Goal: Task Accomplishment & Management: Use online tool/utility

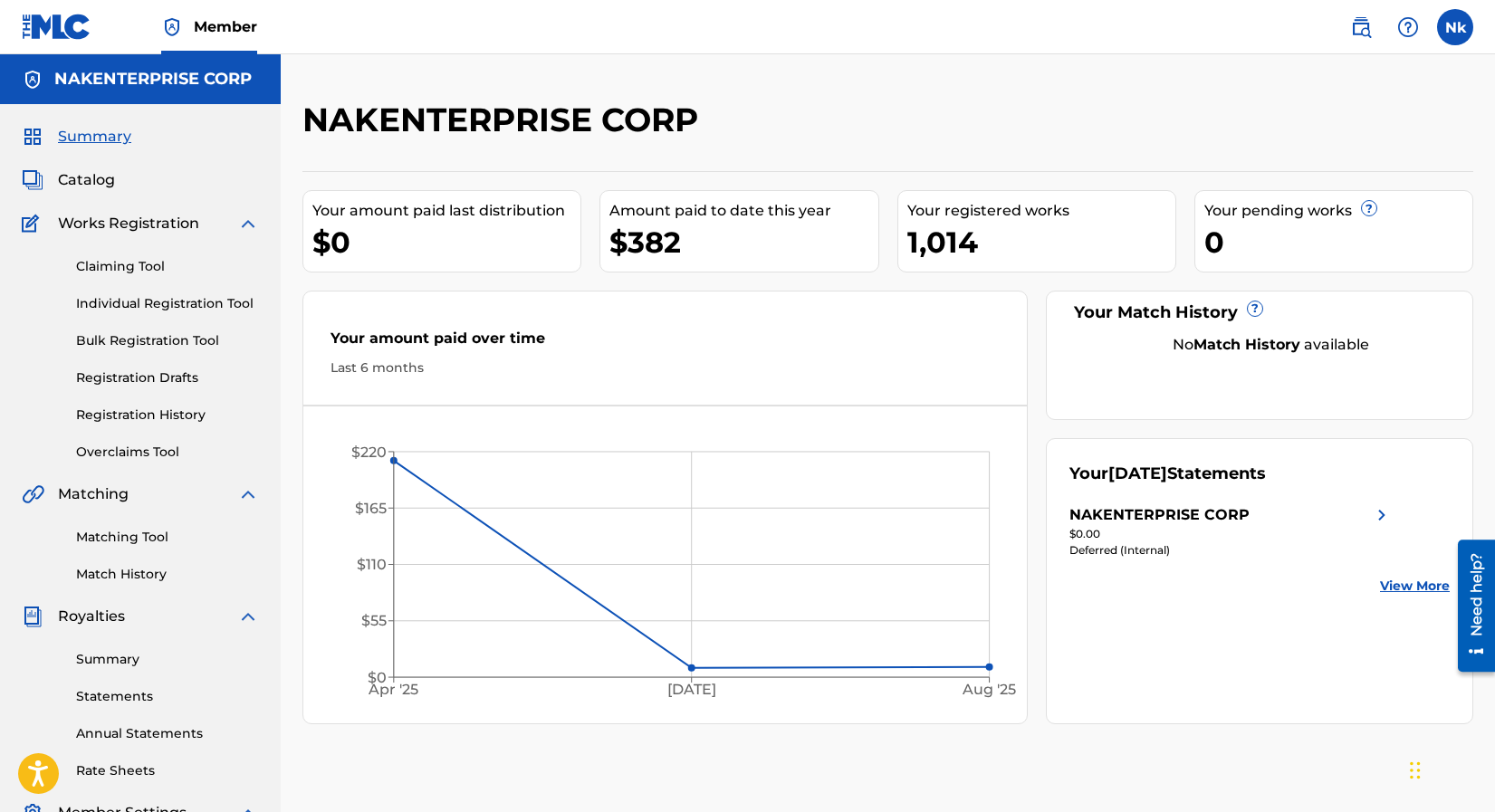
click at [163, 305] on link "Individual Registration Tool" at bounding box center [167, 303] width 183 height 19
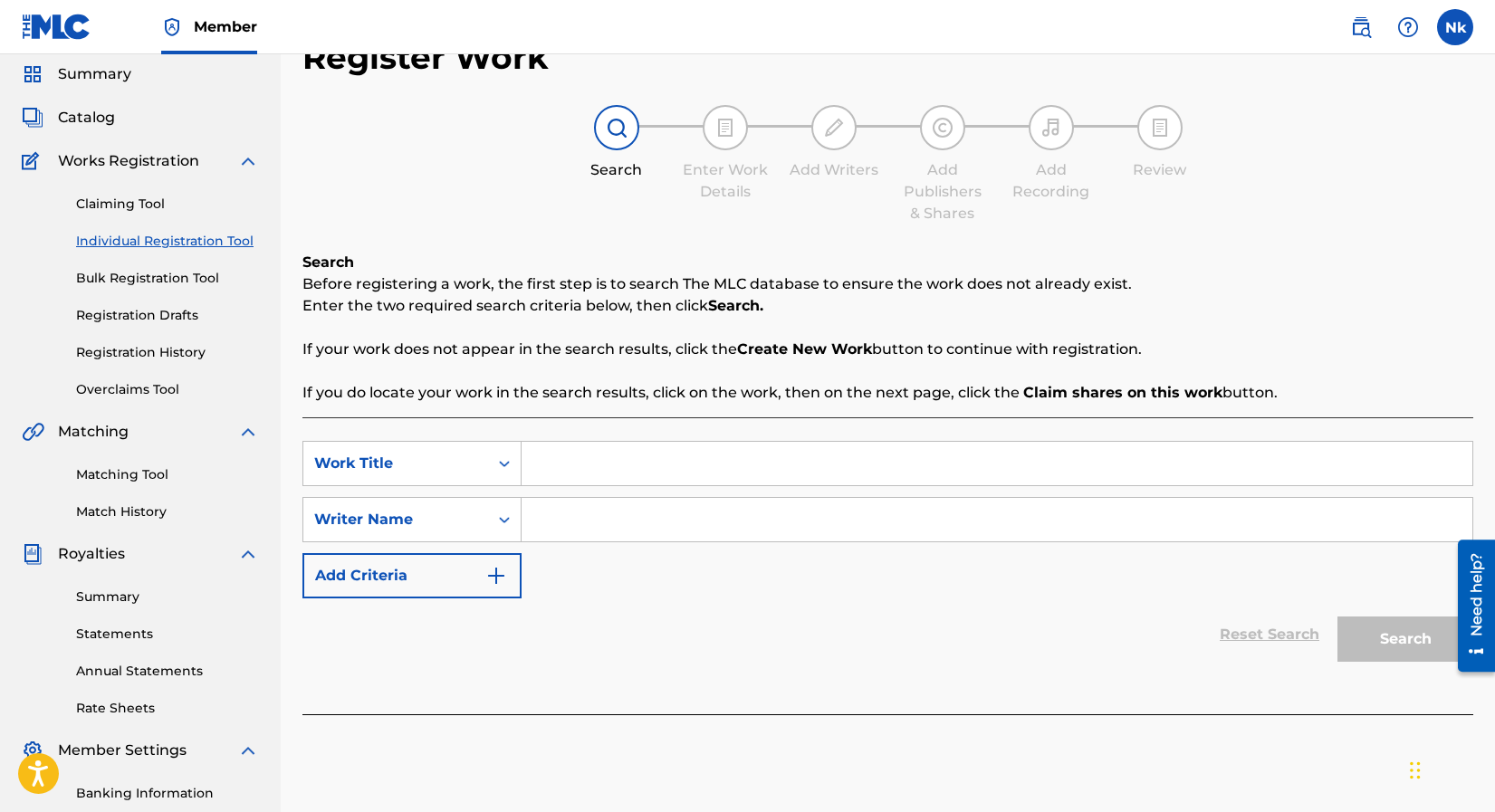
scroll to position [91, 0]
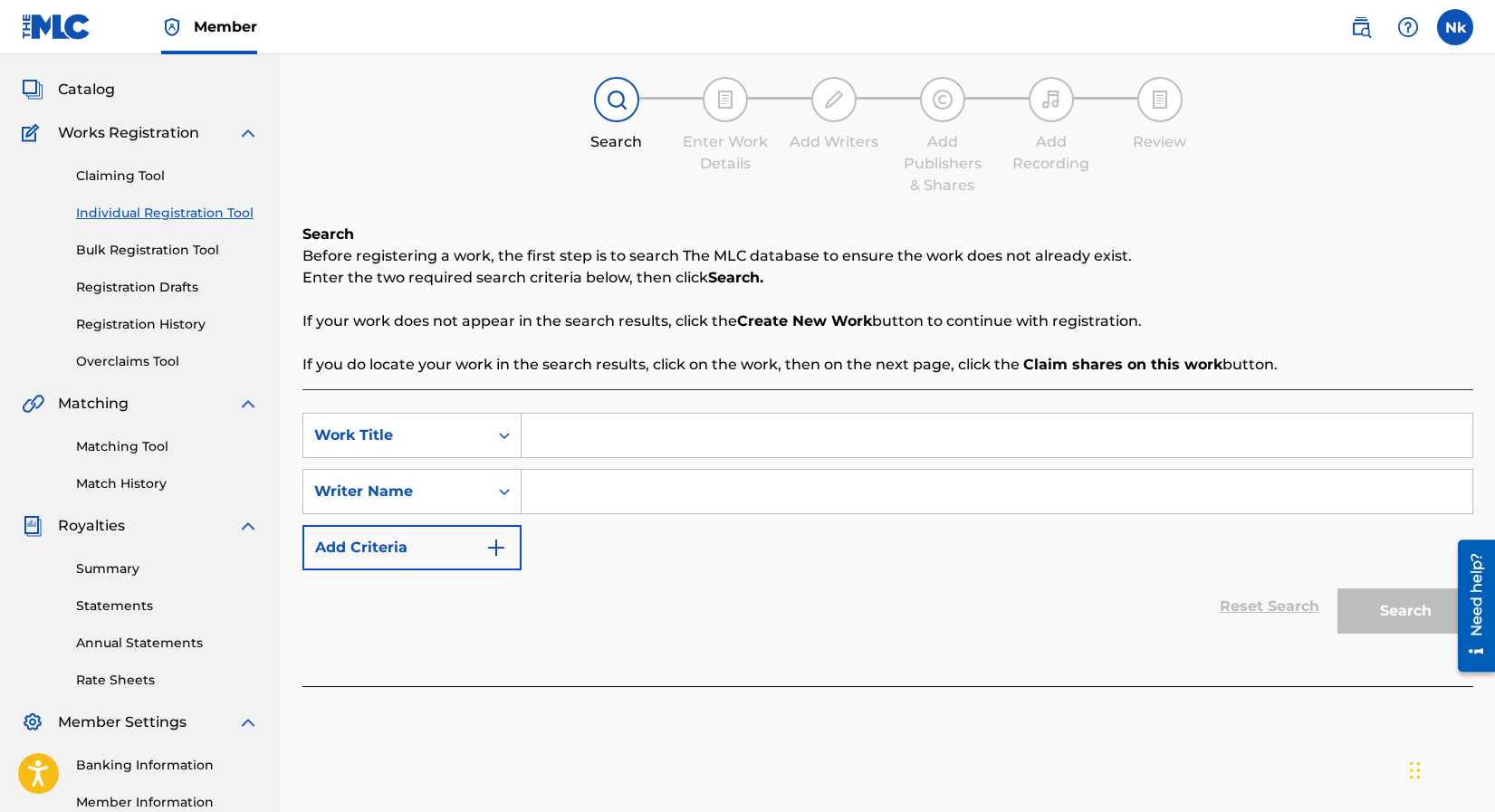
click at [1070, 421] on input "Search Form" at bounding box center [996, 436] width 951 height 44
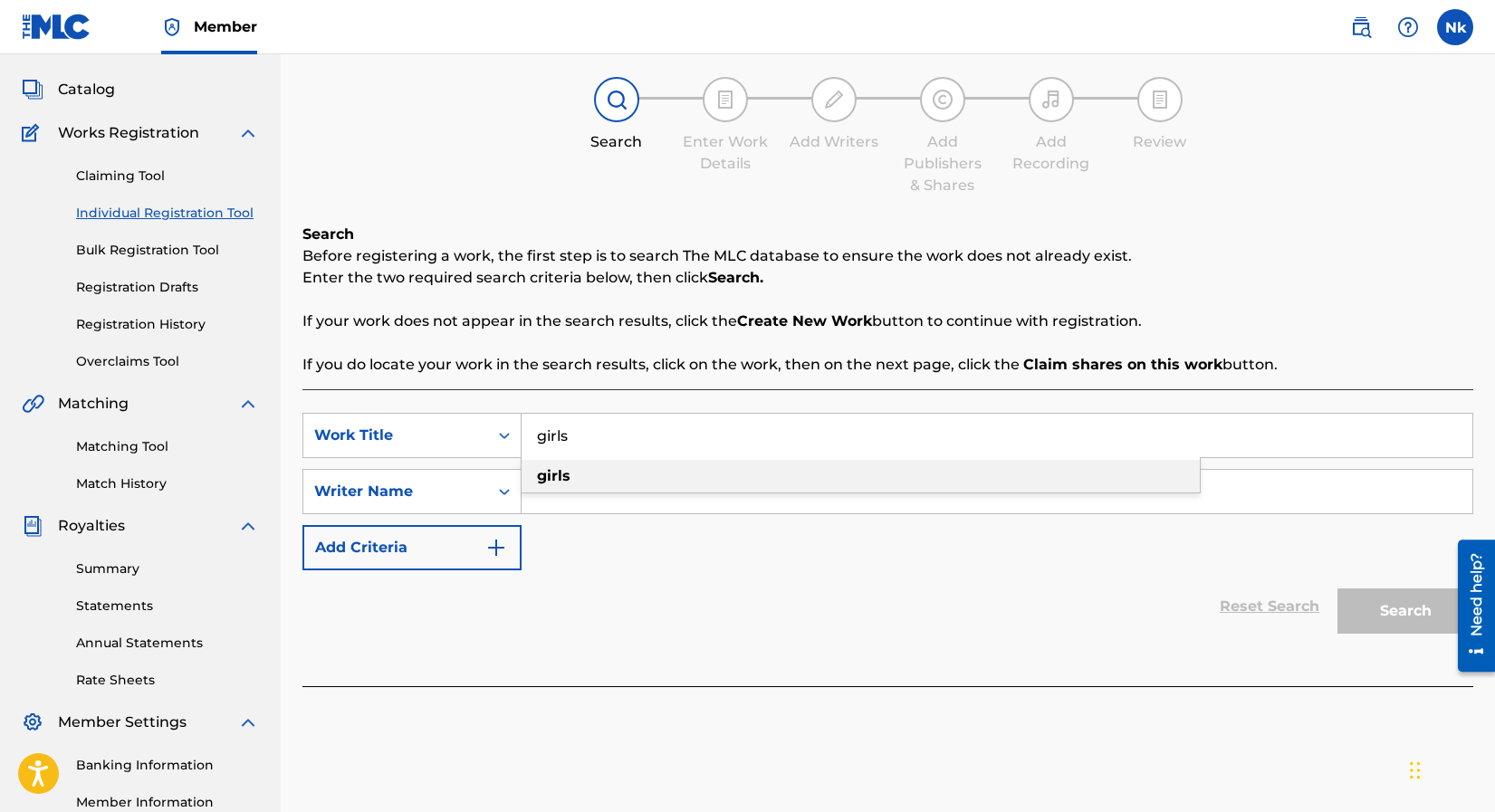
type input "girls"
click at [1001, 467] on div "girls" at bounding box center [861, 476] width 679 height 32
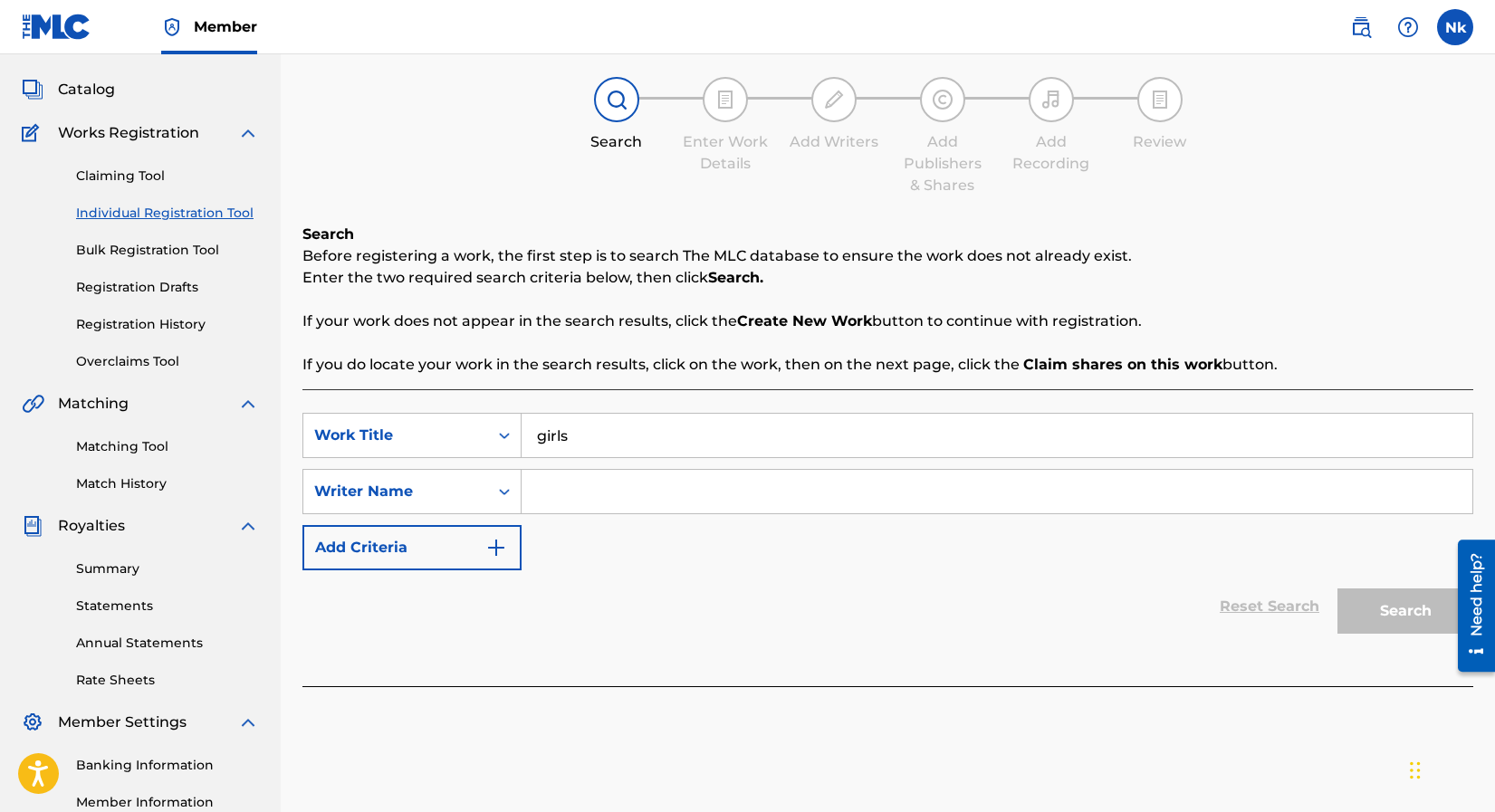
click at [732, 488] on input "Search Form" at bounding box center [996, 492] width 951 height 44
type input "[PERSON_NAME]"
click at [1338, 588] on button "Search" at bounding box center [1405, 611] width 136 height 45
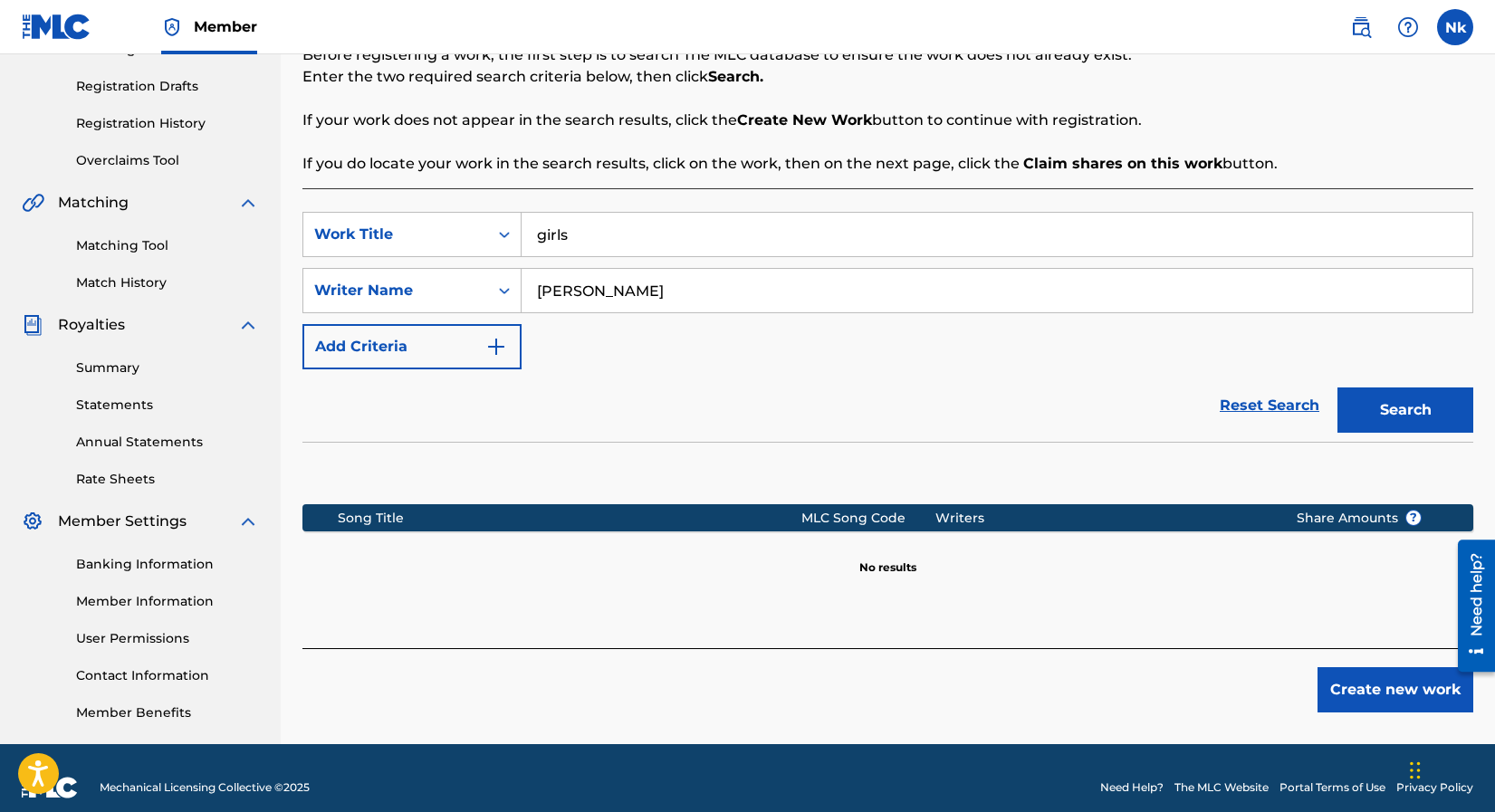
scroll to position [311, 0]
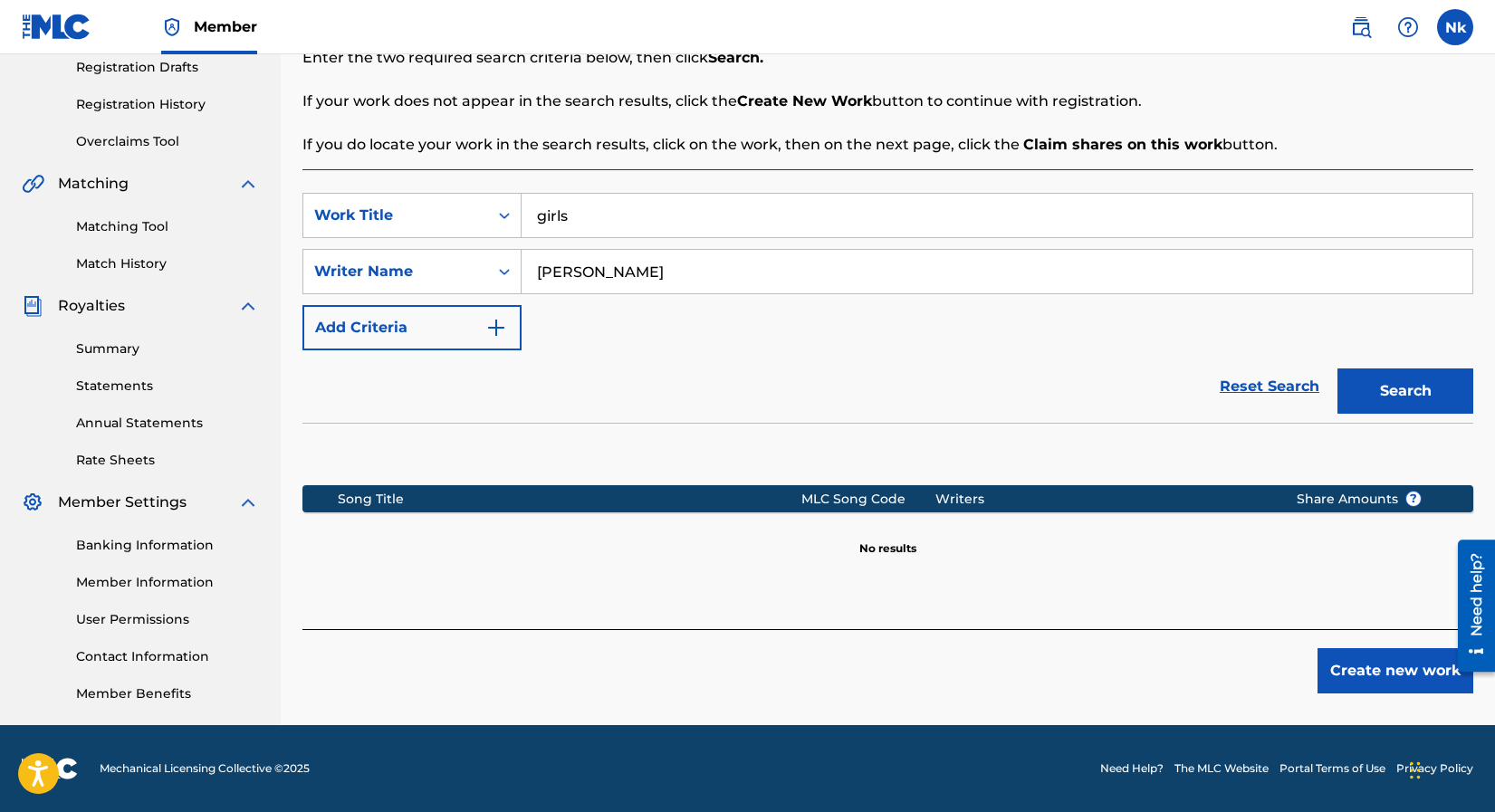
click at [1409, 371] on button "Search" at bounding box center [1405, 391] width 136 height 45
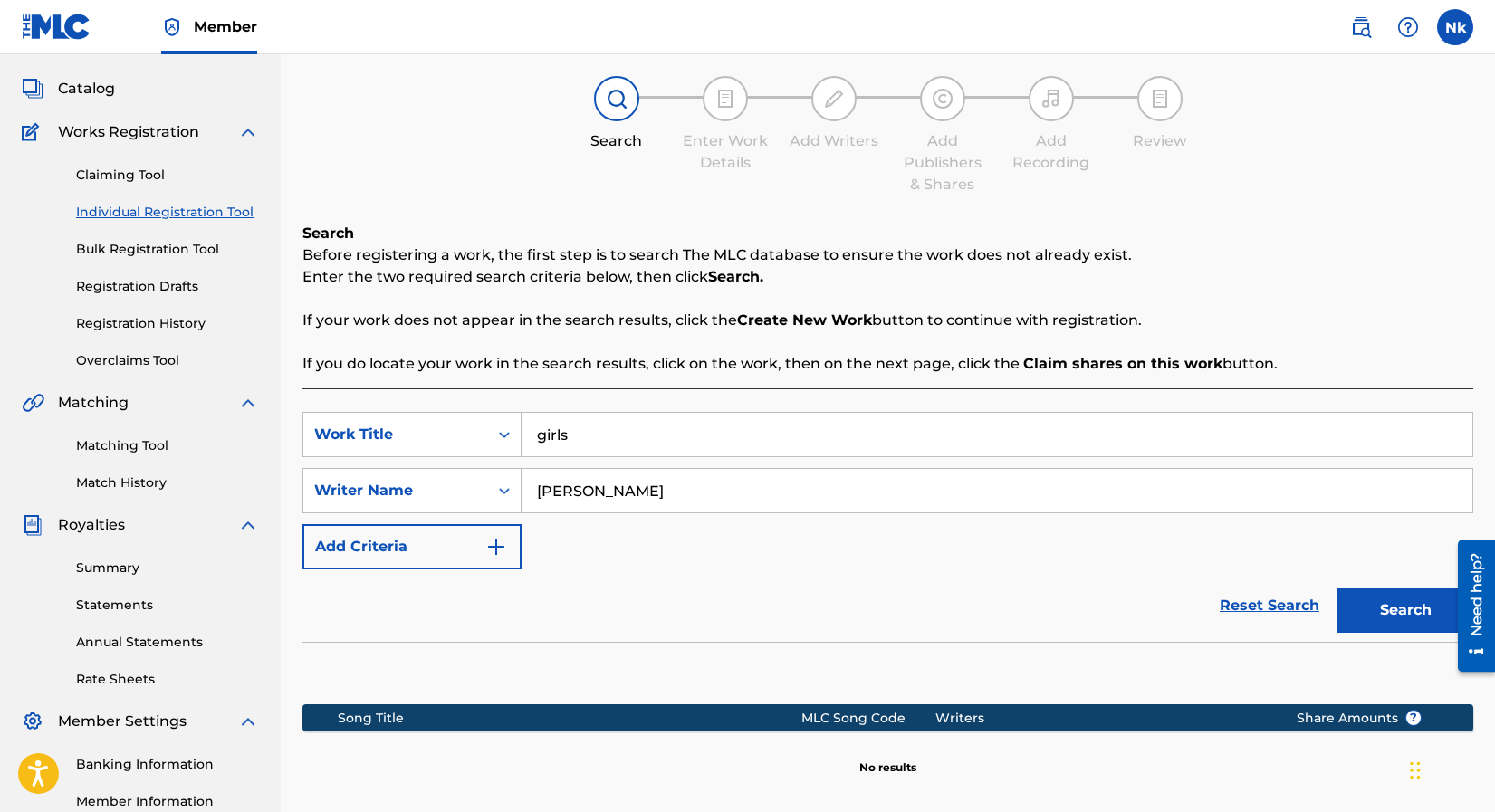
scroll to position [39, 0]
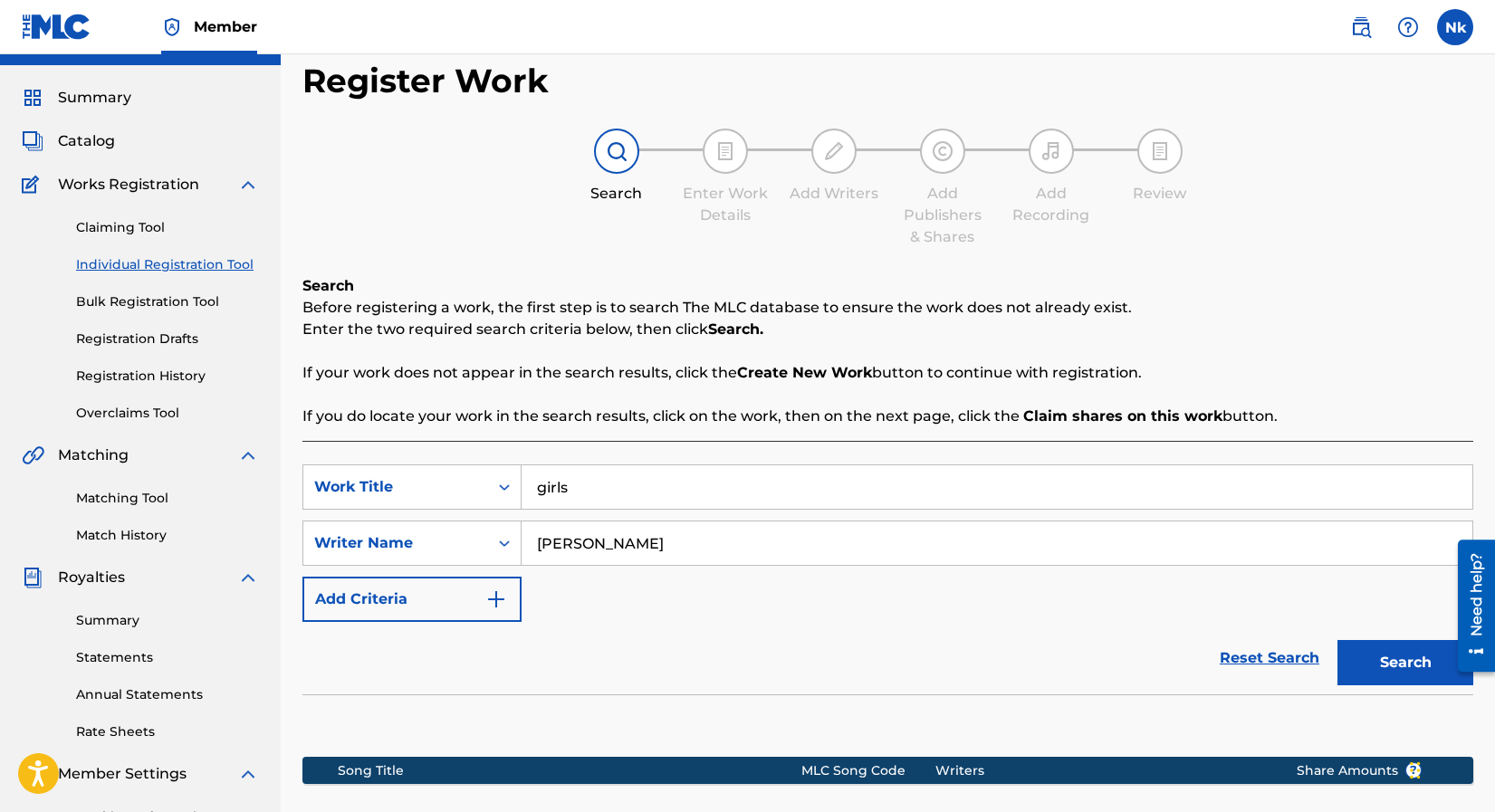
click at [134, 379] on link "Registration History" at bounding box center [167, 376] width 183 height 19
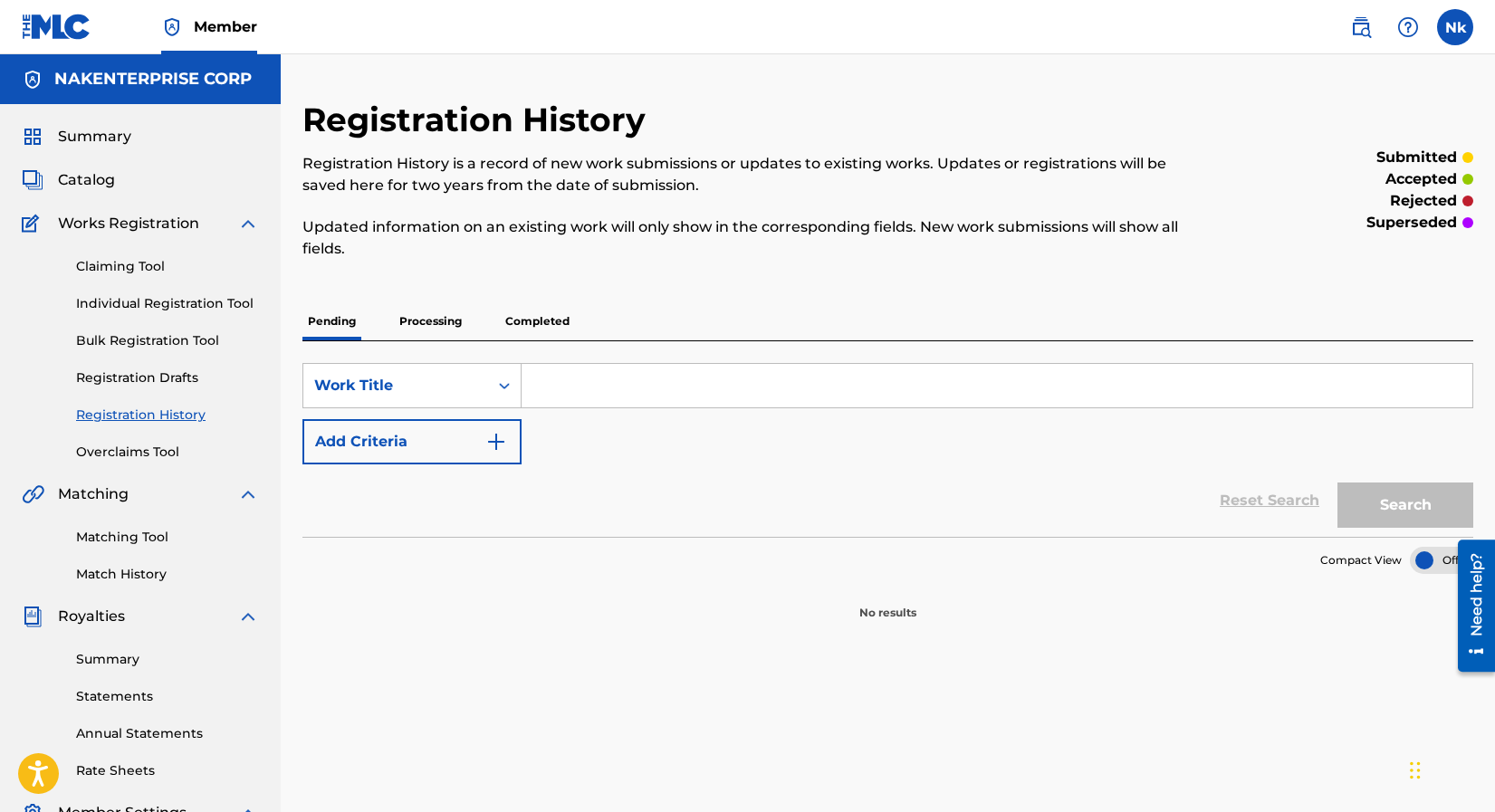
click at [590, 393] on input "Search Form" at bounding box center [996, 386] width 951 height 44
type input "Be My Baby (Instrumental)"
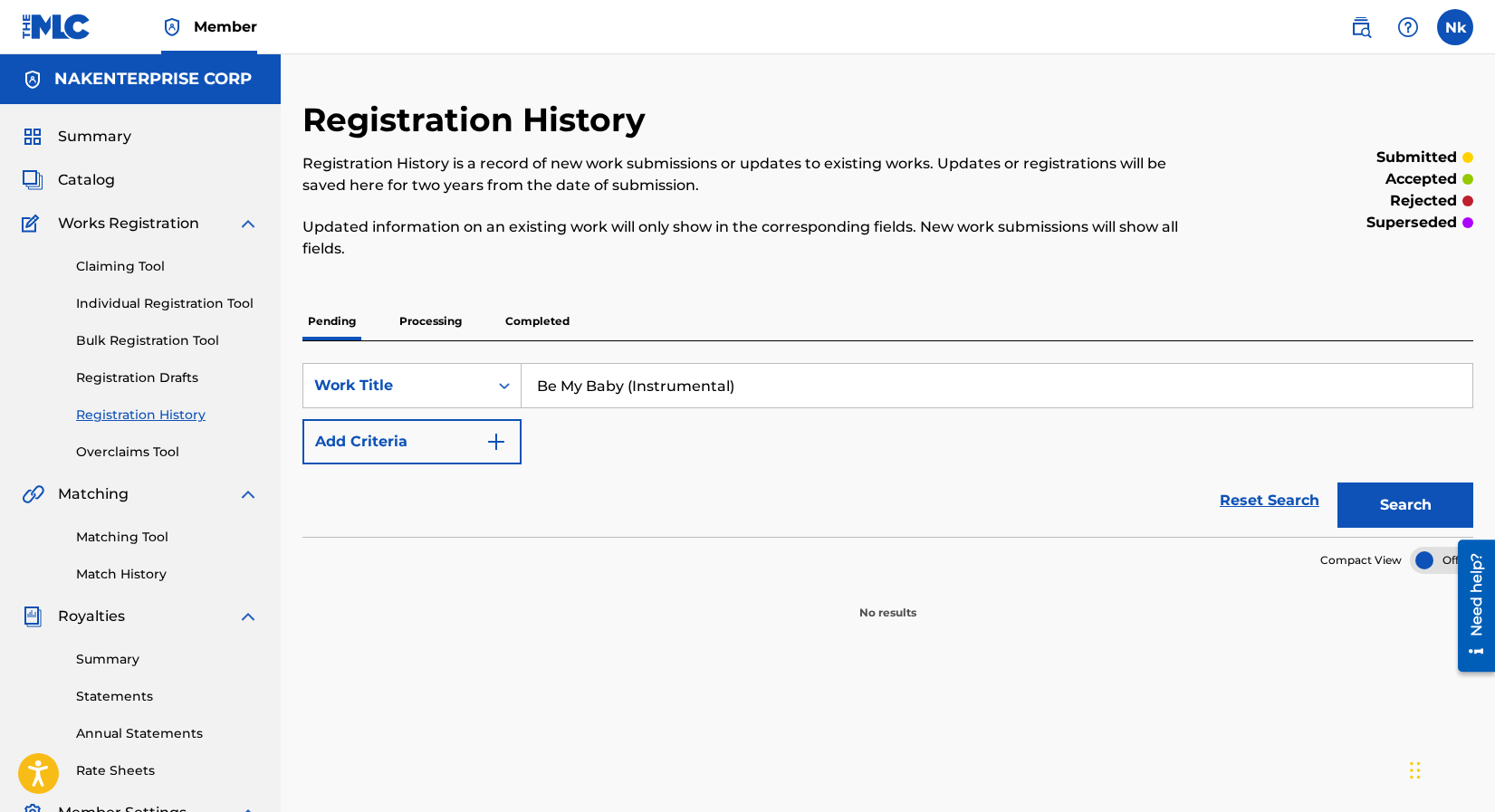
click at [1409, 510] on button "Search" at bounding box center [1405, 505] width 136 height 45
click at [1380, 497] on button "Search" at bounding box center [1405, 505] width 136 height 45
click at [146, 413] on link "Registration History" at bounding box center [167, 415] width 183 height 19
click at [411, 316] on p "Processing" at bounding box center [430, 321] width 73 height 38
click at [537, 319] on p "Completed" at bounding box center [537, 321] width 75 height 38
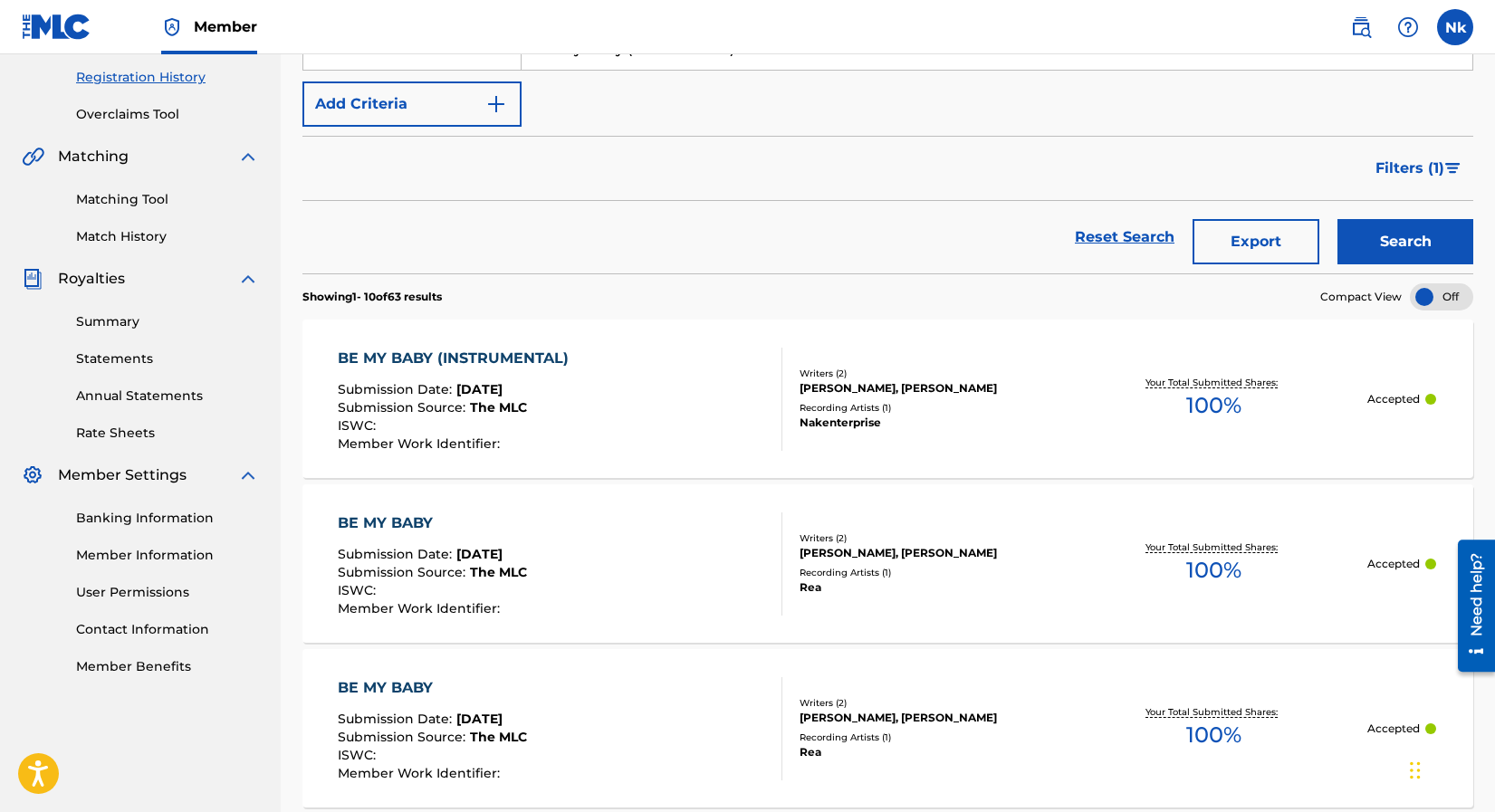
scroll to position [362, 0]
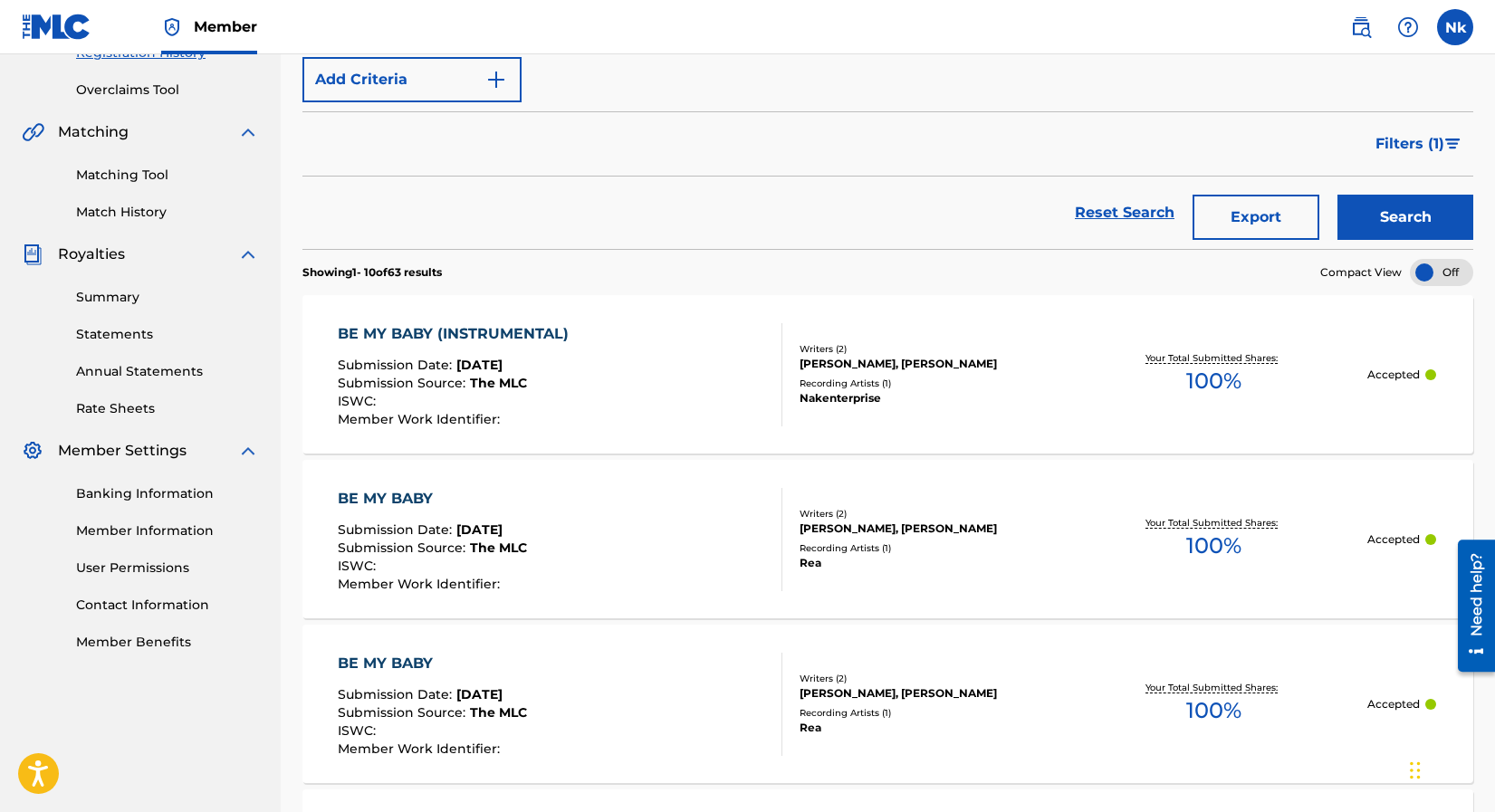
click at [896, 372] on div "Writers ( 2 ) [PERSON_NAME], [PERSON_NAME] Recording Artists ( 1 ) Nakenterprise" at bounding box center [921, 374] width 278 height 64
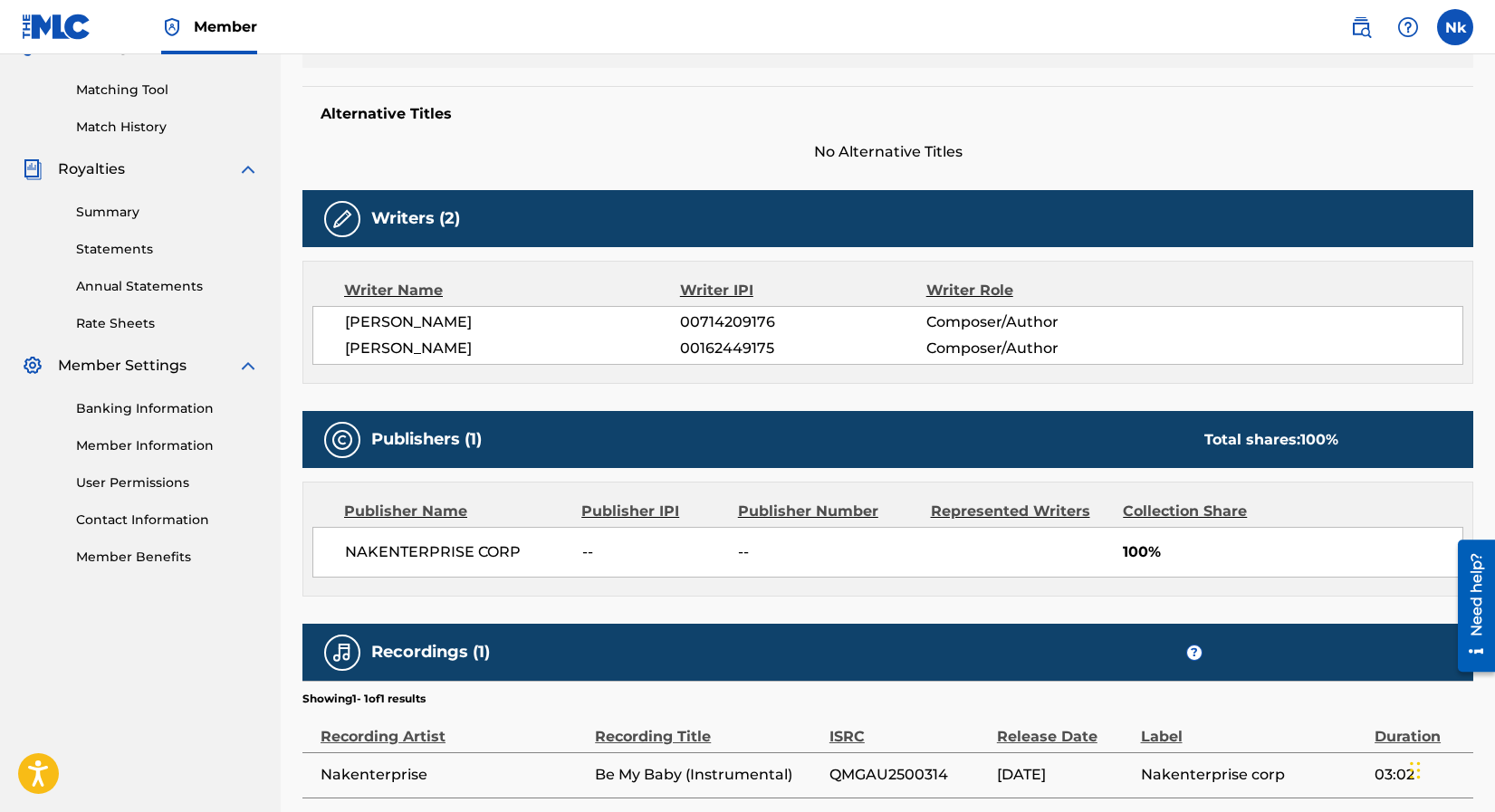
scroll to position [453, 0]
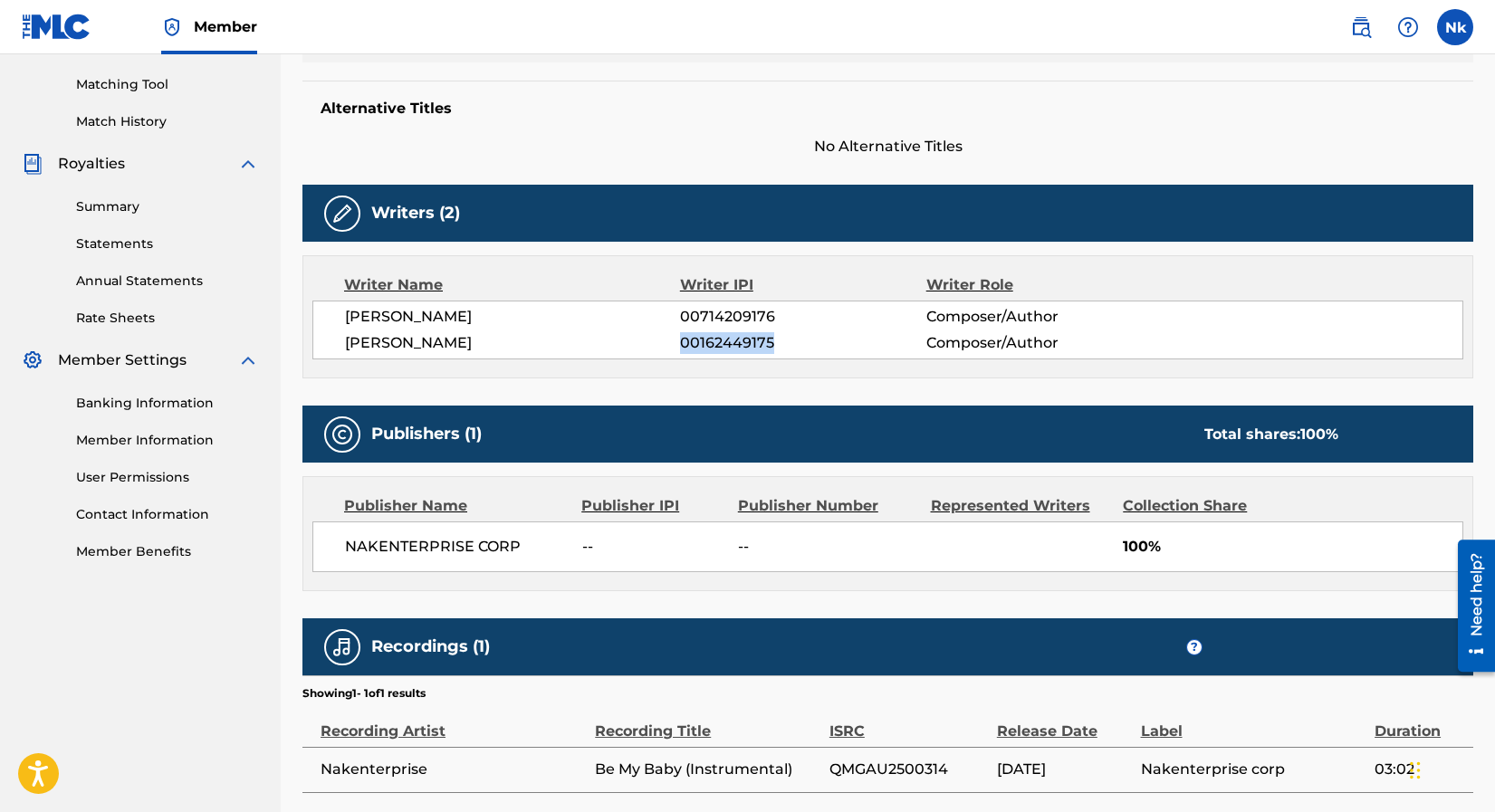
drag, startPoint x: 776, startPoint y: 346, endPoint x: 683, endPoint y: 346, distance: 93.0
click at [683, 346] on span "00162449175" at bounding box center [802, 343] width 246 height 22
copy span "00162449175"
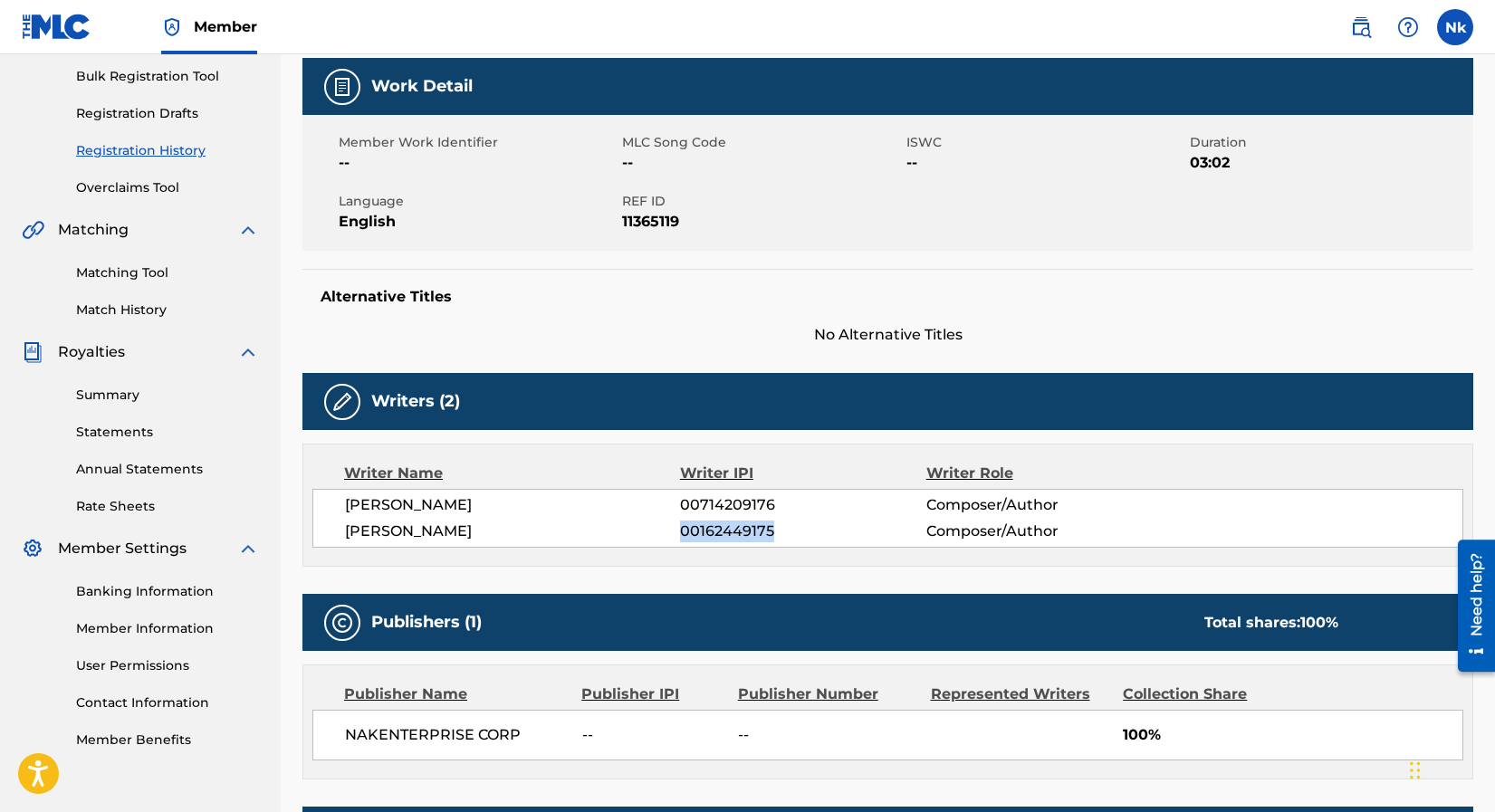
scroll to position [0, 0]
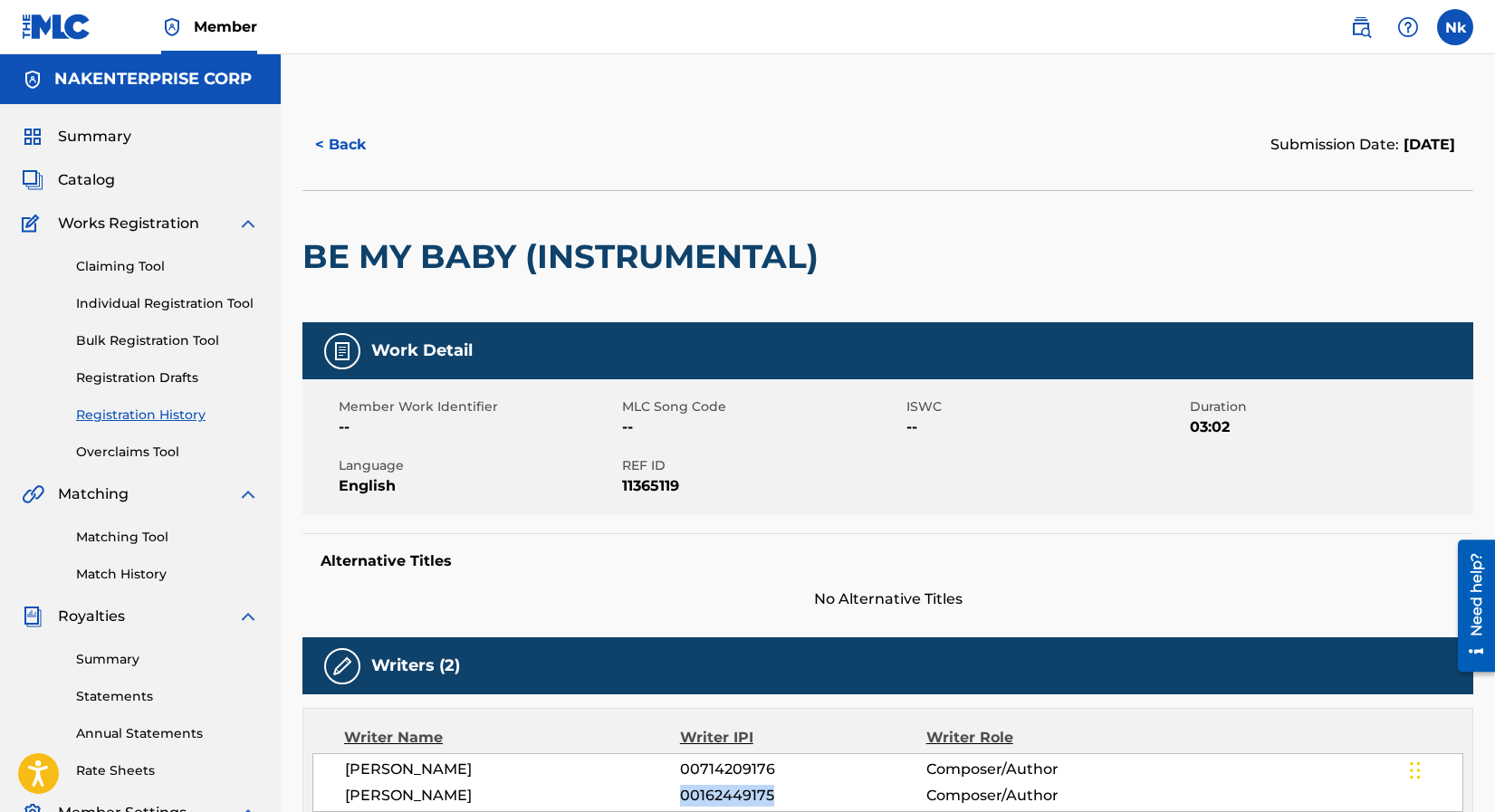
click at [98, 178] on span "Catalog" at bounding box center [86, 180] width 57 height 22
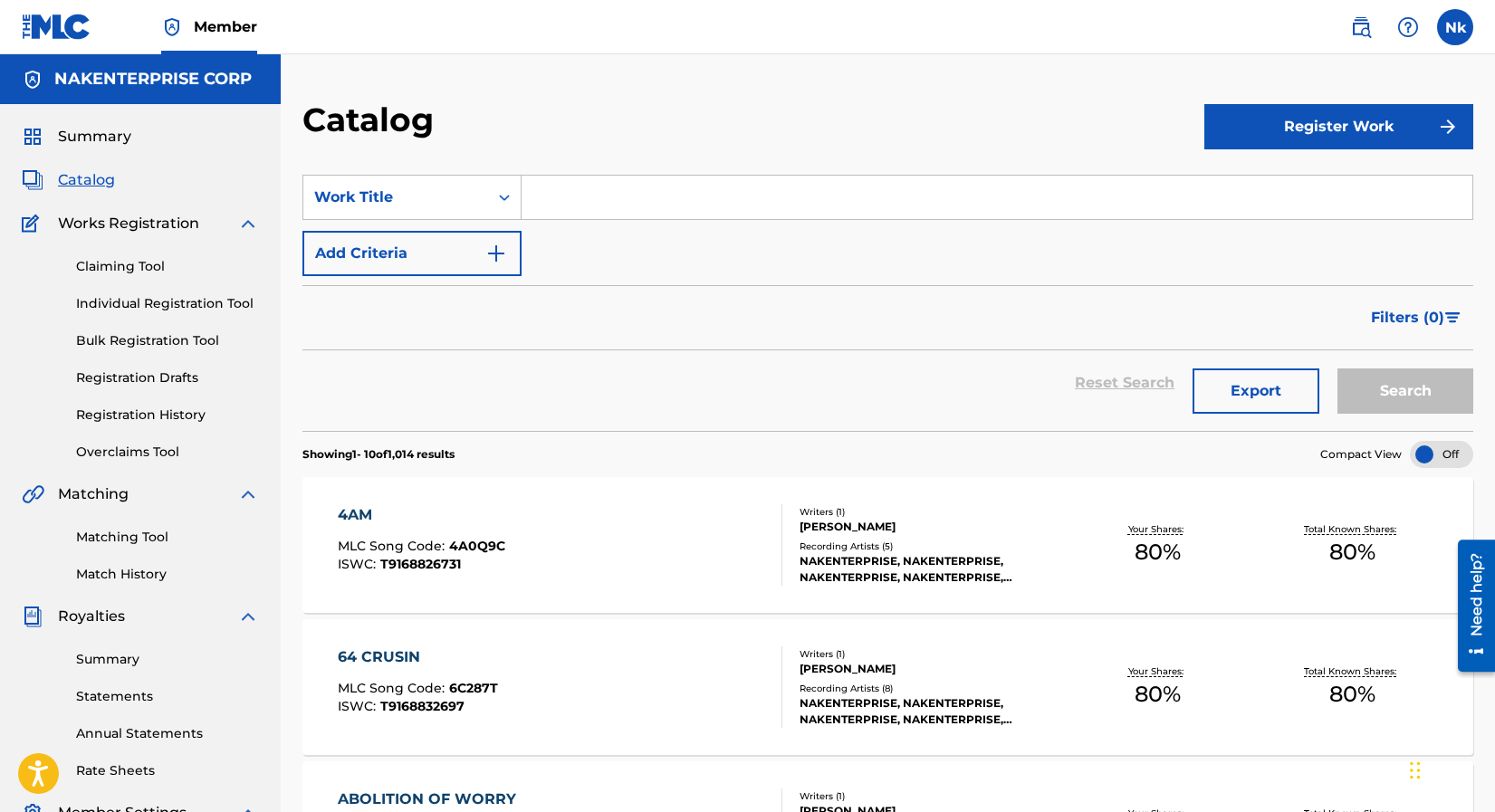
paste input "All Praises Belong to Jah"
type input "All Praises Belong to Jah"
click at [1389, 386] on button "Search" at bounding box center [1405, 391] width 136 height 45
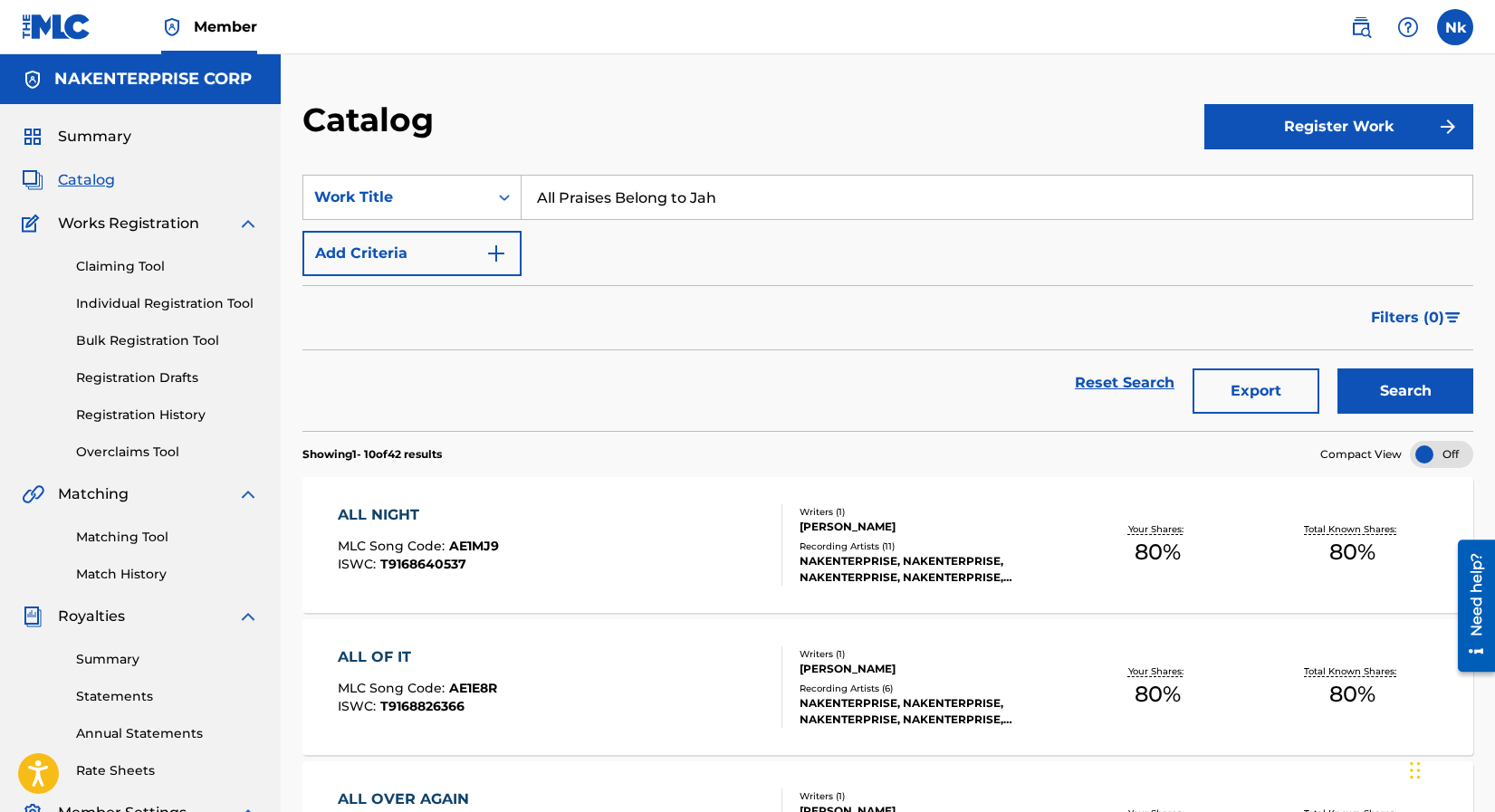
click at [117, 139] on span "Summary" at bounding box center [94, 136] width 73 height 22
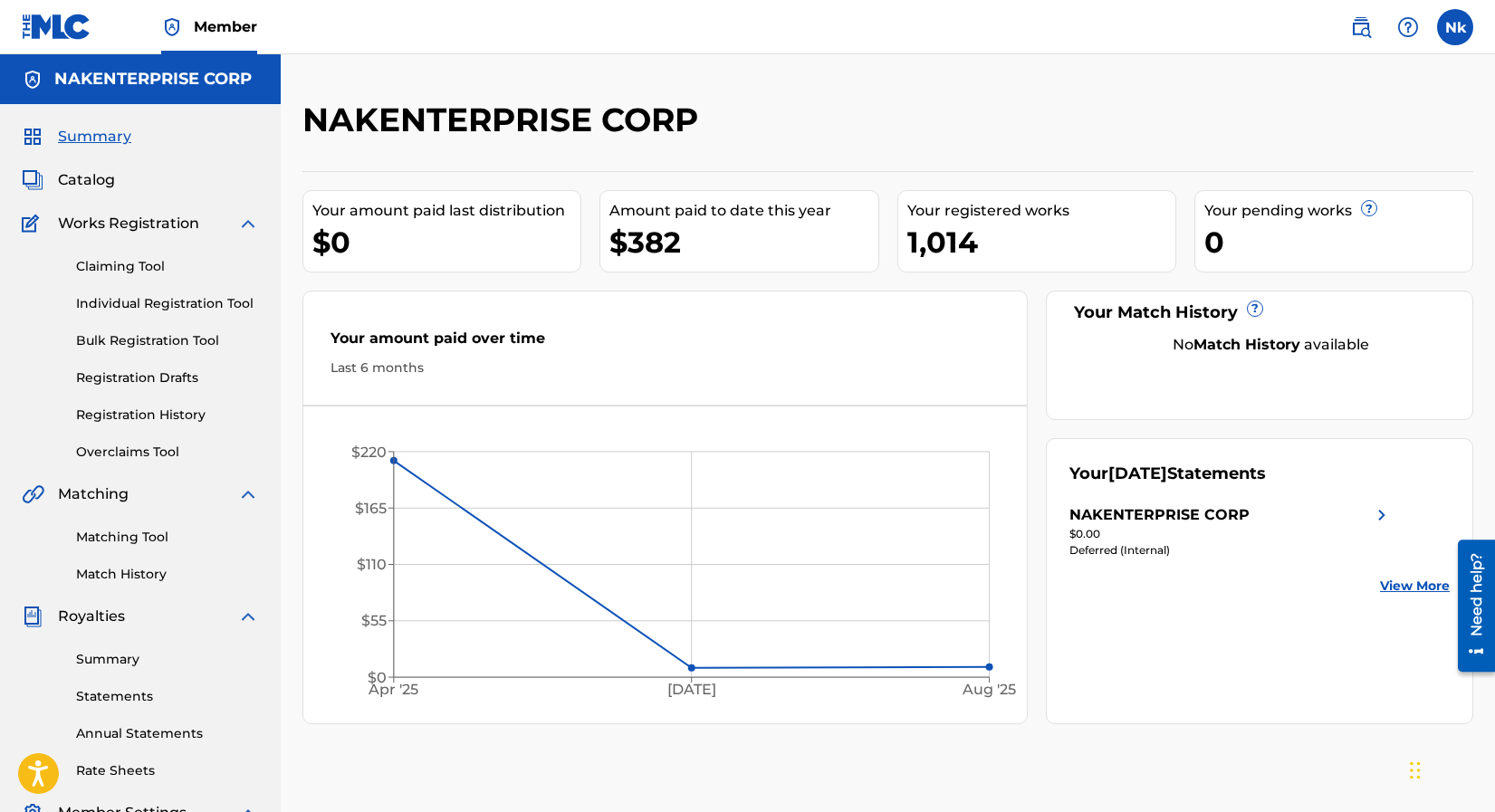
click at [116, 270] on link "Claiming Tool" at bounding box center [167, 266] width 183 height 19
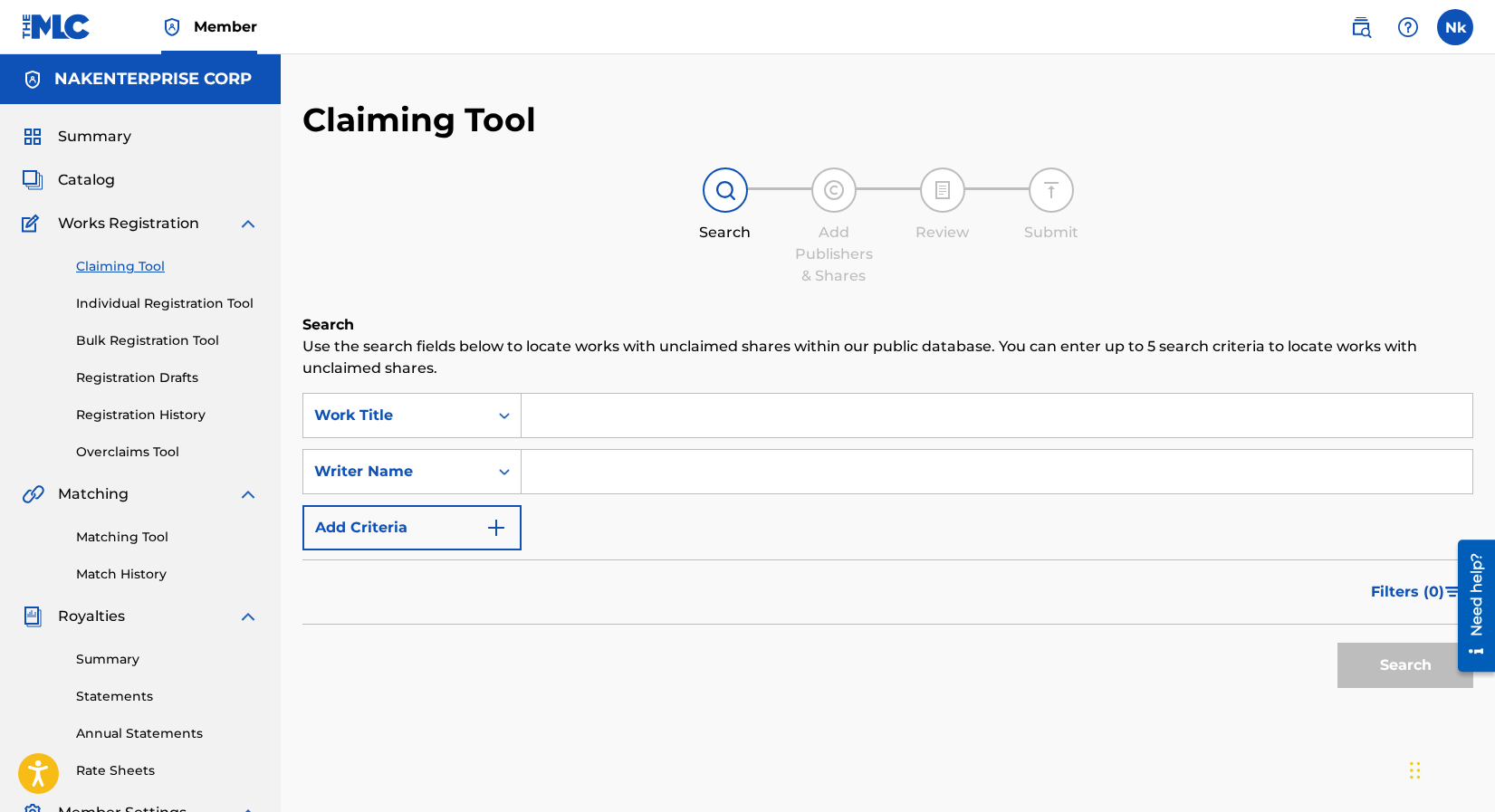
paste input "All Praises Belong to Jah"
click at [1370, 670] on button "Search" at bounding box center [1405, 665] width 136 height 45
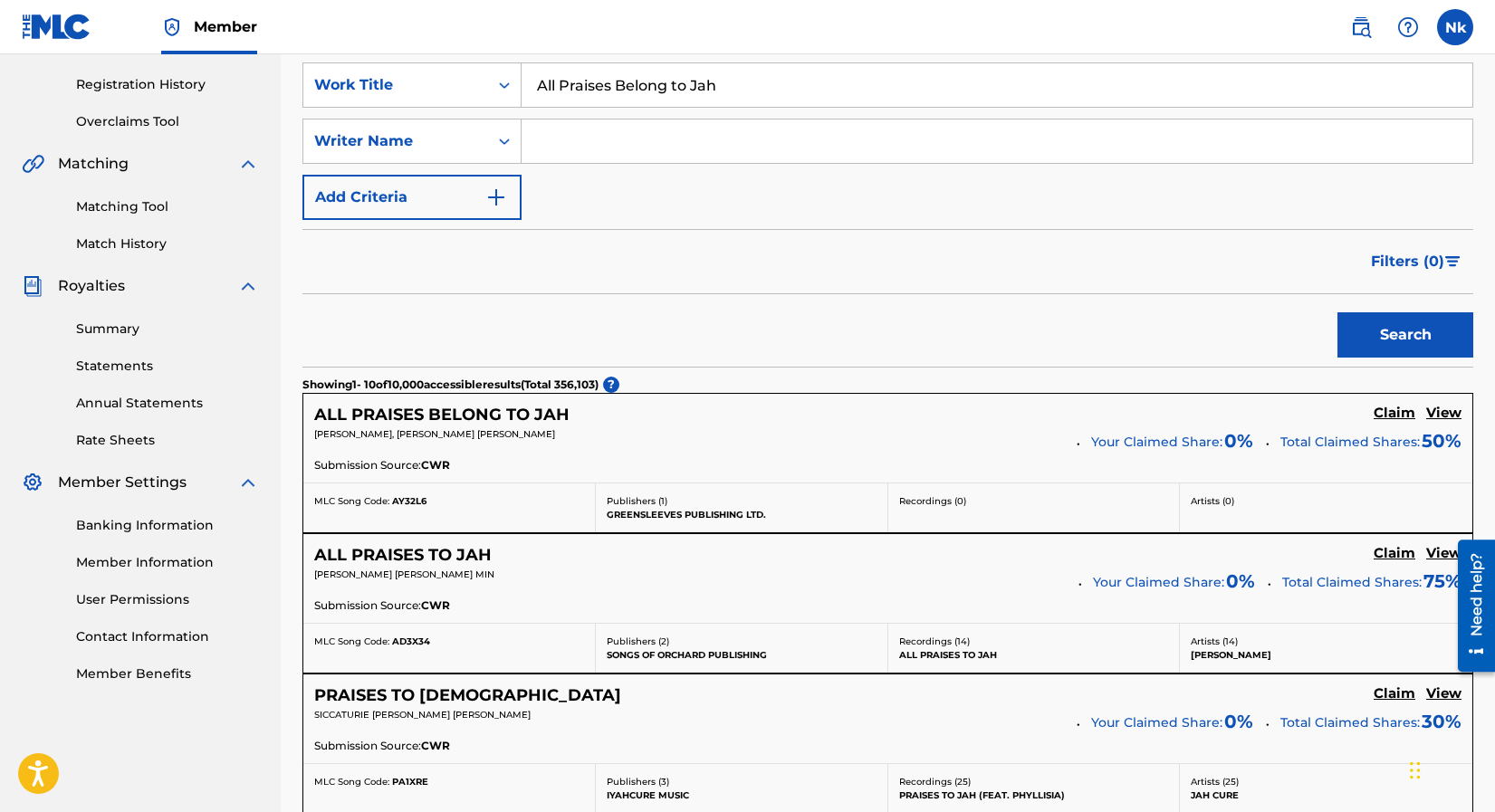
scroll to position [362, 0]
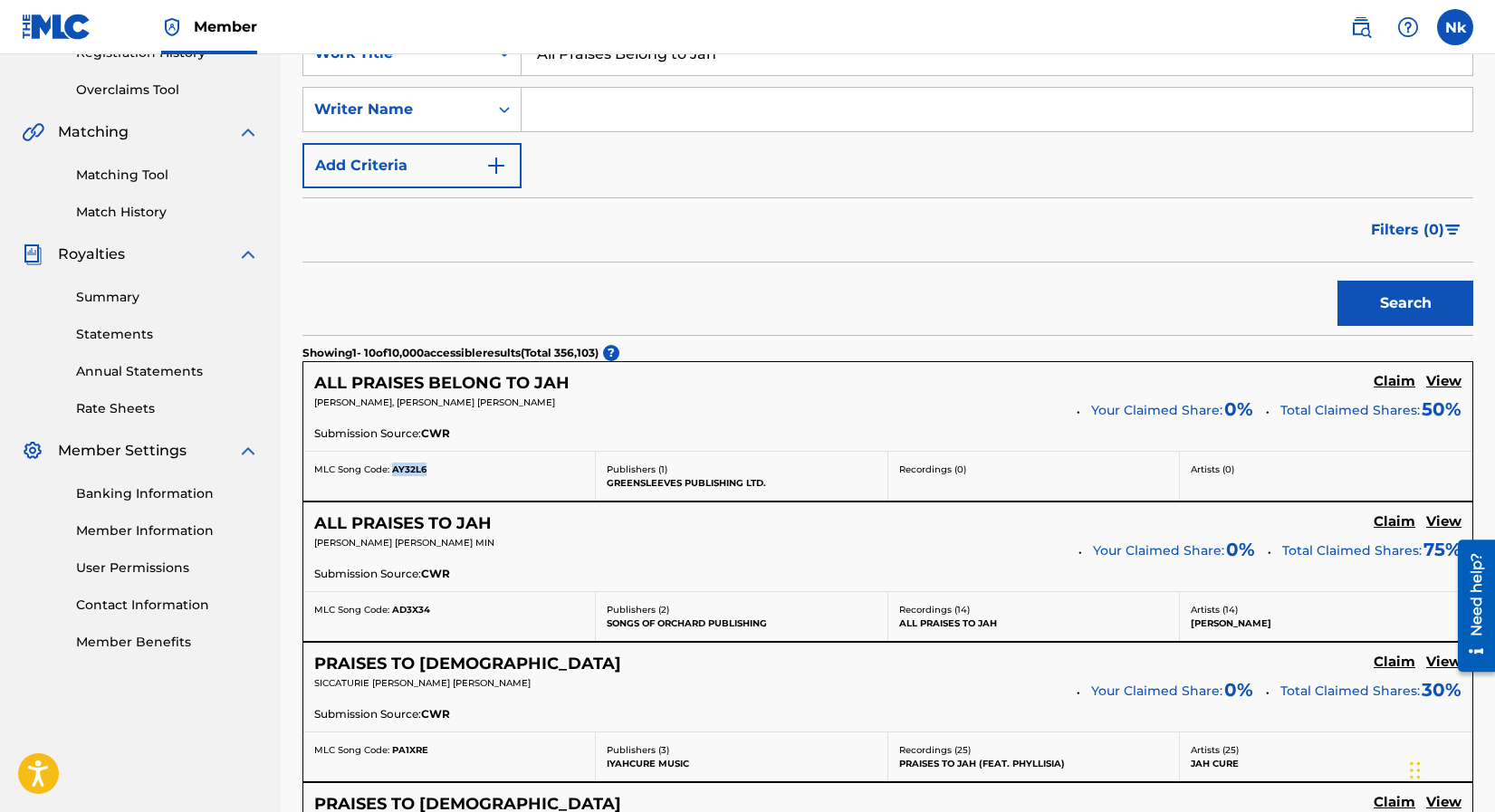
drag, startPoint x: 436, startPoint y: 468, endPoint x: 392, endPoint y: 468, distance: 44.0
click at [392, 468] on div "MLC Song Code: AY32L6" at bounding box center [448, 469] width 270 height 13
copy span "AY32L6"
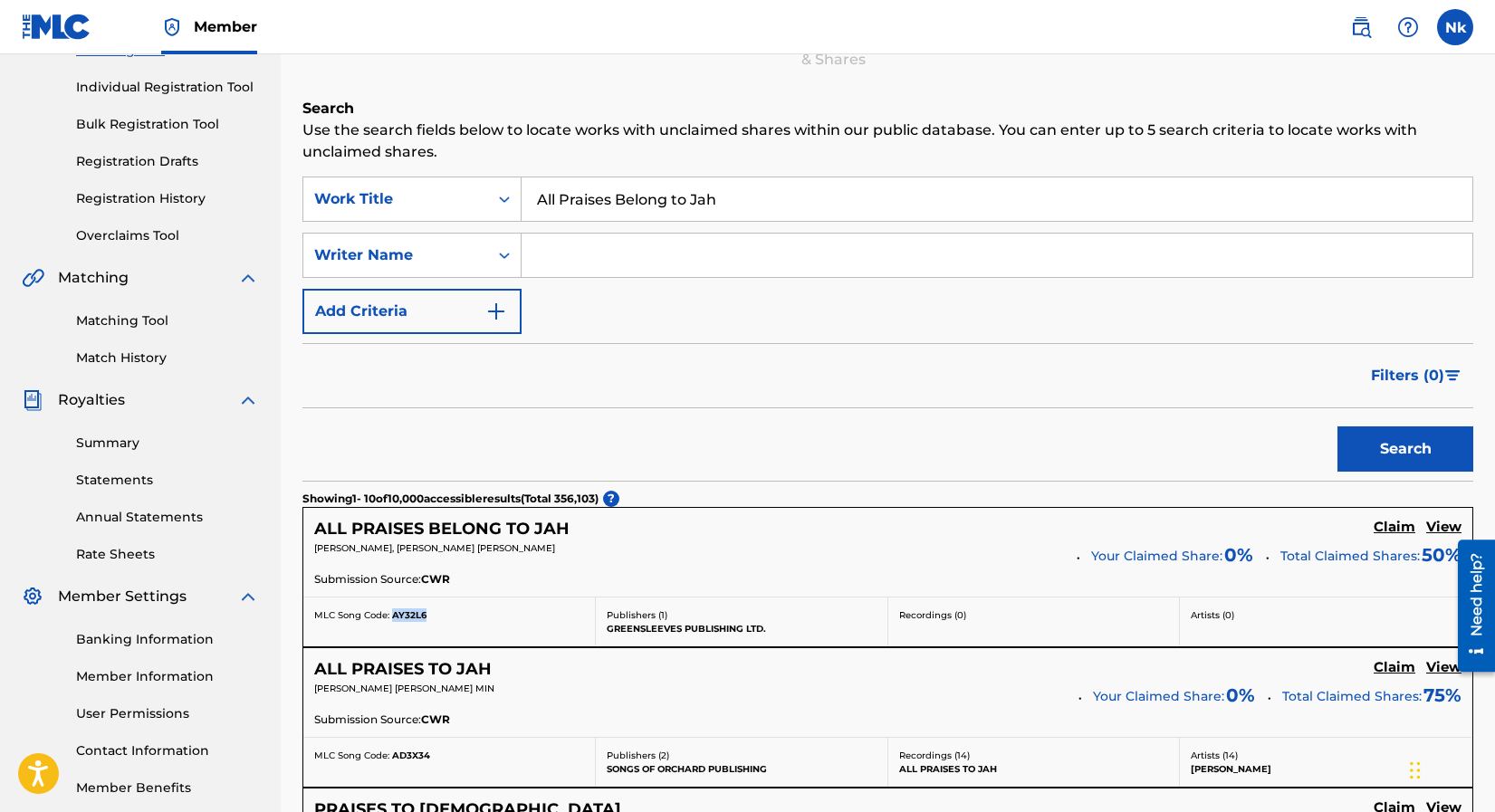
scroll to position [181, 0]
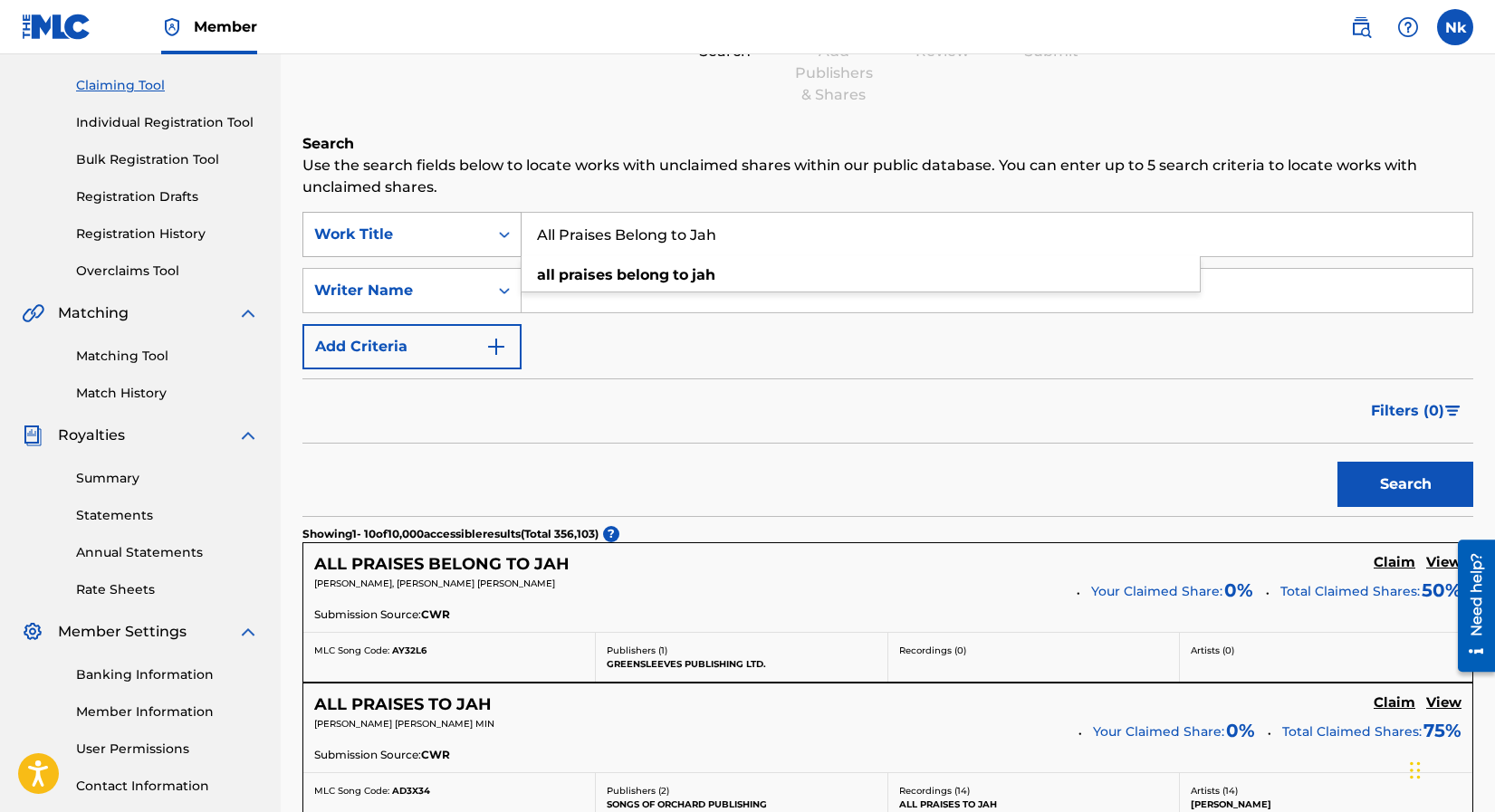
drag, startPoint x: 727, startPoint y: 239, endPoint x: 514, endPoint y: 230, distance: 213.2
click at [514, 230] on div "SearchWithCriteriaa11d9ec0-f288-41cc-833b-34316179daa4 Work Title All Praises B…" at bounding box center [887, 235] width 1171 height 45
paste input "nother Day"
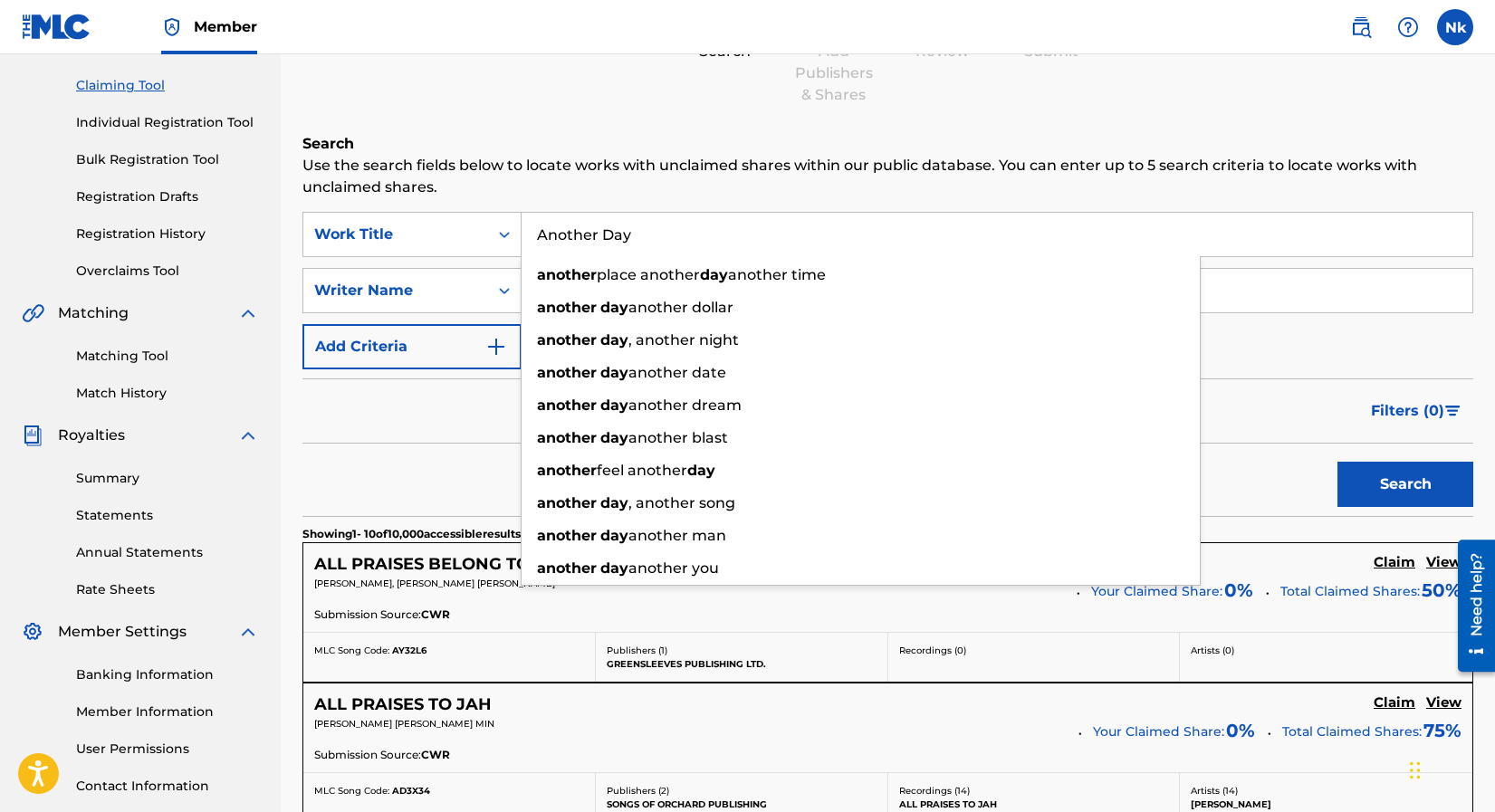
click at [1338, 461] on button "Search" at bounding box center [1405, 484] width 136 height 45
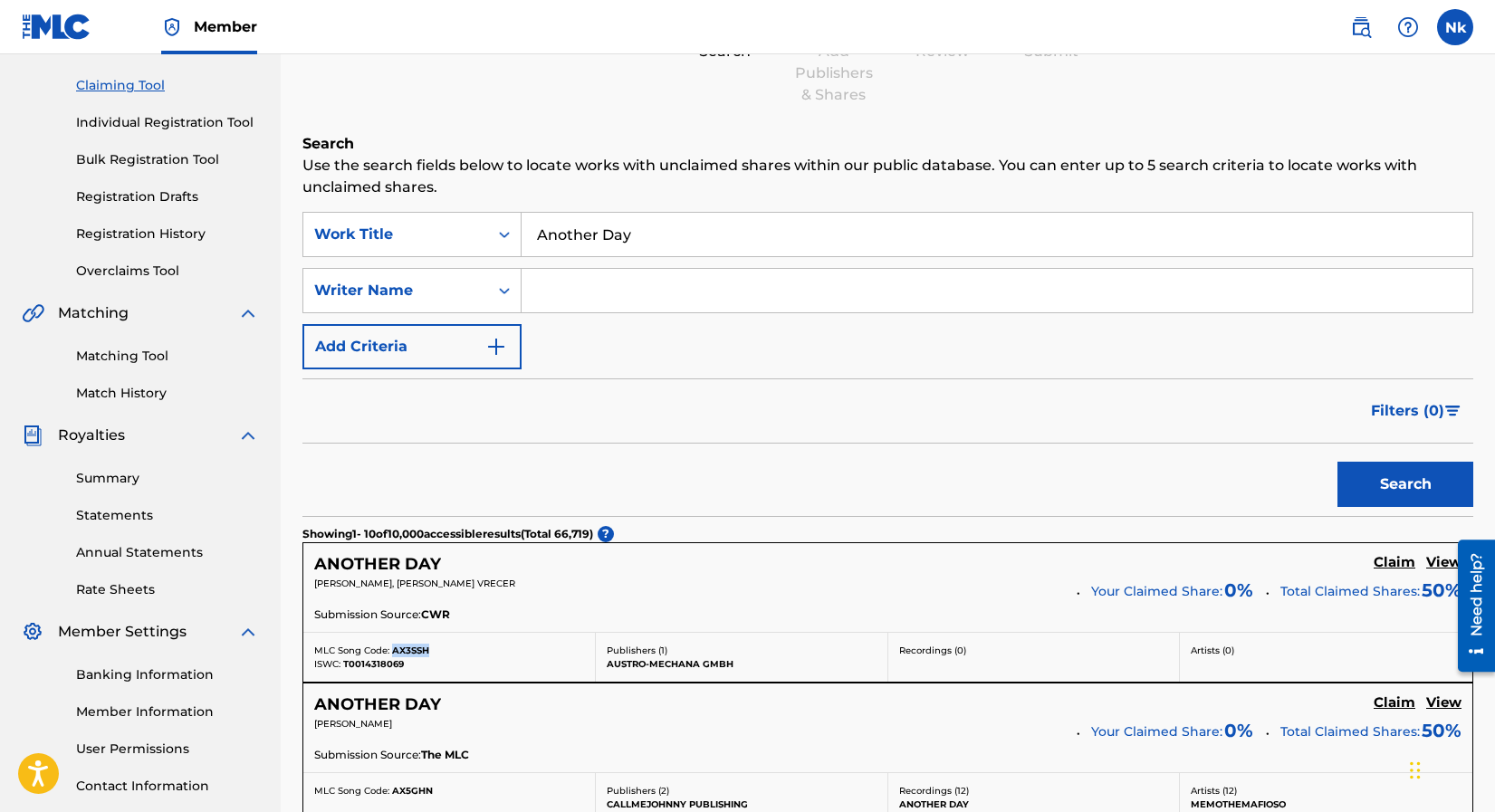
drag, startPoint x: 436, startPoint y: 648, endPoint x: 394, endPoint y: 647, distance: 42.0
click at [394, 647] on div "MLC Song Code: AX3SSH" at bounding box center [448, 650] width 270 height 13
copy span "AX3SSH"
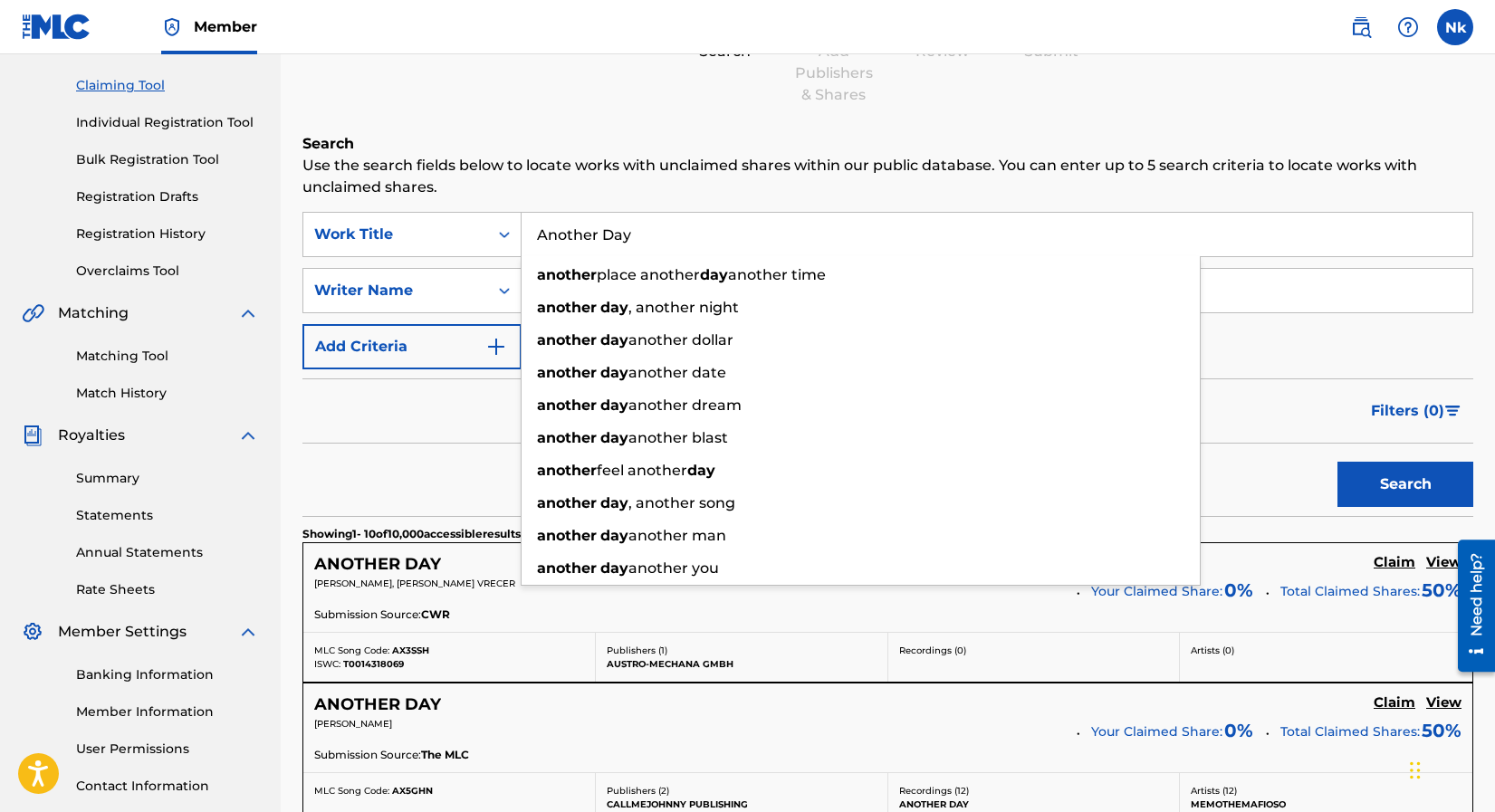
drag, startPoint x: 641, startPoint y: 243, endPoint x: 536, endPoint y: 234, distance: 105.4
click at [536, 234] on input "Another Day" at bounding box center [996, 234] width 951 height 44
paste input "Burnin' Burnin'"
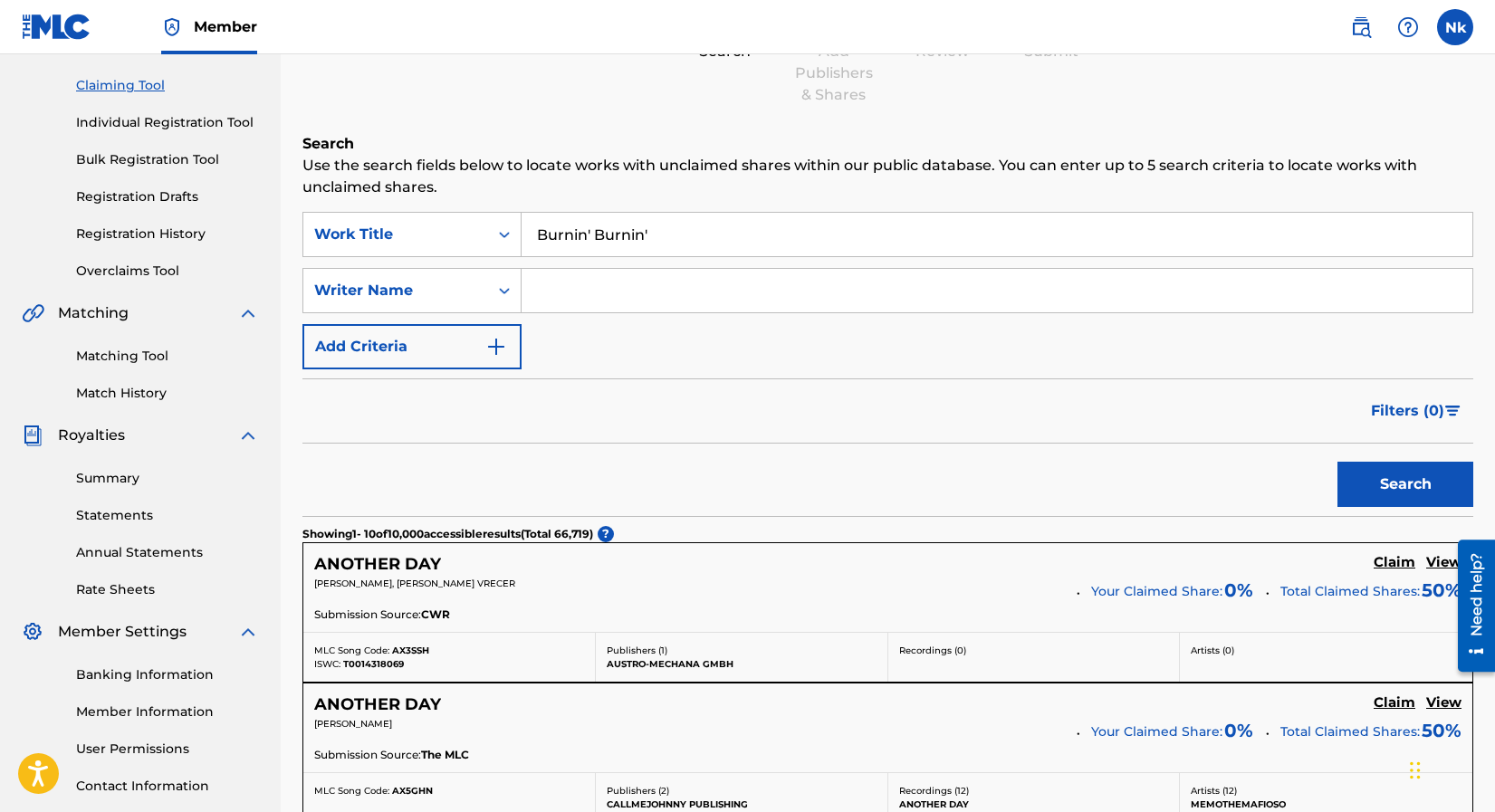
click at [1338, 461] on button "Search" at bounding box center [1405, 484] width 136 height 45
drag, startPoint x: 433, startPoint y: 649, endPoint x: 393, endPoint y: 644, distance: 40.3
click at [393, 644] on div "MLC Song Code: BD4G36" at bounding box center [448, 650] width 270 height 13
copy span "BD4G36"
drag, startPoint x: 671, startPoint y: 241, endPoint x: 531, endPoint y: 239, distance: 140.0
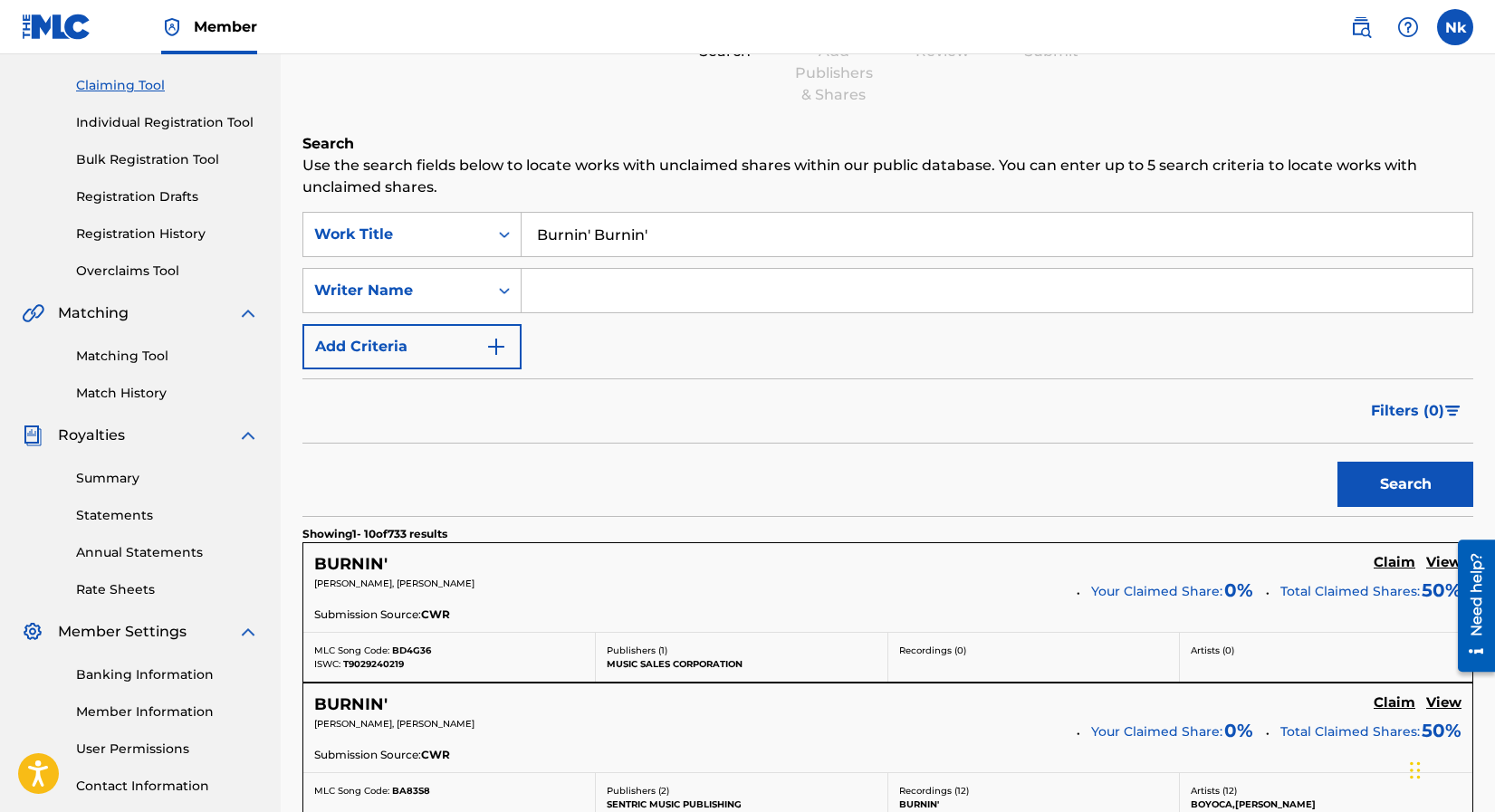
click at [531, 239] on input "Burnin' Burnin'" at bounding box center [996, 234] width 951 height 44
paste input "Burnin (Hip Hop Remix)"
click at [1338, 461] on button "Search" at bounding box center [1405, 484] width 136 height 45
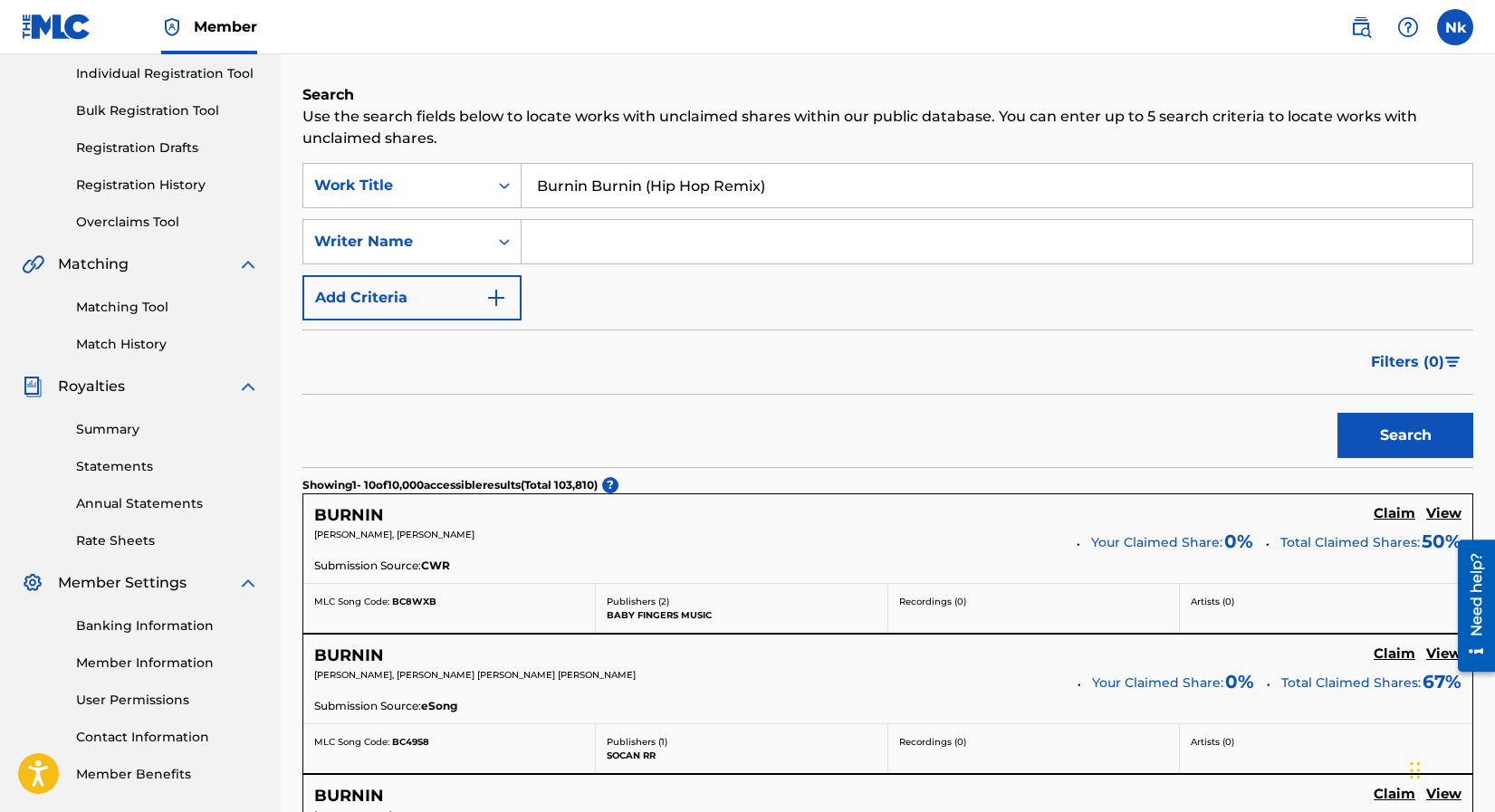
scroll to position [272, 0]
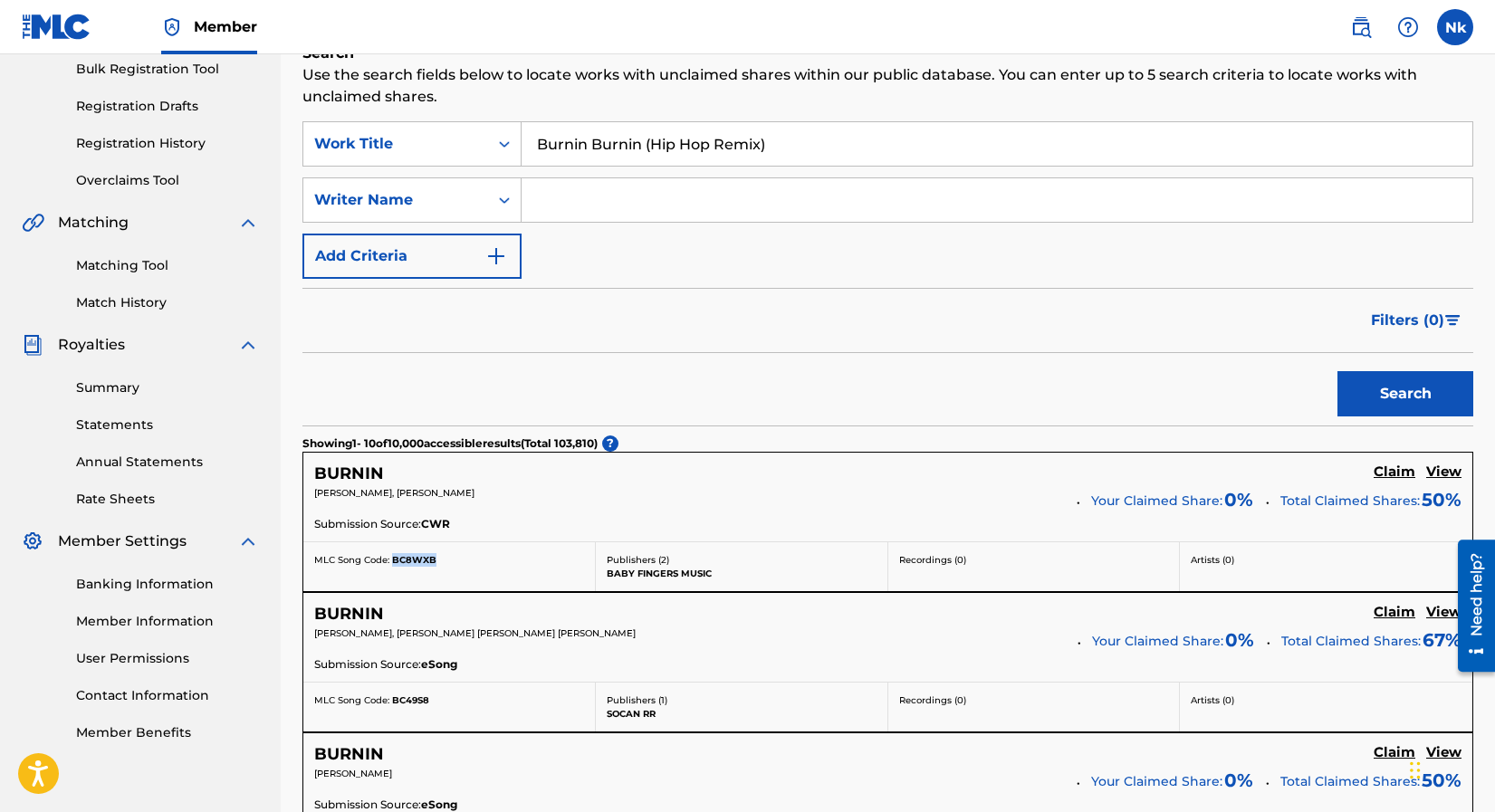
drag, startPoint x: 437, startPoint y: 559, endPoint x: 392, endPoint y: 554, distance: 45.3
click at [392, 554] on div "MLC Song Code: BC8WXB" at bounding box center [448, 560] width 270 height 13
copy span "BC8WXB"
drag, startPoint x: 790, startPoint y: 146, endPoint x: 520, endPoint y: 144, distance: 270.0
click at [520, 144] on div "SearchWithCriteriaa11d9ec0-f288-41cc-833b-34316179daa4 Work Title Burnin Burnin…" at bounding box center [887, 144] width 1171 height 45
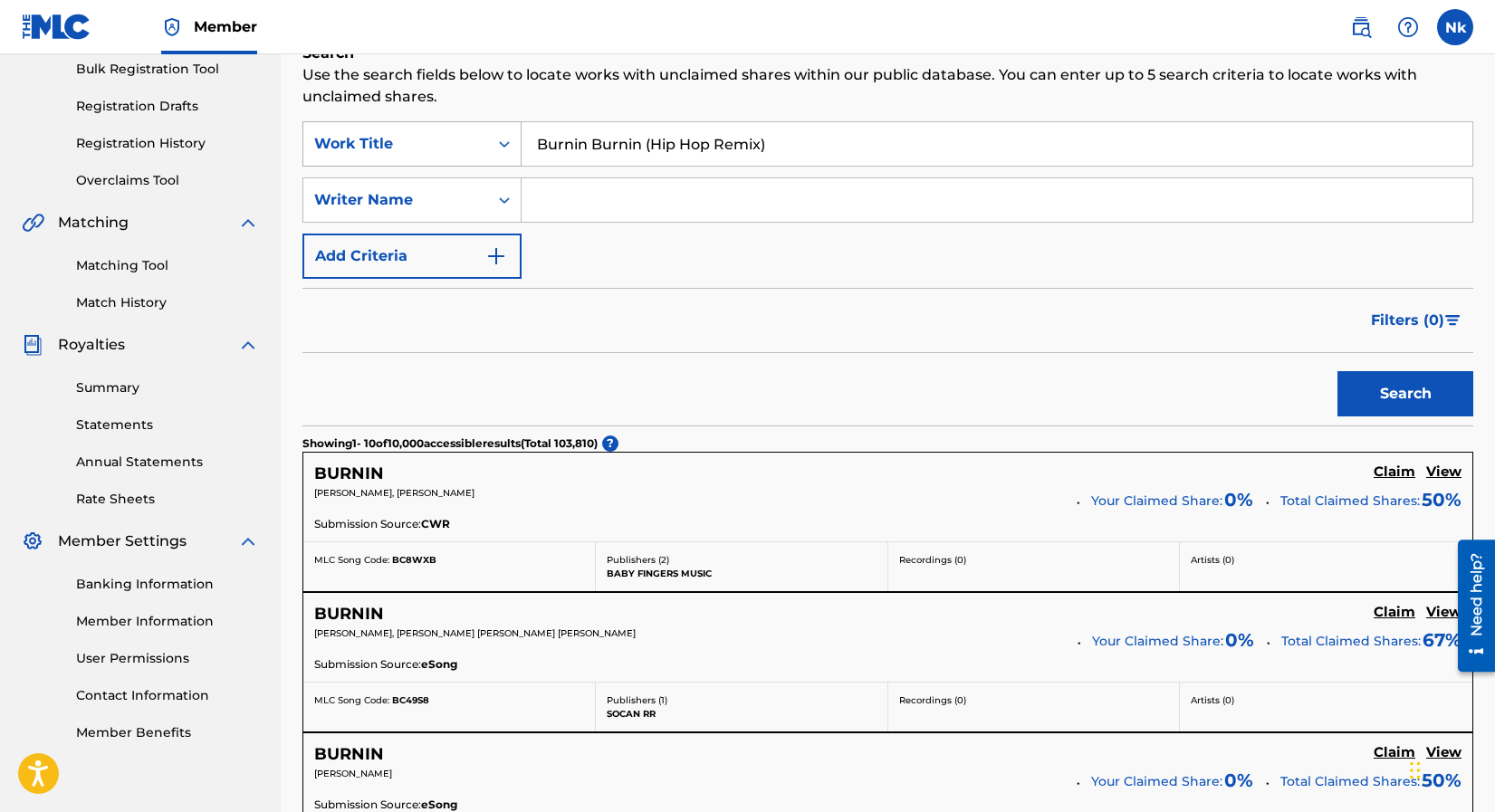
paste input "Cleanliness"
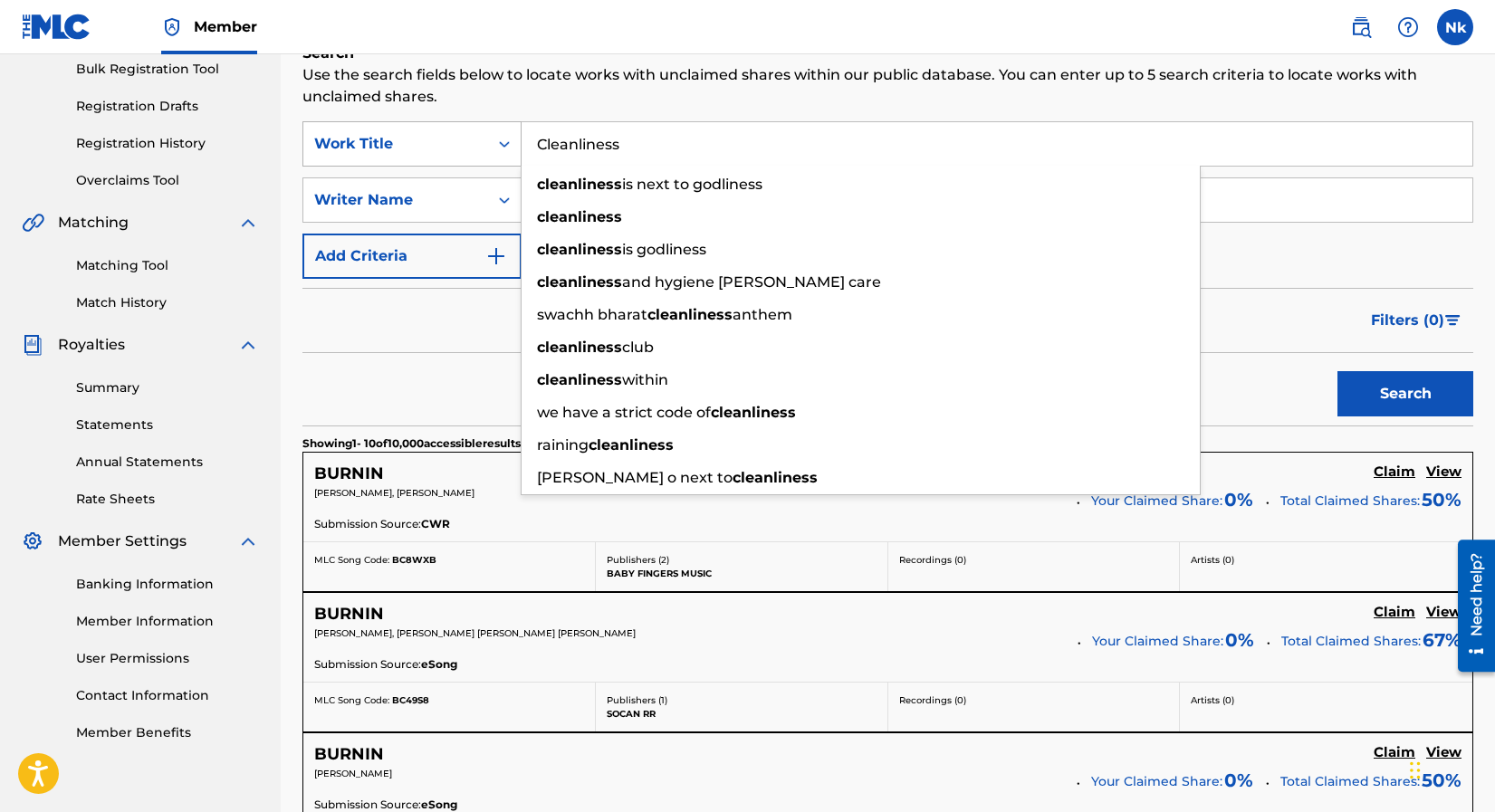
click at [1338, 371] on button "Search" at bounding box center [1405, 394] width 136 height 45
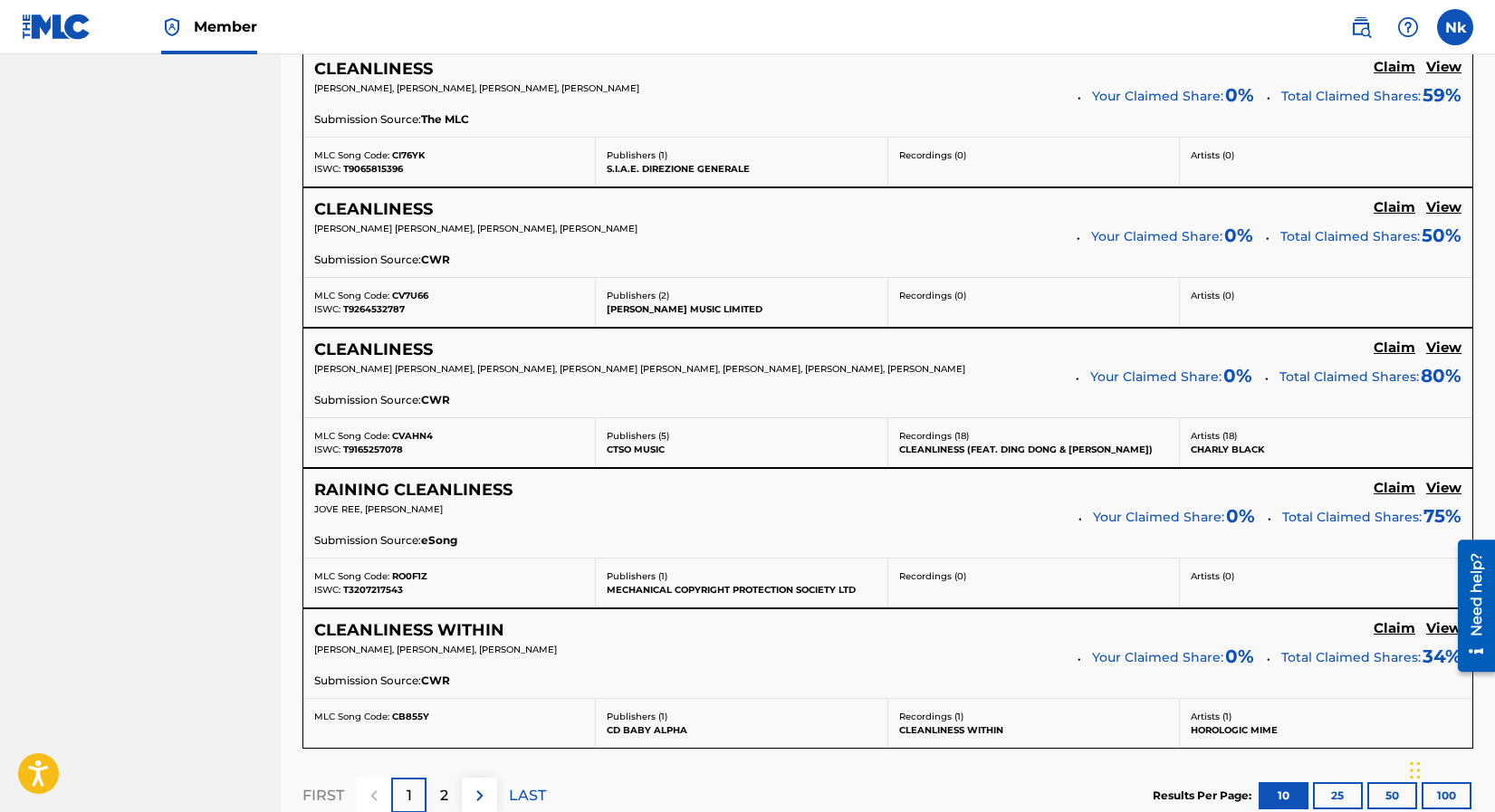
scroll to position [1449, 0]
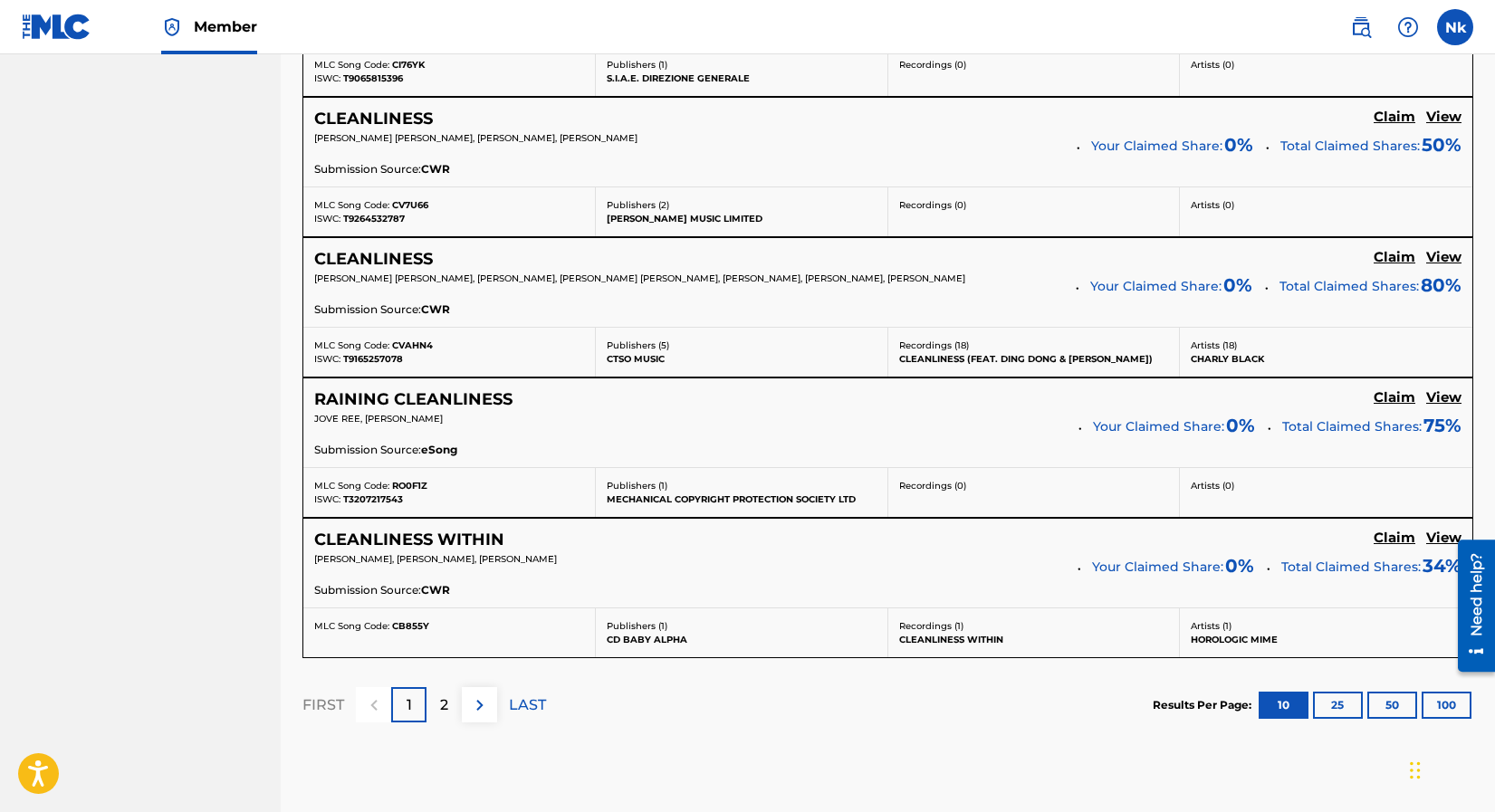
click at [438, 713] on div "2" at bounding box center [444, 704] width 35 height 35
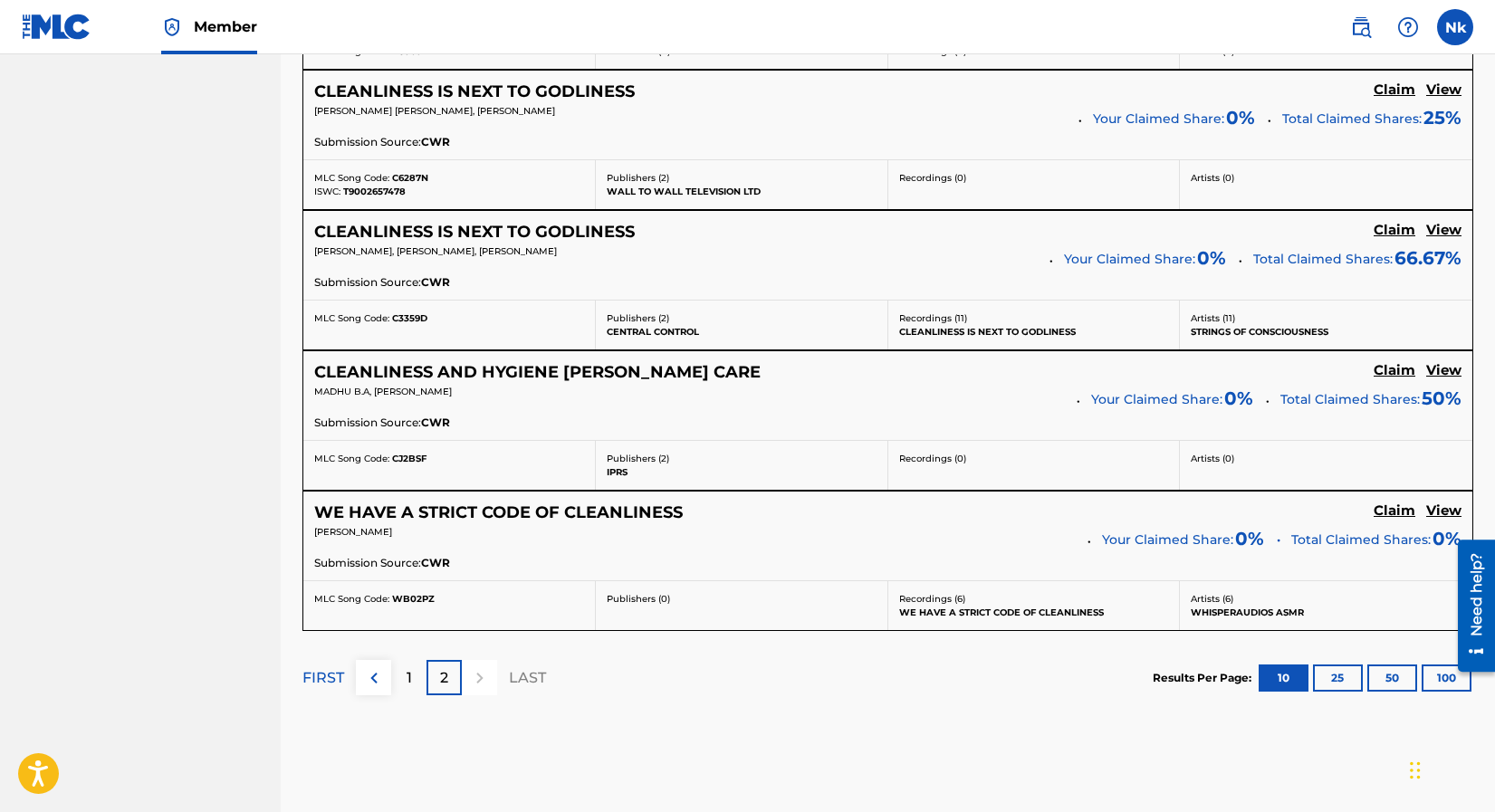
scroll to position [1271, 0]
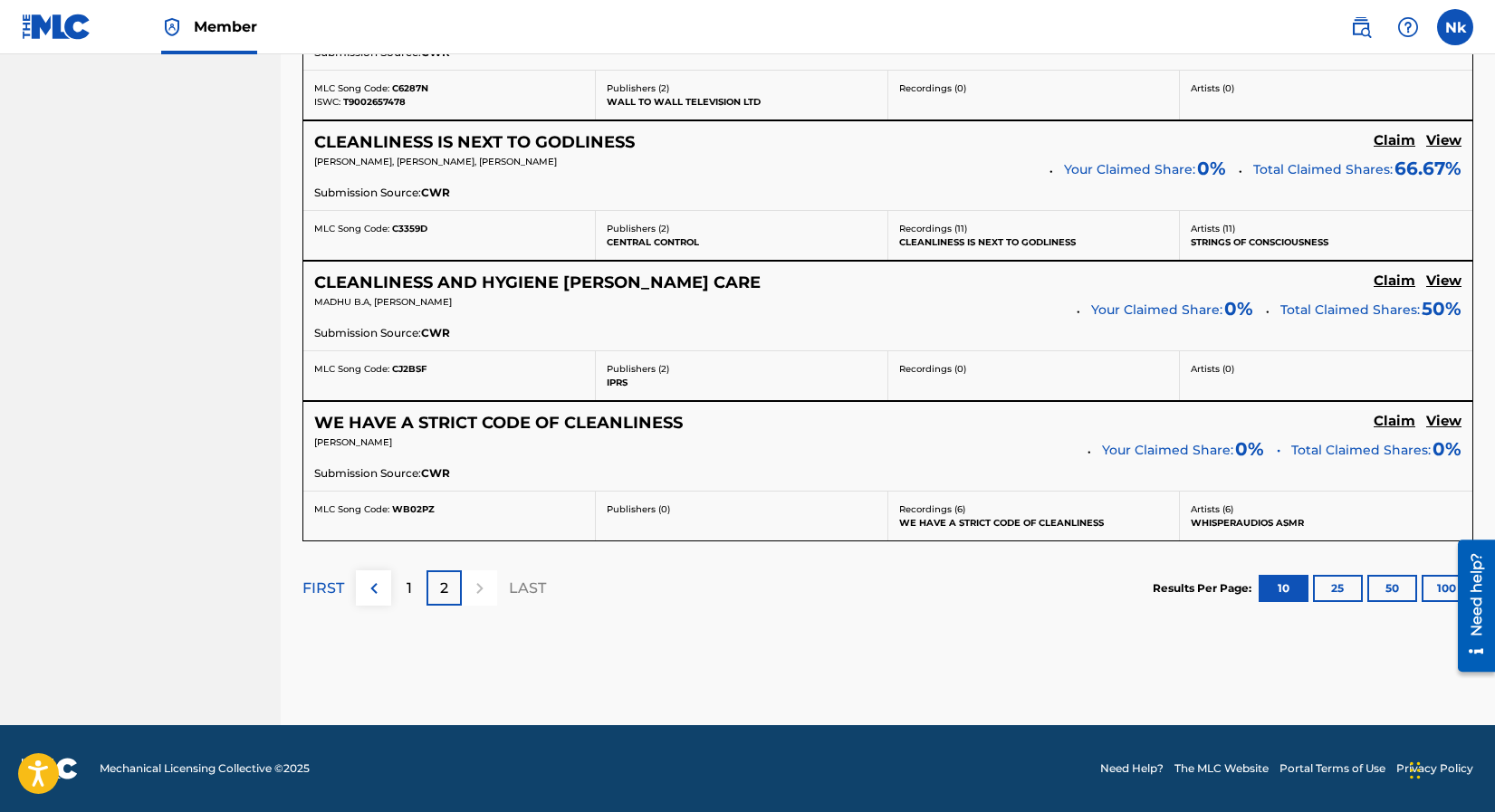
click at [411, 585] on p "1" at bounding box center [410, 587] width 6 height 22
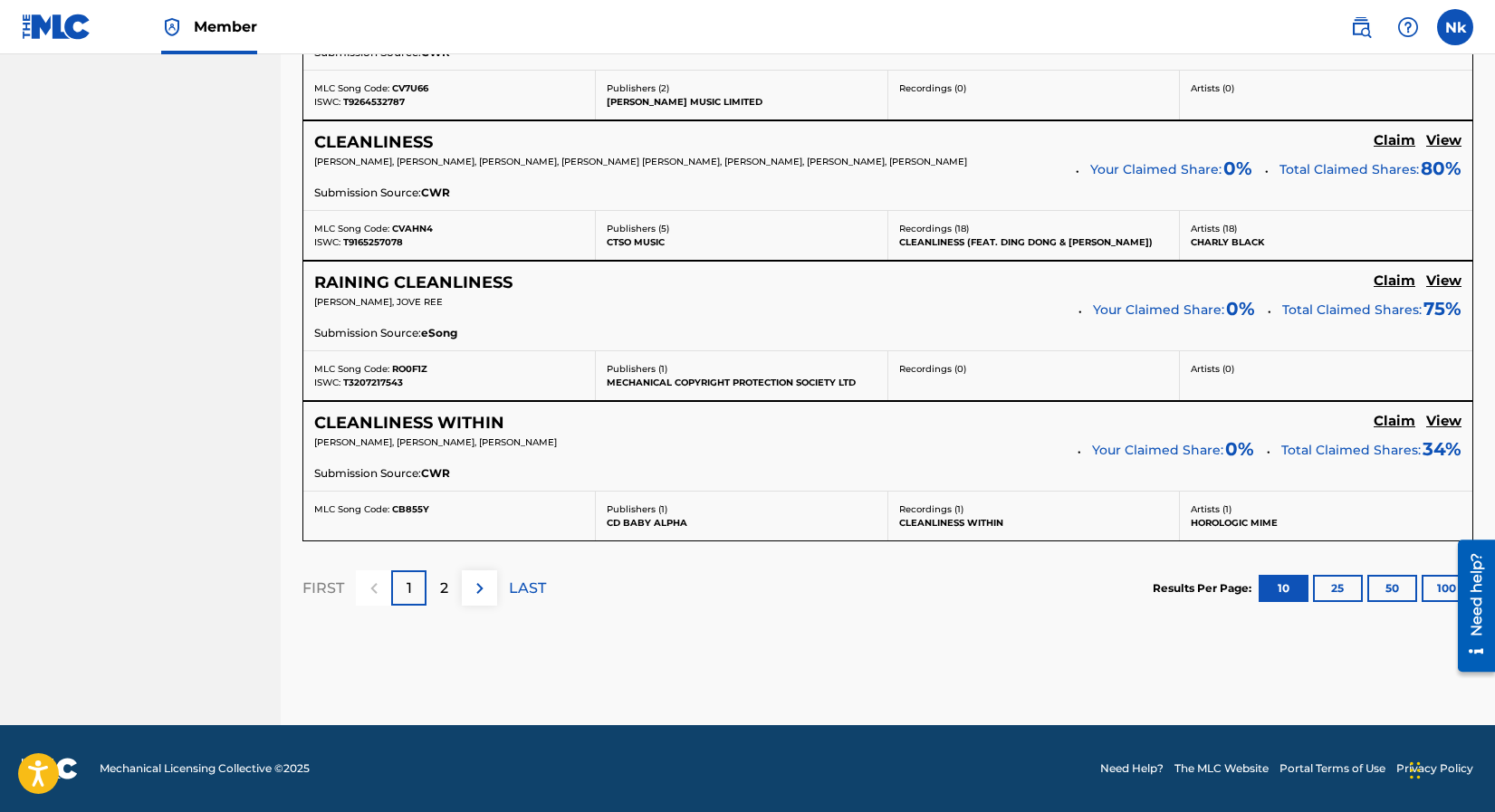
scroll to position [1568, 0]
click at [445, 593] on p "2" at bounding box center [444, 587] width 9 height 22
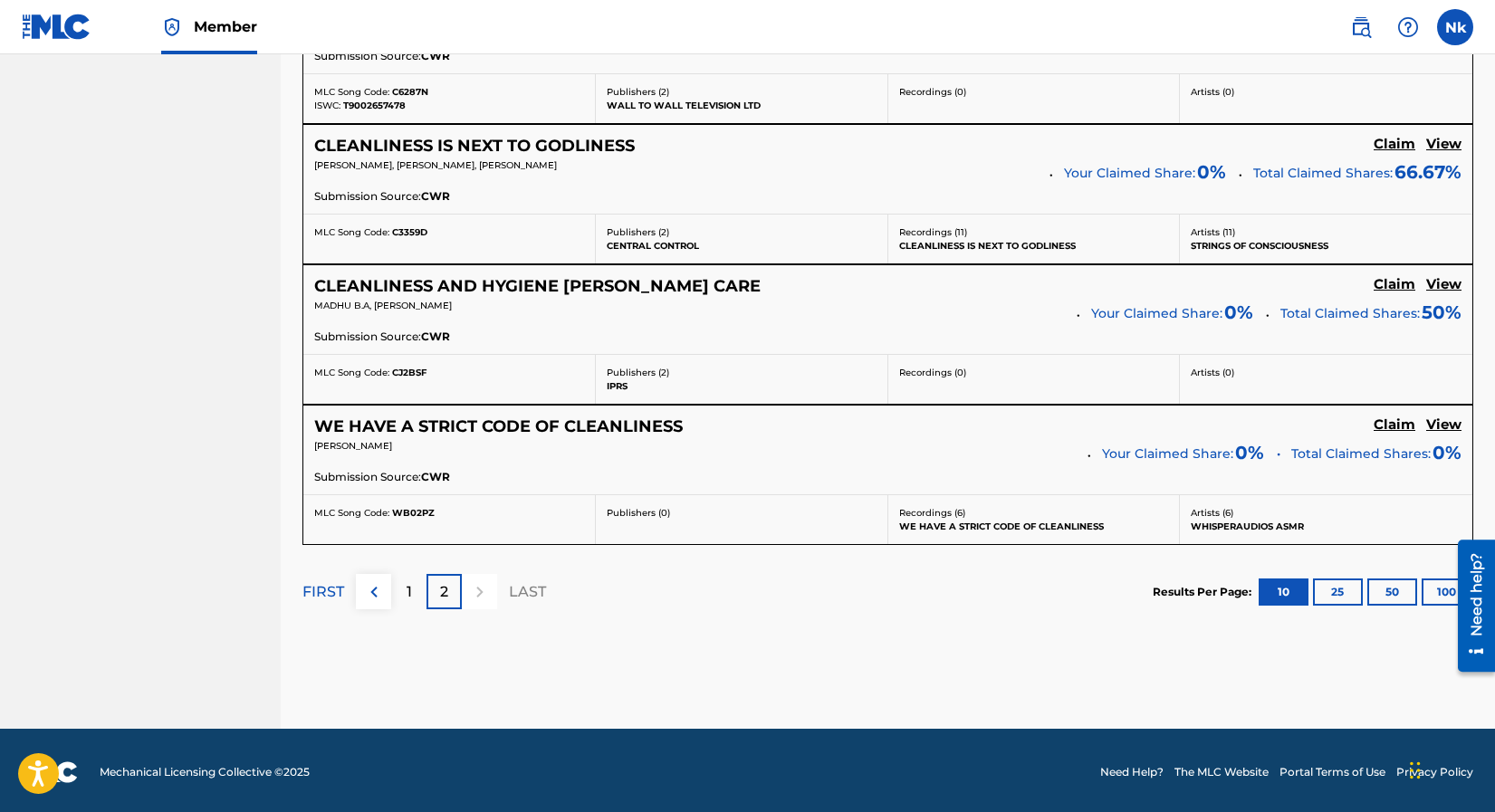
scroll to position [1271, 0]
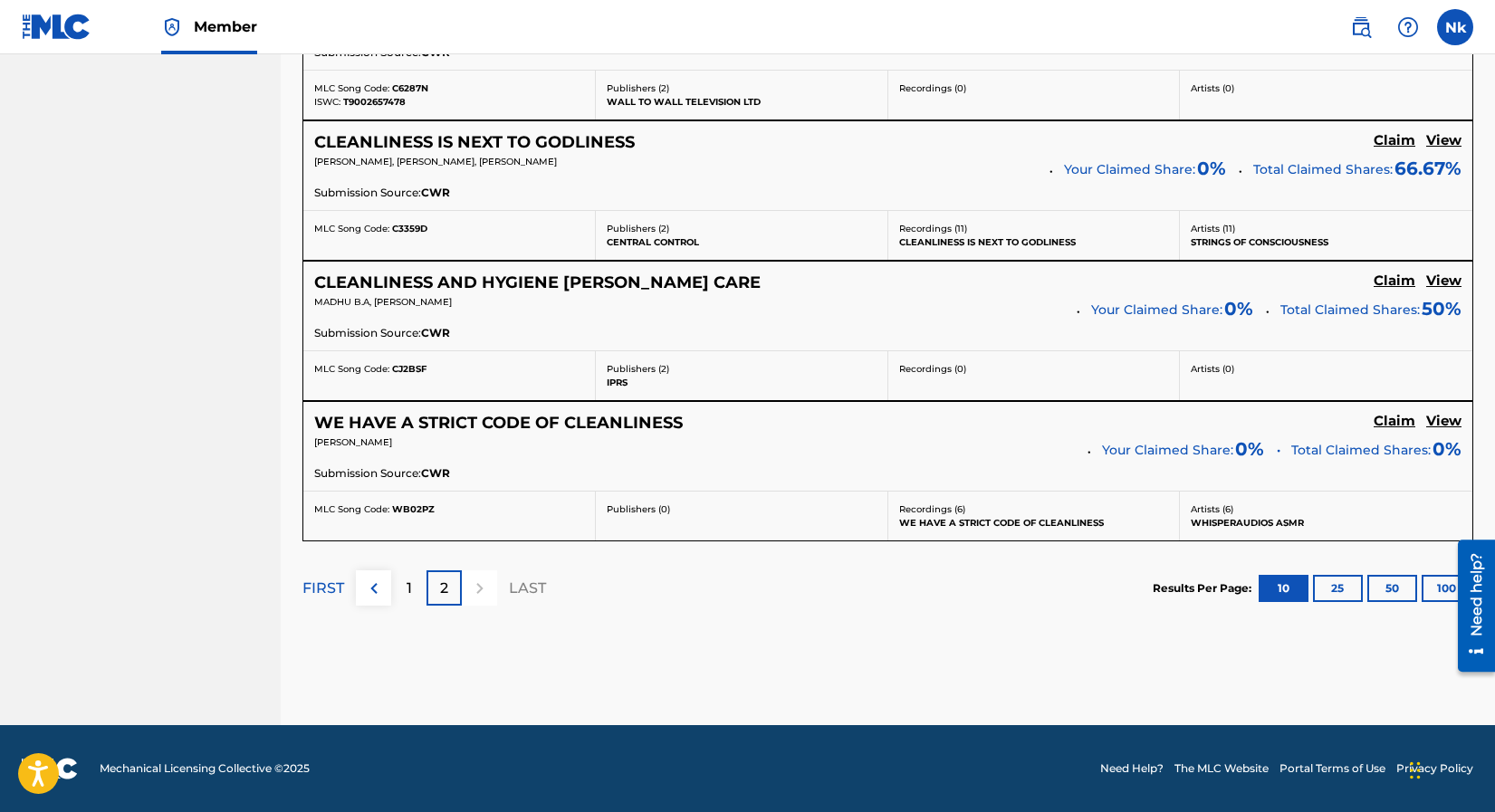
click at [398, 587] on div "1" at bounding box center [409, 587] width 35 height 35
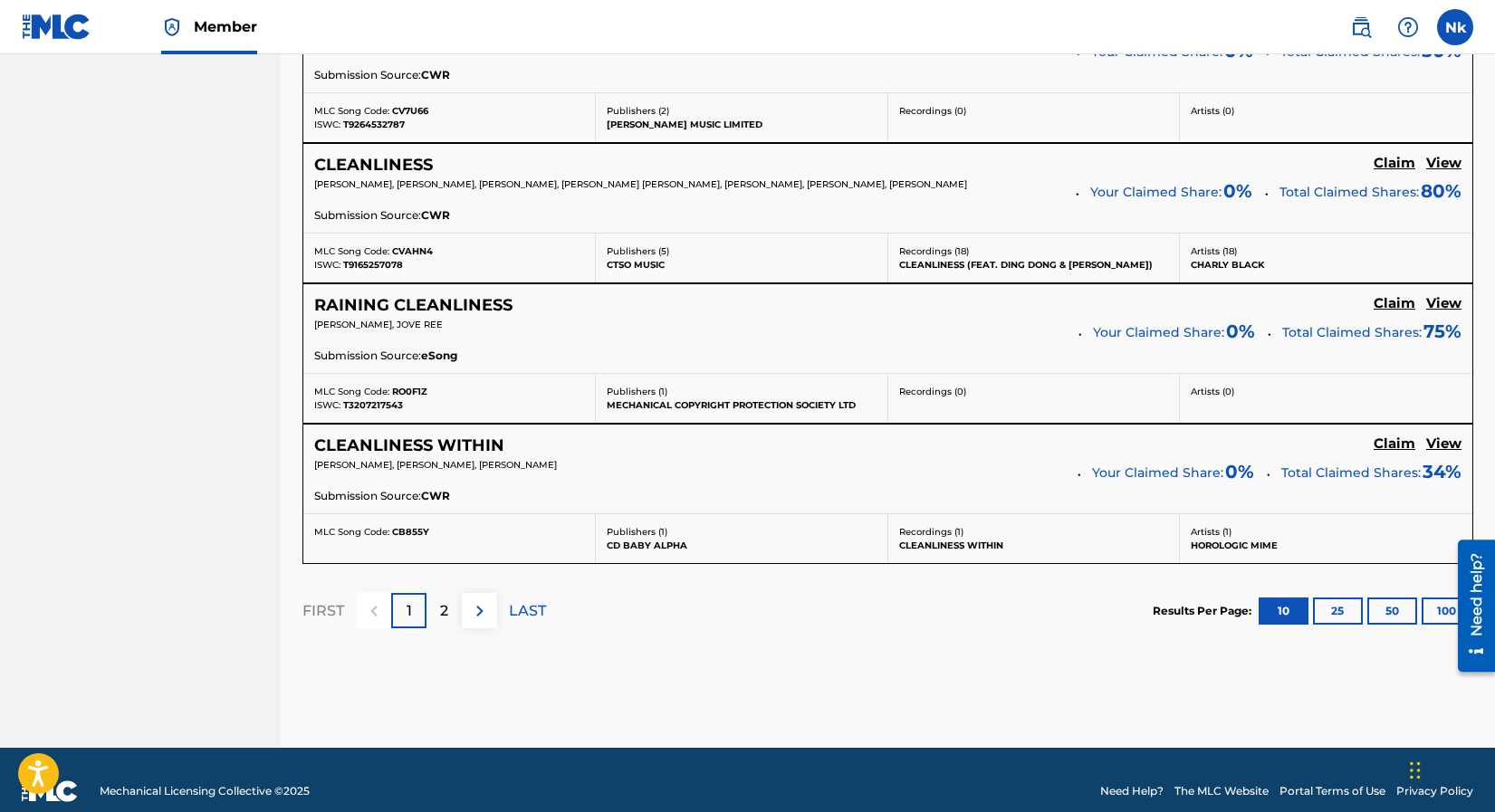
scroll to position [1568, 0]
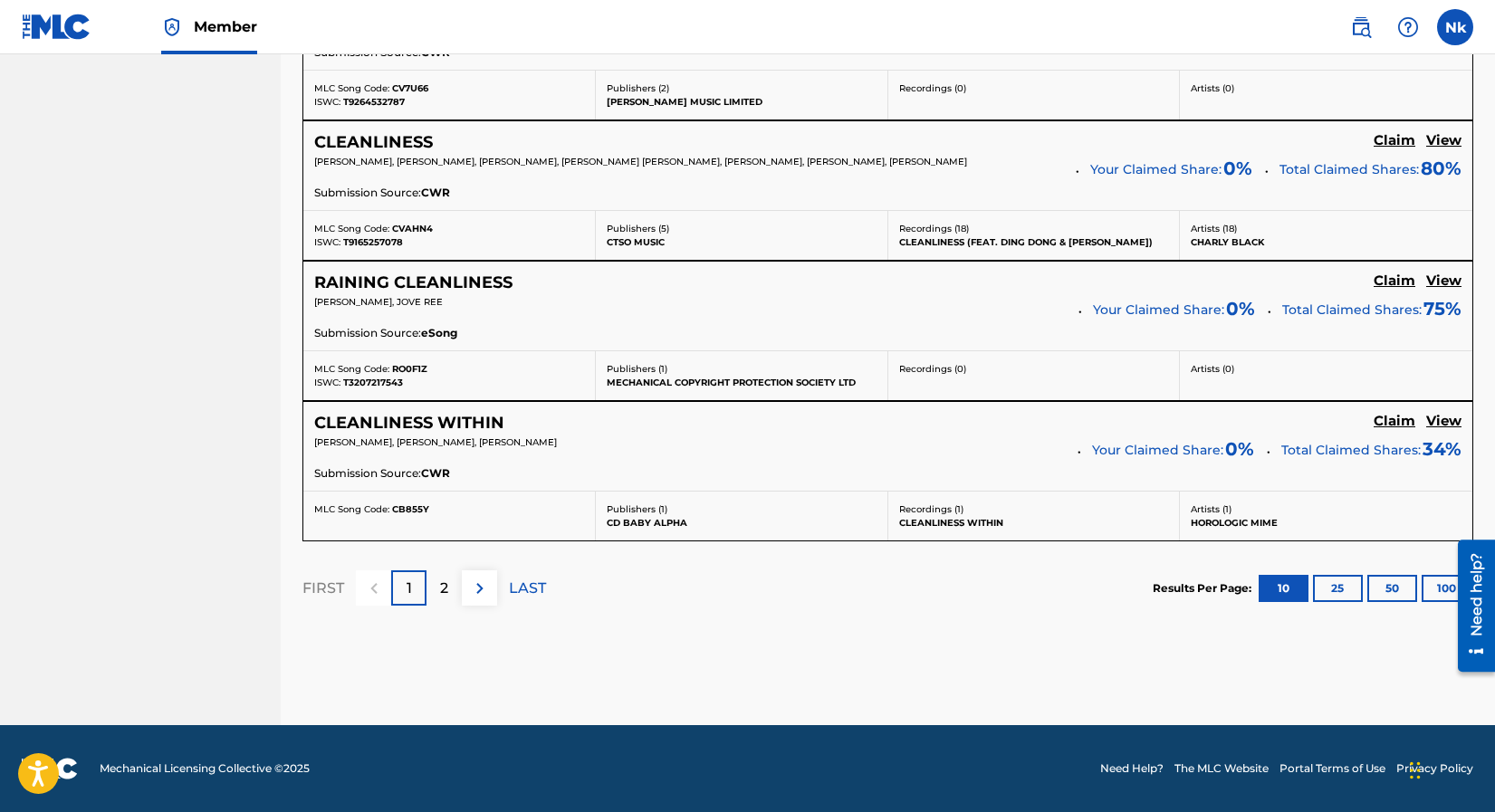
click at [436, 587] on div "2" at bounding box center [444, 587] width 35 height 35
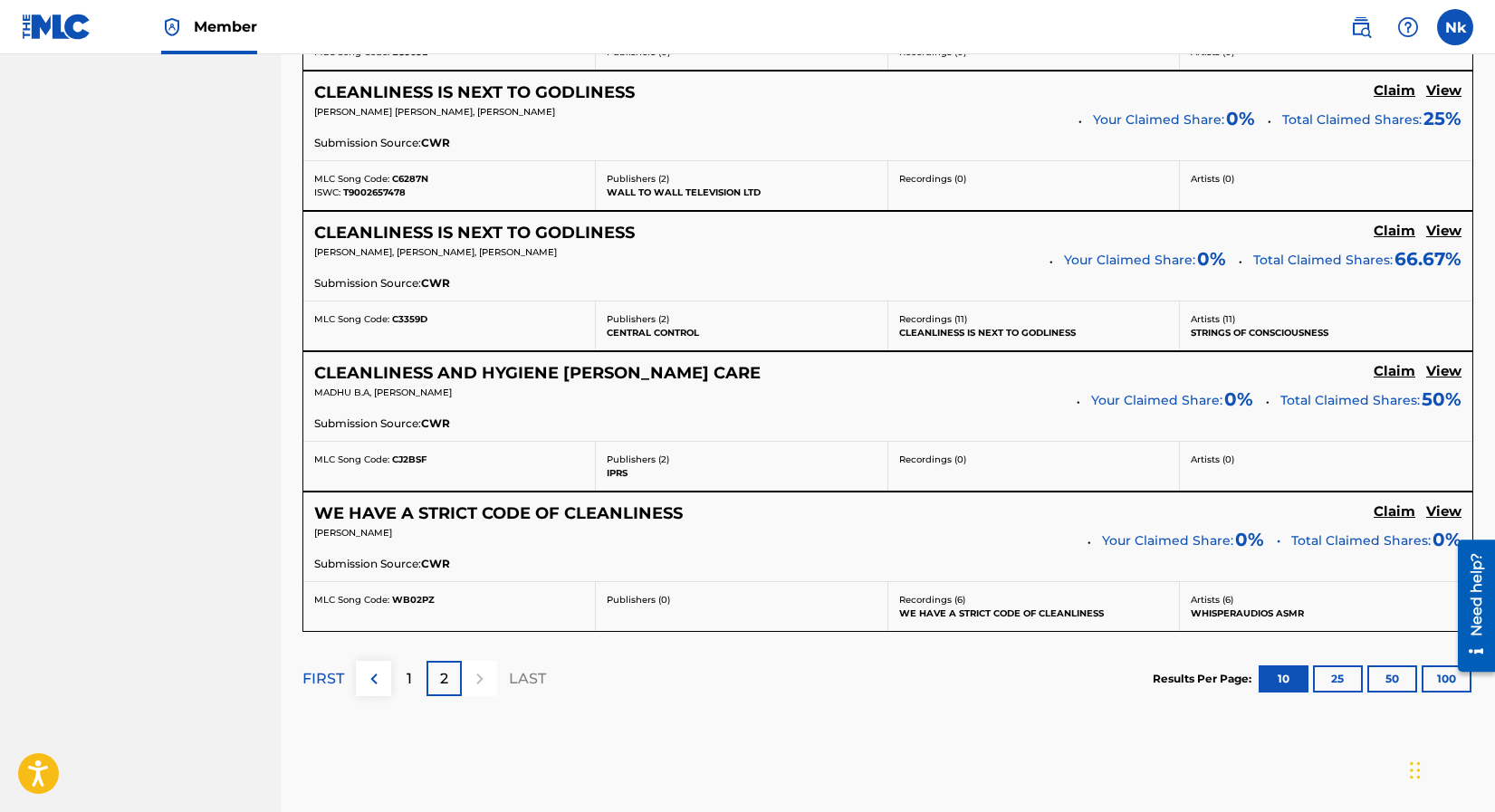
scroll to position [1271, 0]
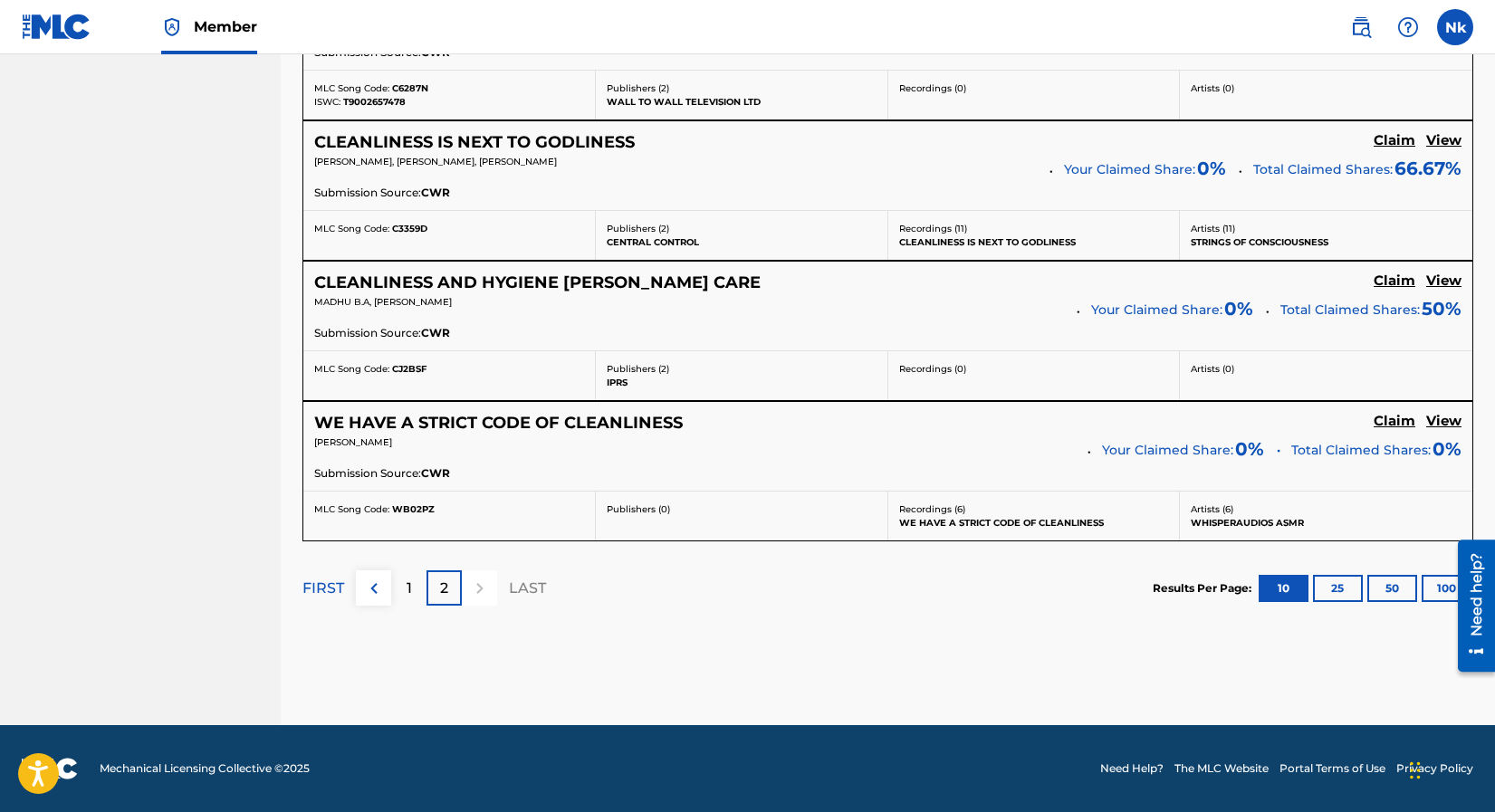
click at [410, 595] on p "1" at bounding box center [410, 587] width 6 height 22
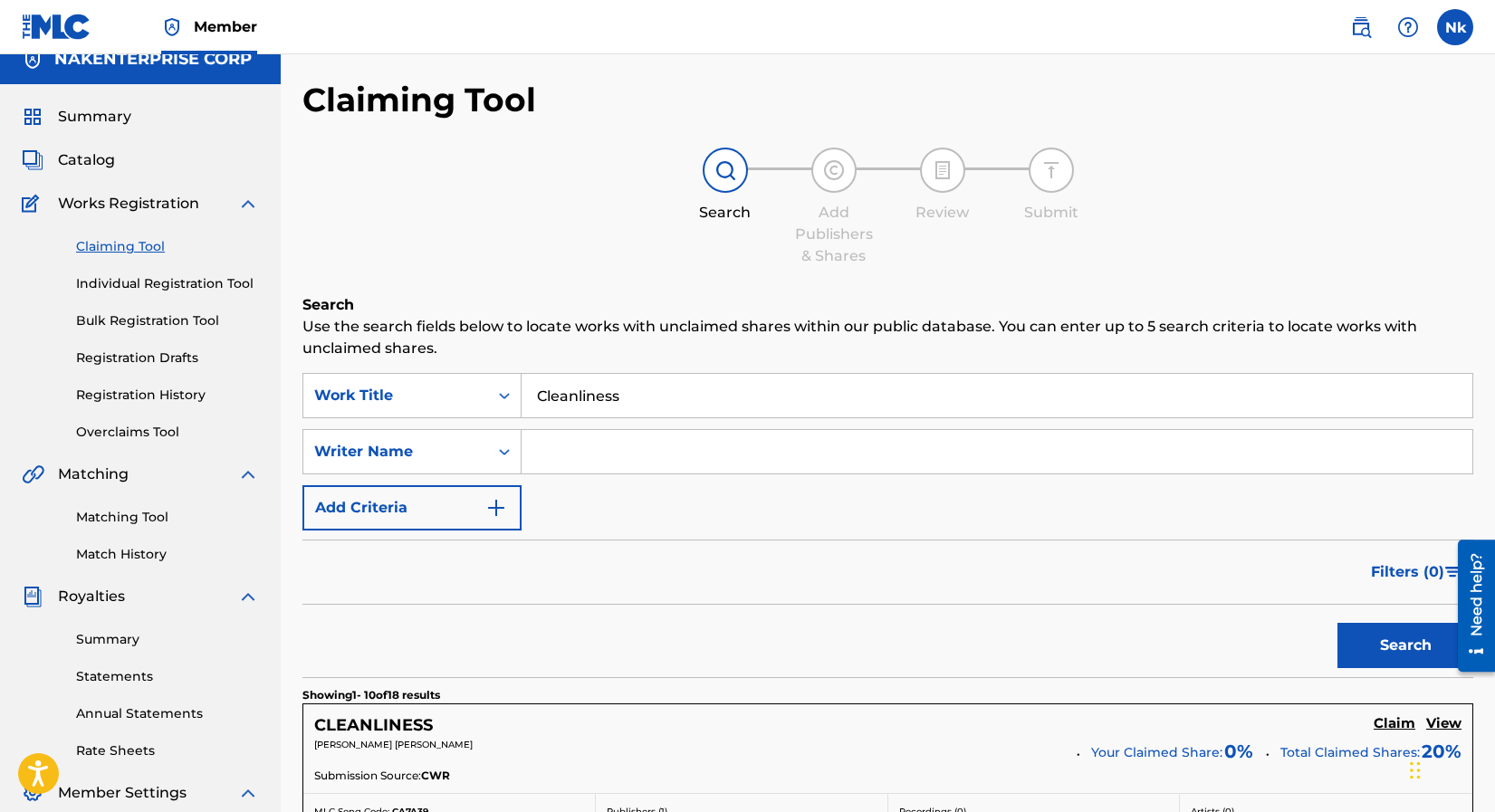
scroll to position [4, 0]
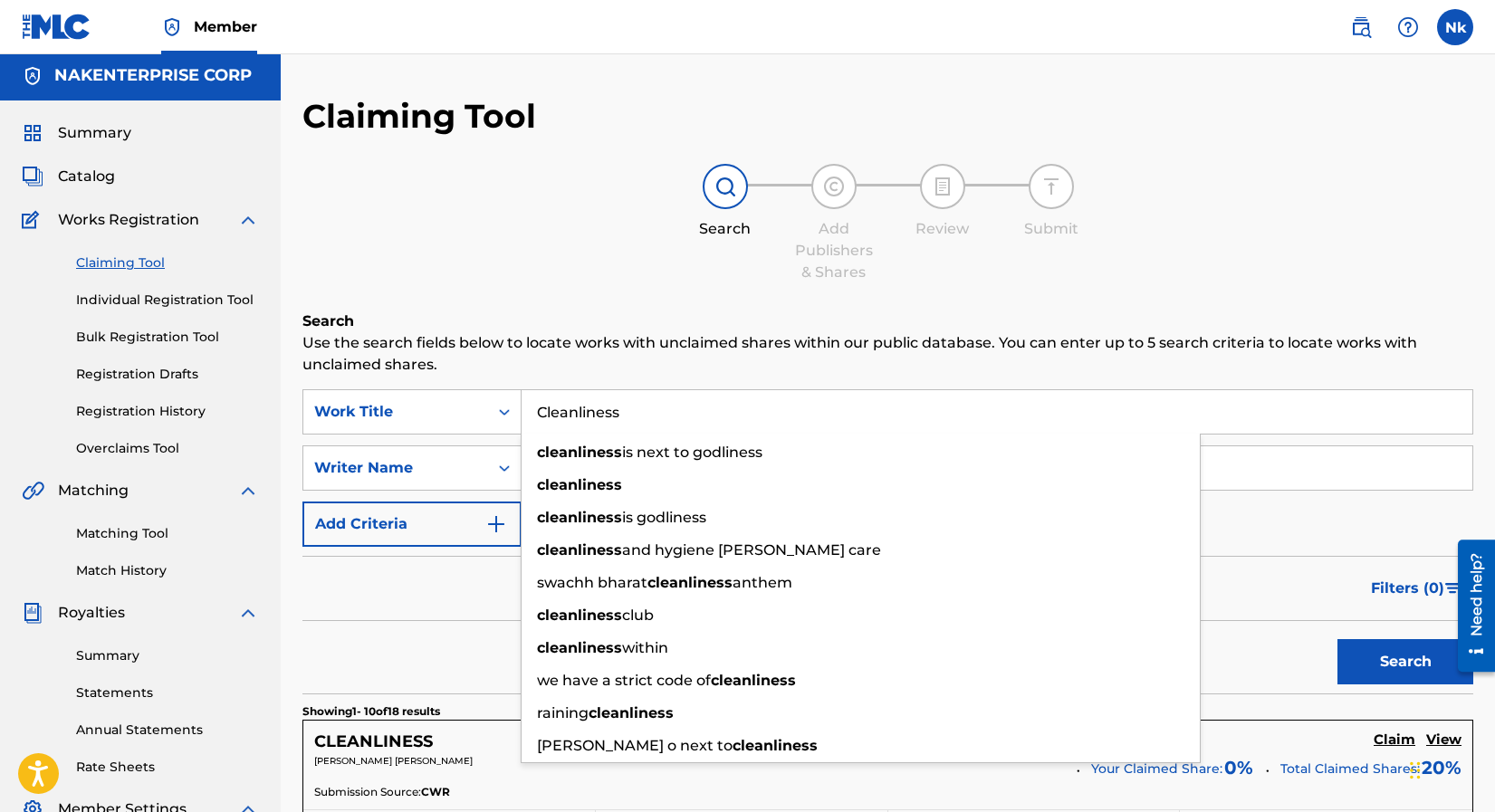
drag, startPoint x: 637, startPoint y: 416, endPoint x: 536, endPoint y: 417, distance: 101.0
click at [536, 417] on input "Cleanliness" at bounding box center [996, 412] width 951 height 44
paste input "RAB CLAW RHYTHM"
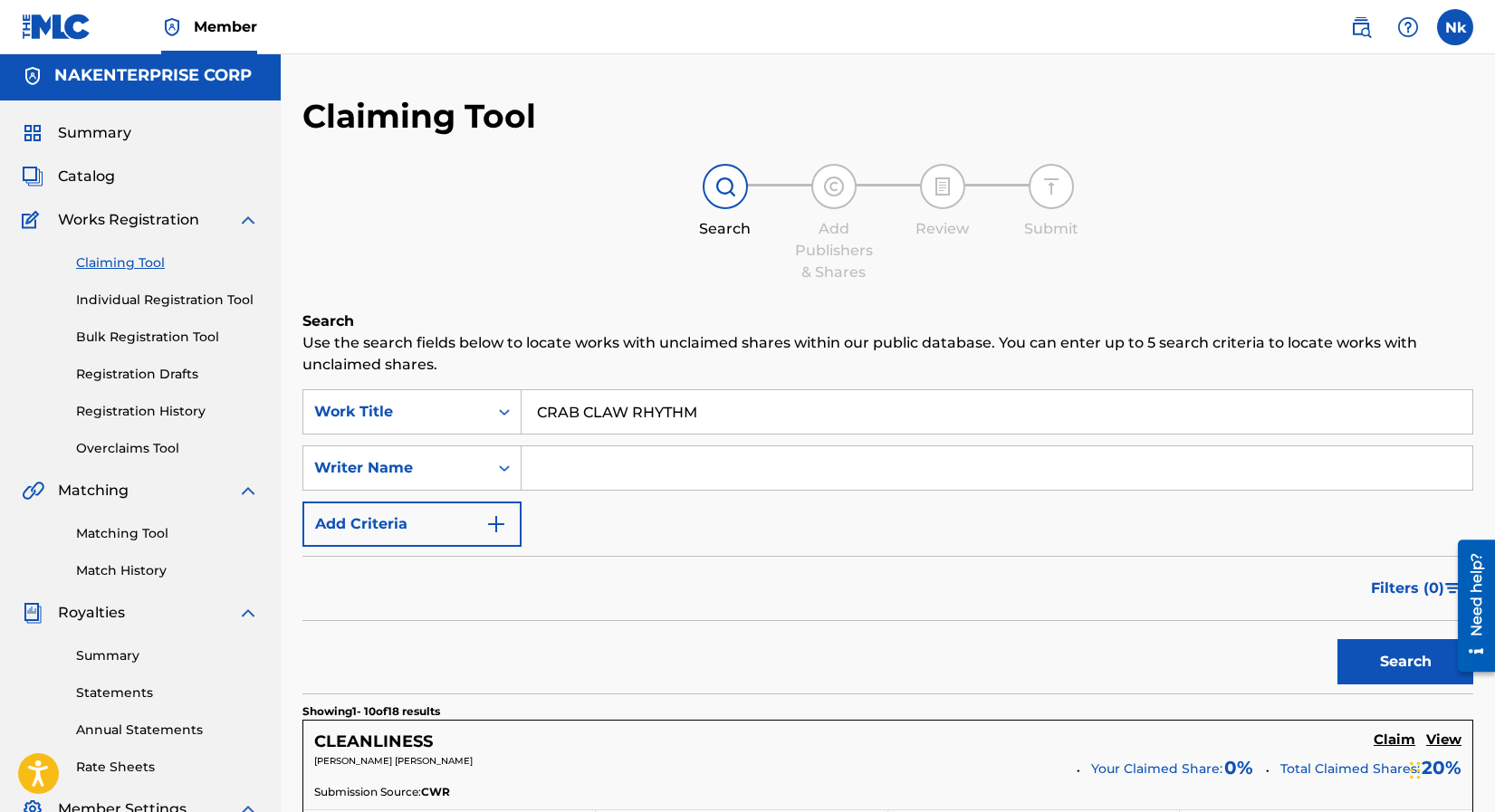
click at [1338, 639] on button "Search" at bounding box center [1405, 661] width 136 height 45
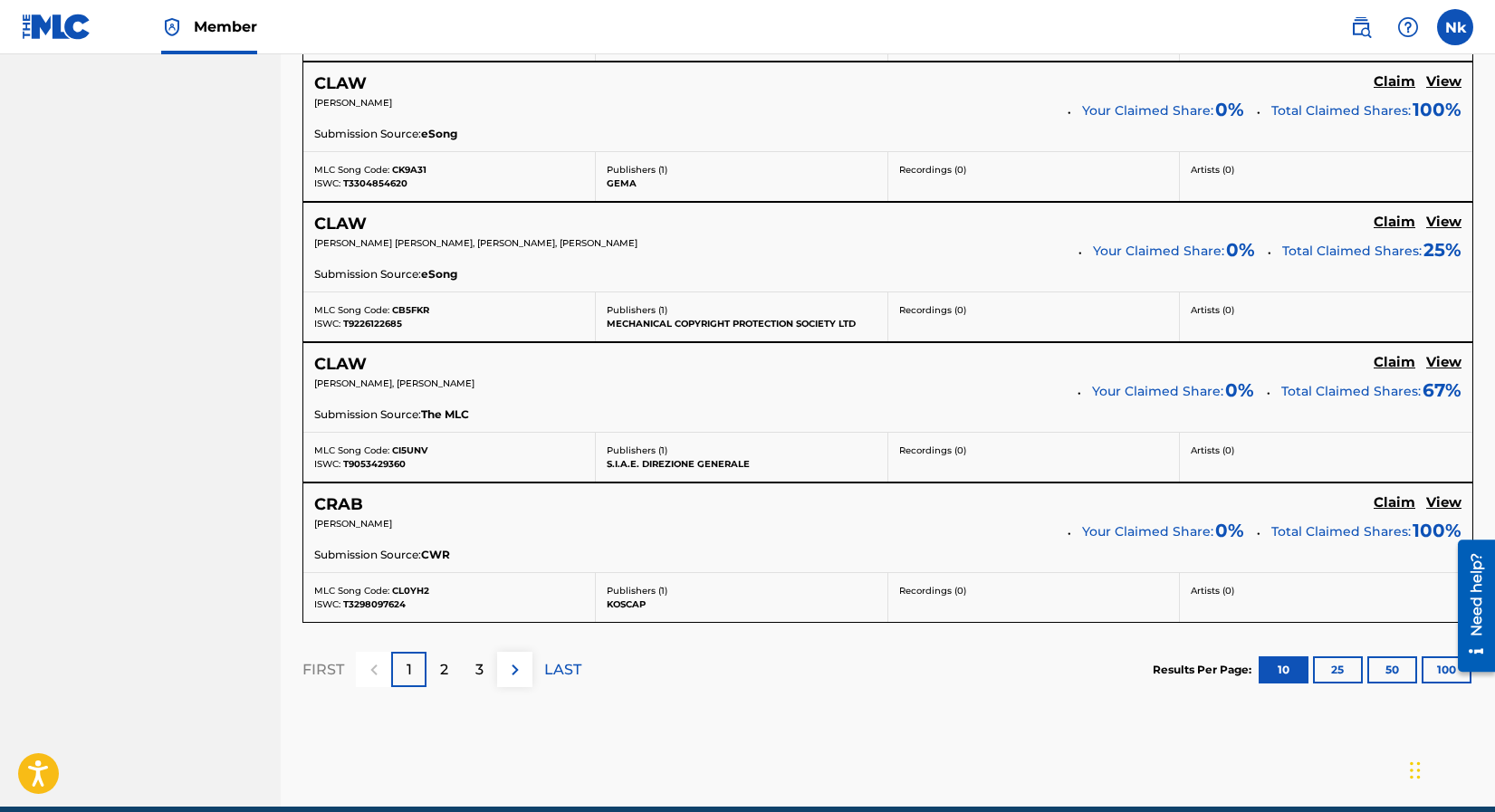
scroll to position [1543, 0]
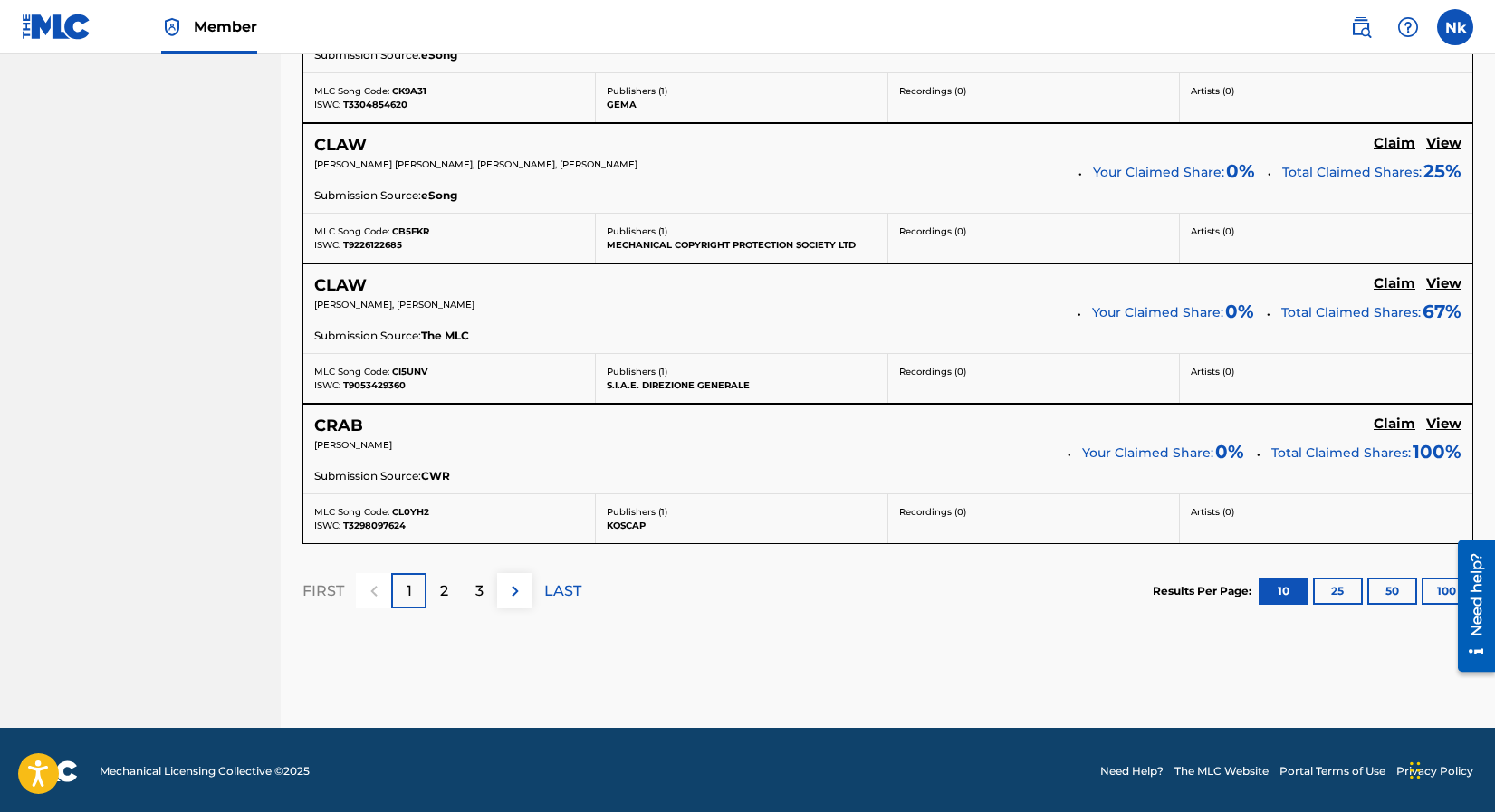
click at [444, 591] on p "2" at bounding box center [444, 590] width 9 height 22
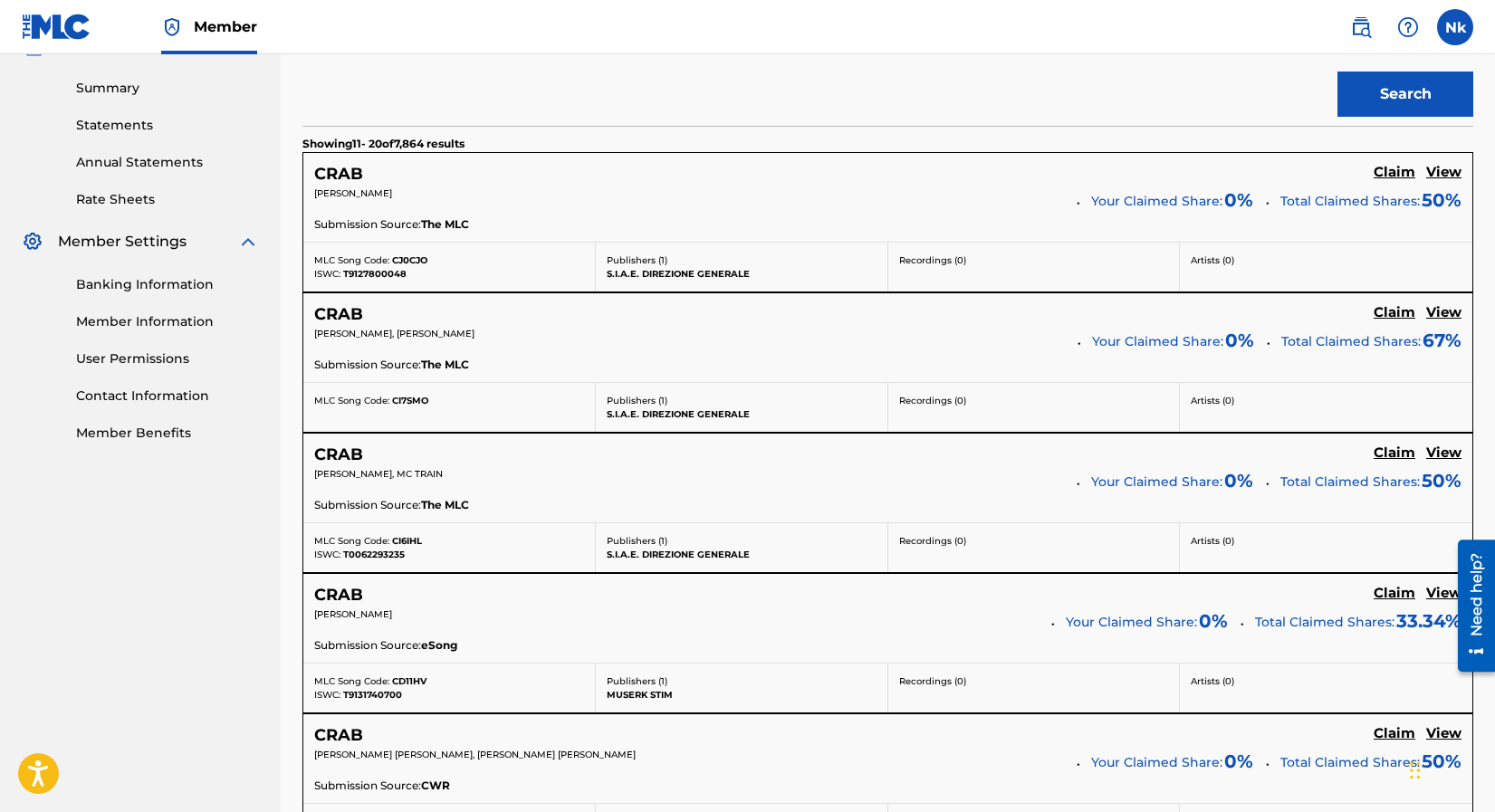
scroll to position [547, 0]
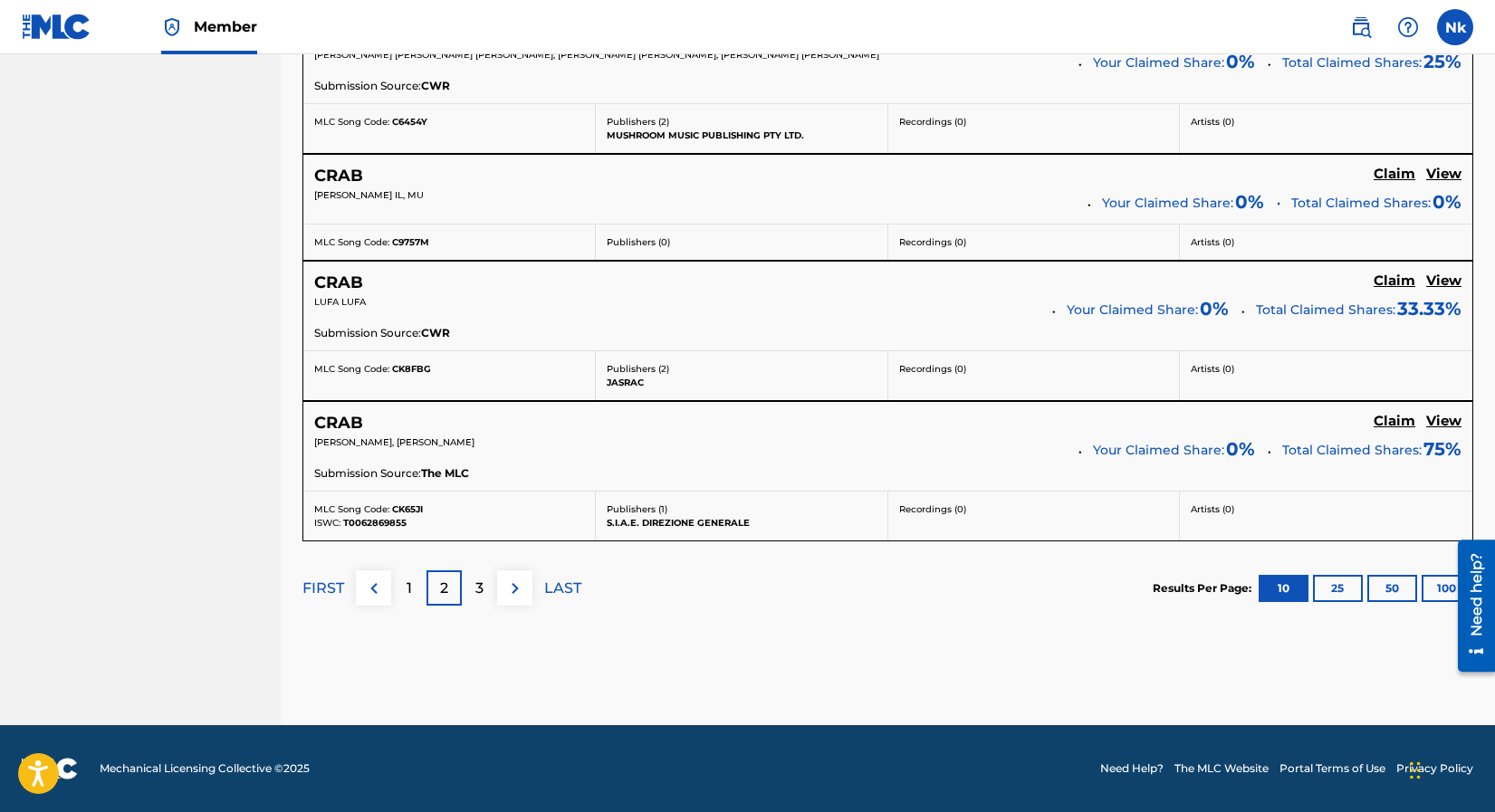
click at [476, 583] on p "3" at bounding box center [480, 587] width 9 height 22
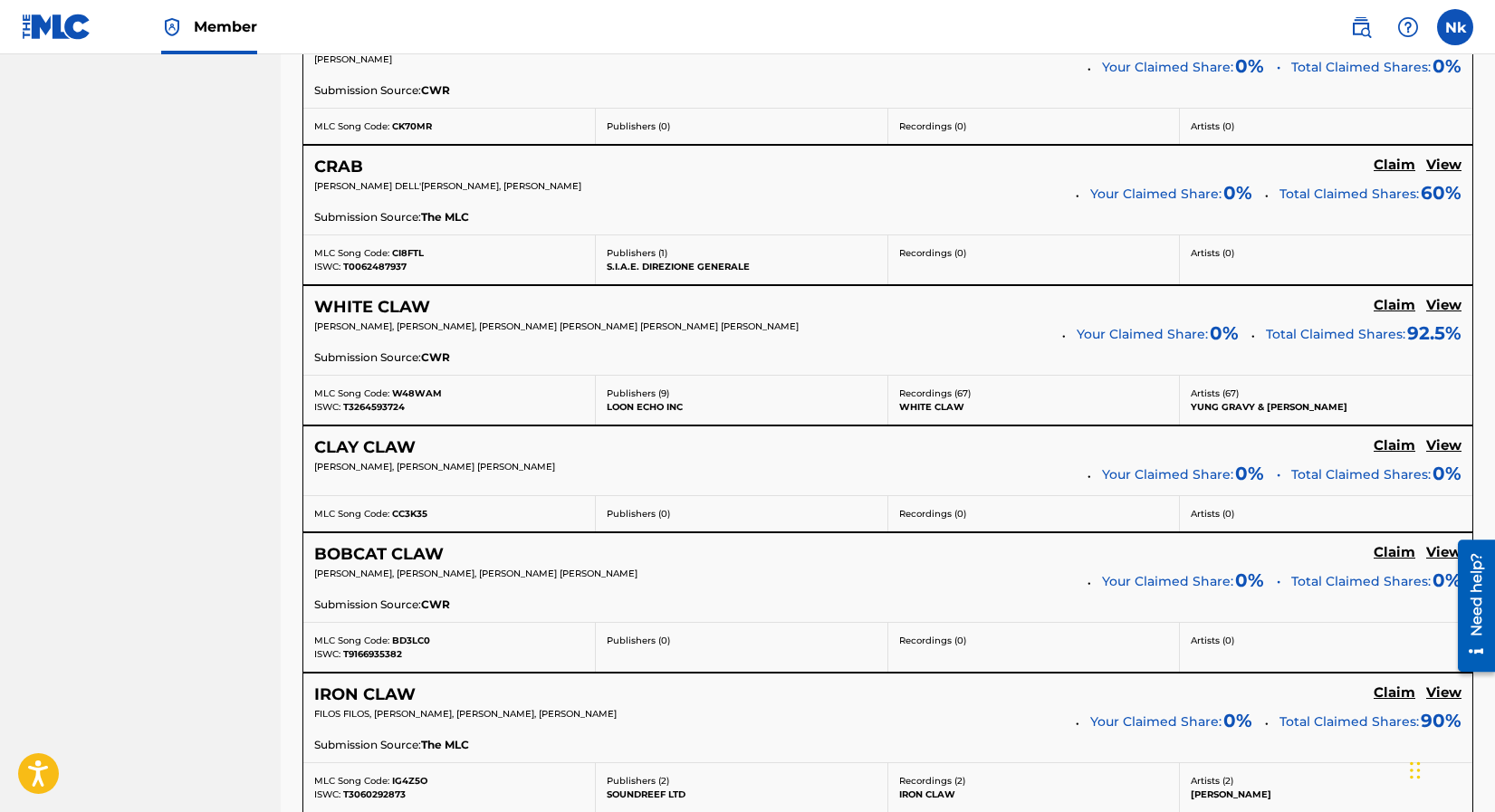
scroll to position [1538, 0]
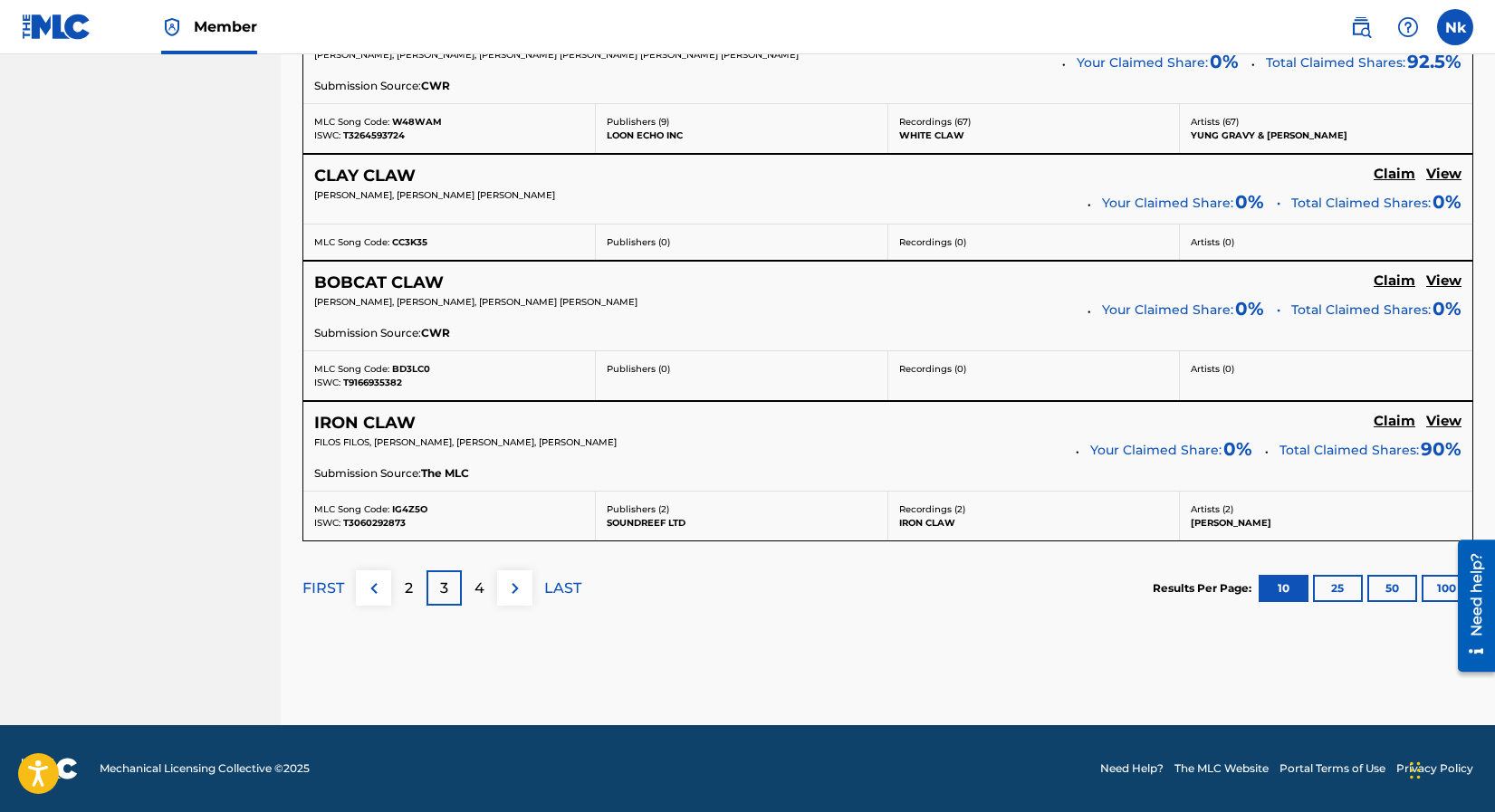
click at [487, 585] on div "4" at bounding box center [479, 587] width 35 height 35
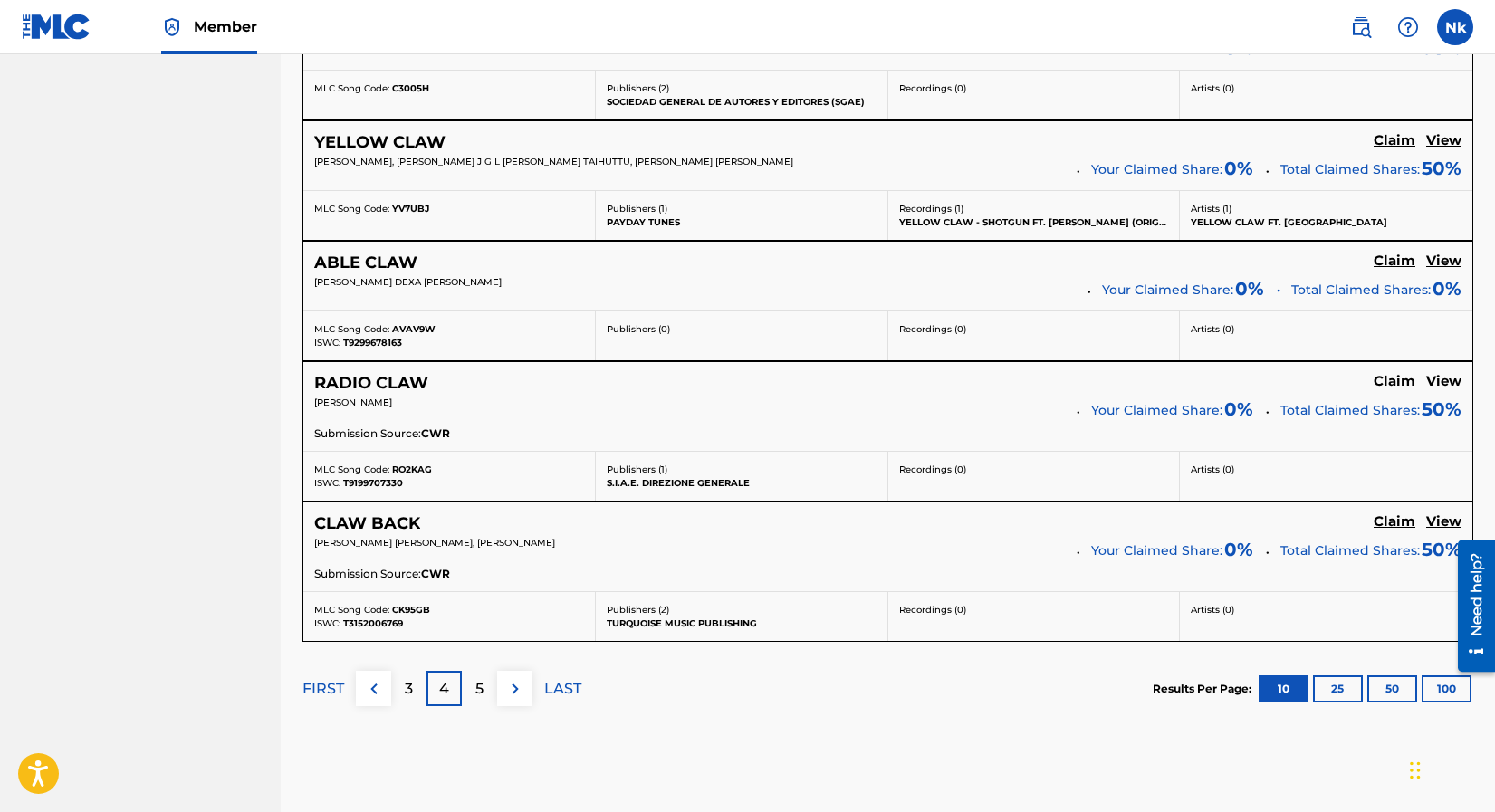
scroll to position [1525, 0]
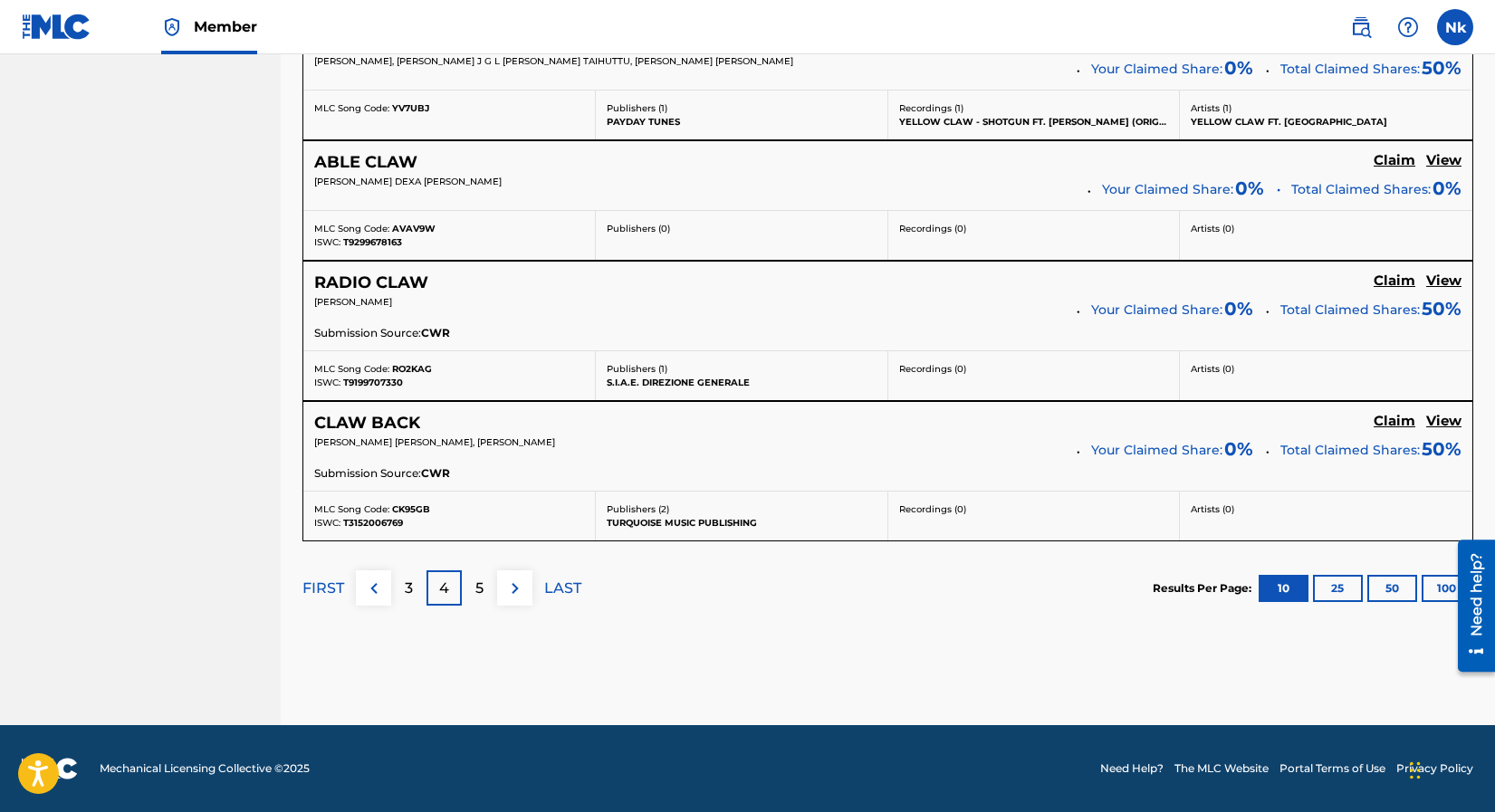
click at [483, 598] on p "5" at bounding box center [480, 587] width 9 height 22
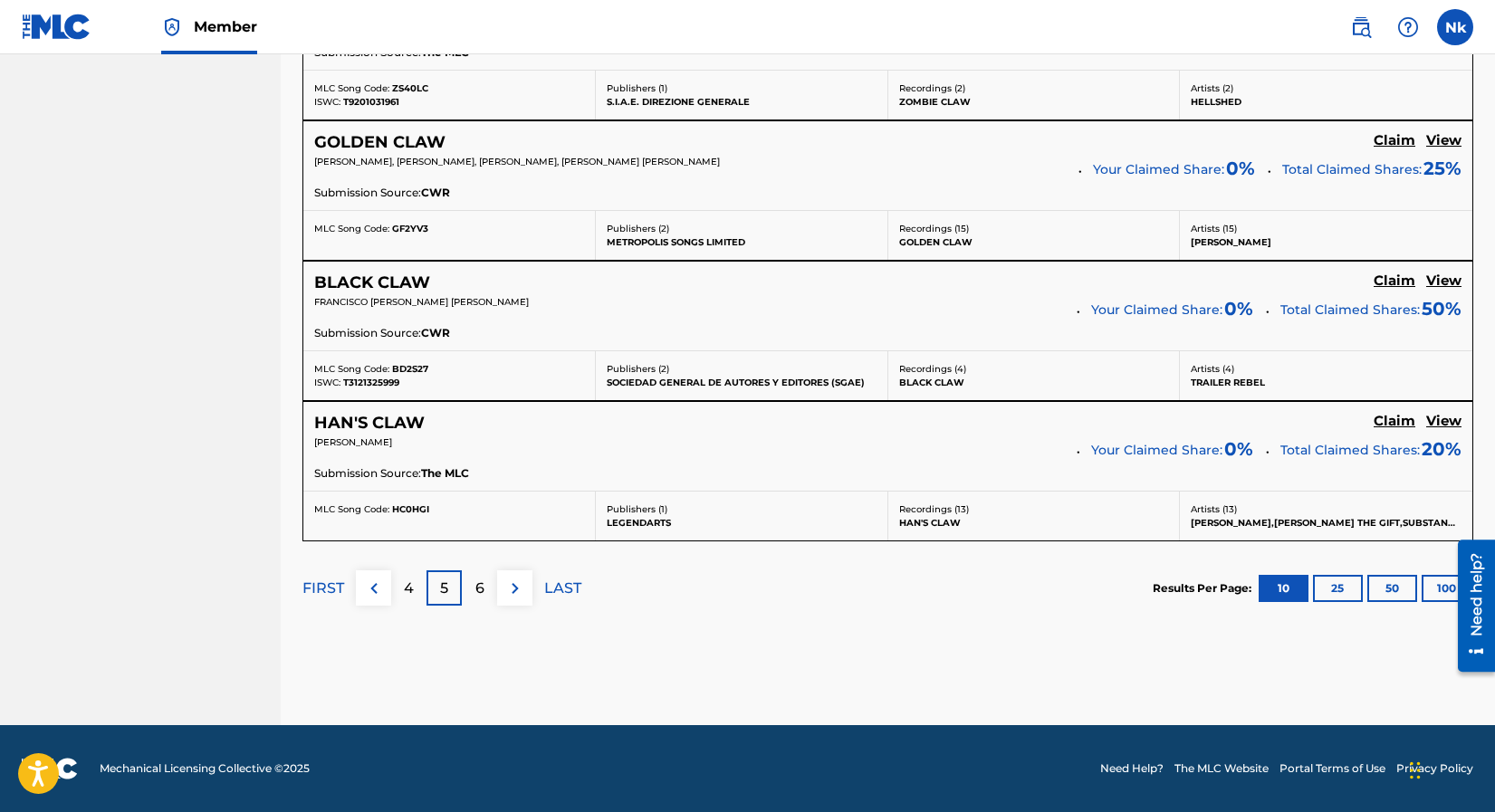
click at [472, 588] on div "6" at bounding box center [479, 587] width 35 height 35
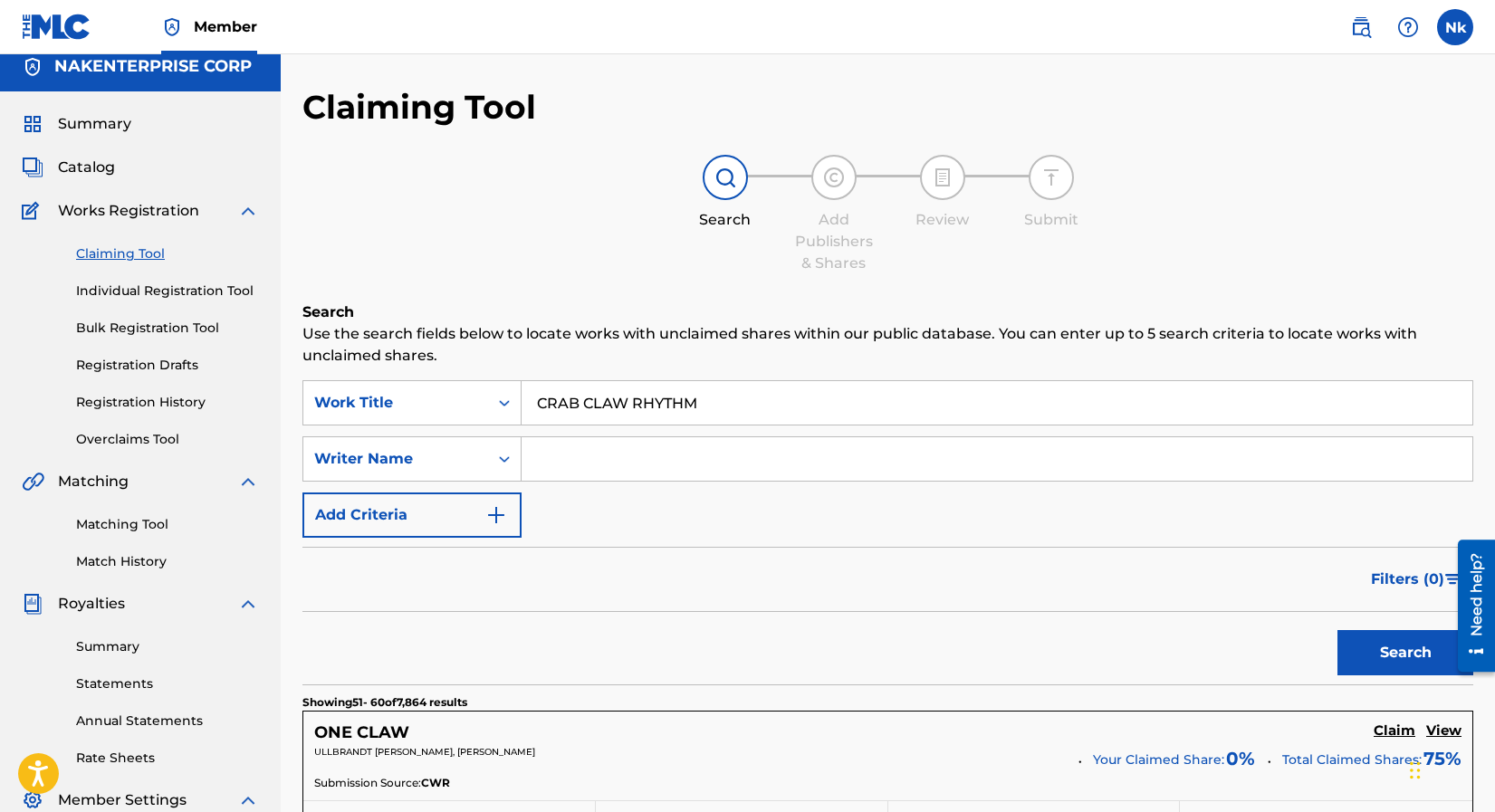
scroll to position [0, 0]
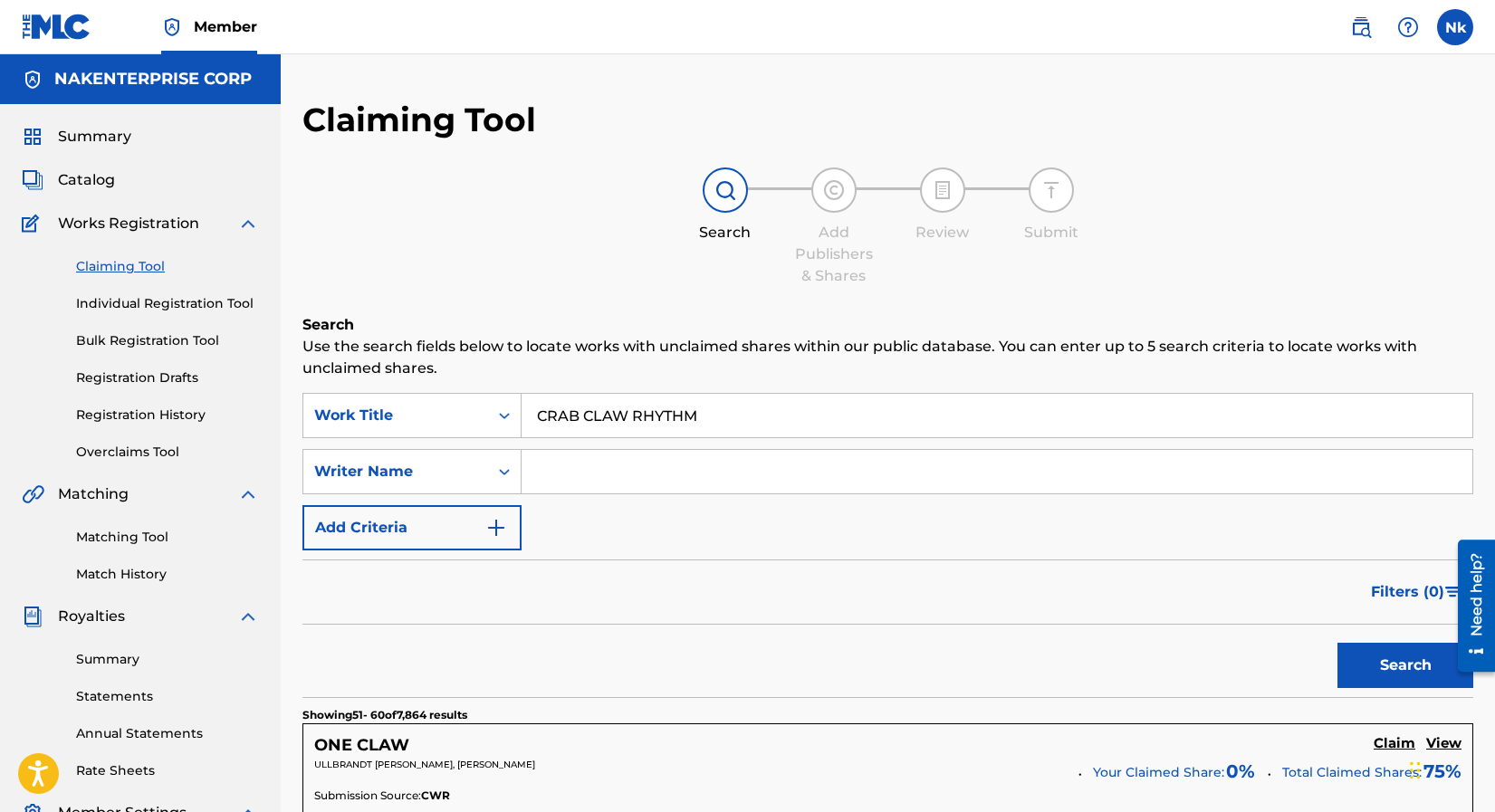
drag, startPoint x: 708, startPoint y: 416, endPoint x: 524, endPoint y: 412, distance: 184.0
click at [524, 412] on input "CRAB CLAW RHYTHM" at bounding box center [996, 416] width 951 height 44
paste input "ry"
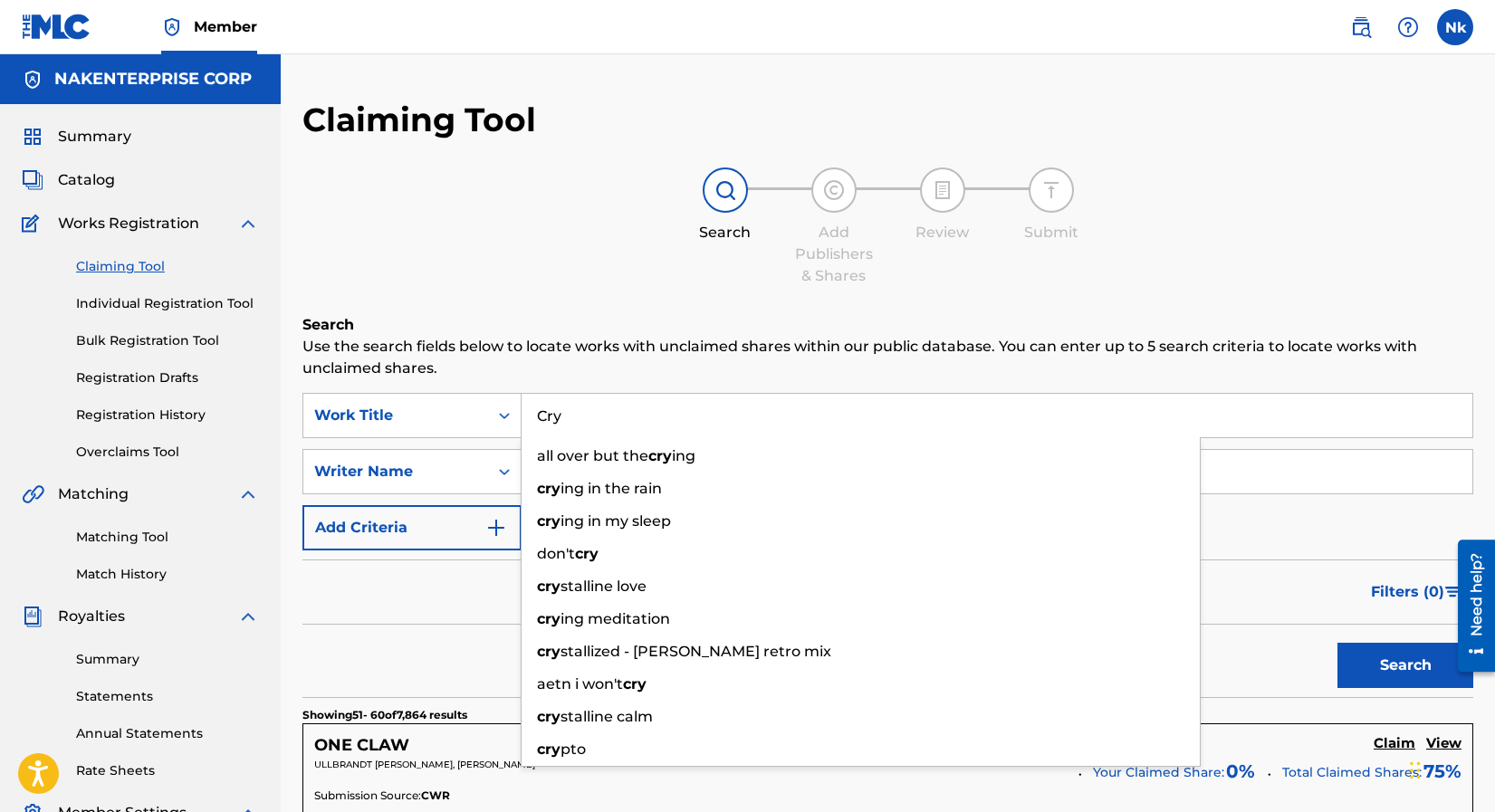
type input "Cry"
click at [1436, 274] on div "Search Add Publishers & Shares Review Submit" at bounding box center [887, 227] width 1171 height 119
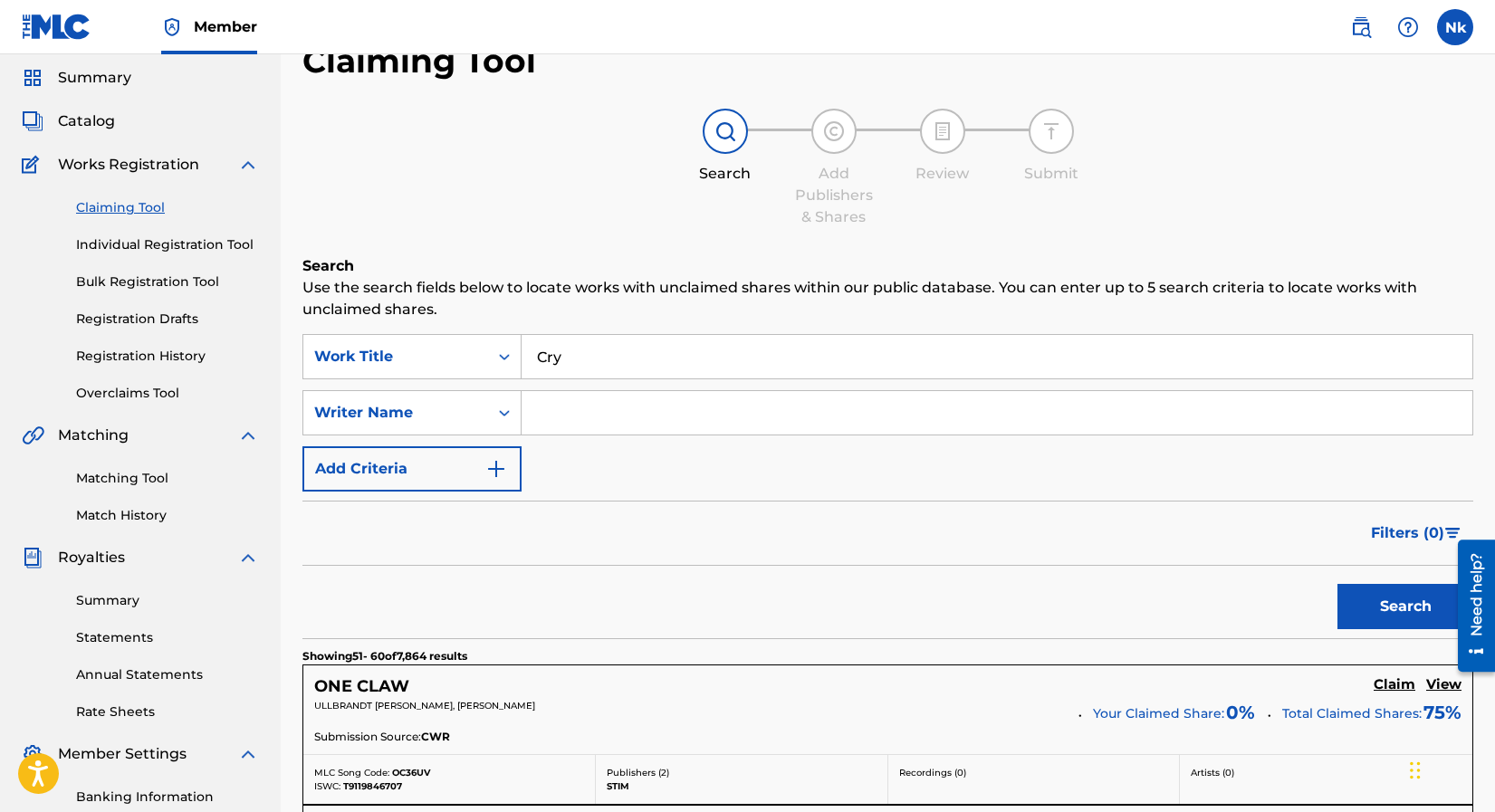
scroll to position [181, 0]
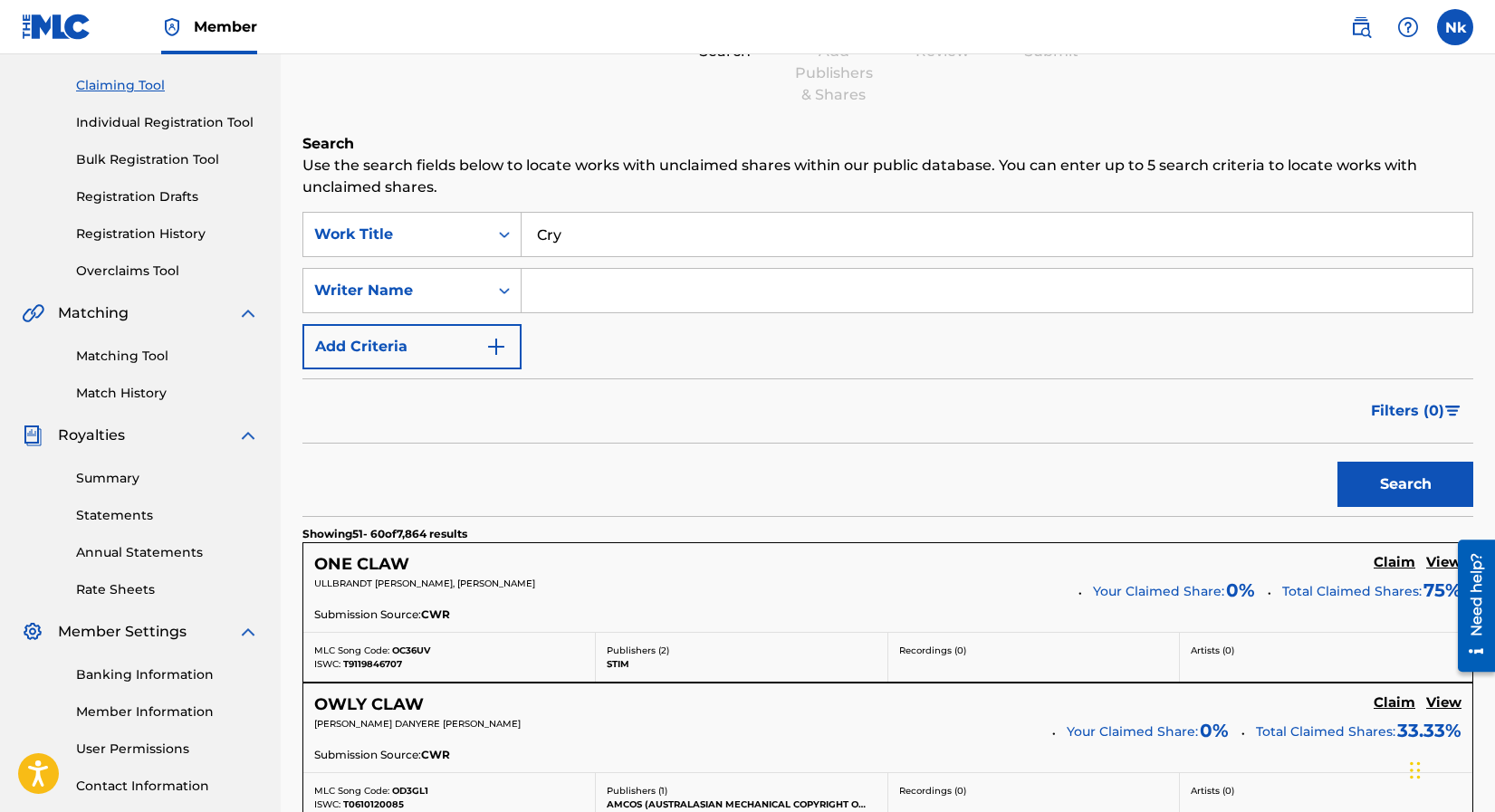
click at [1396, 480] on button "Search" at bounding box center [1405, 484] width 136 height 45
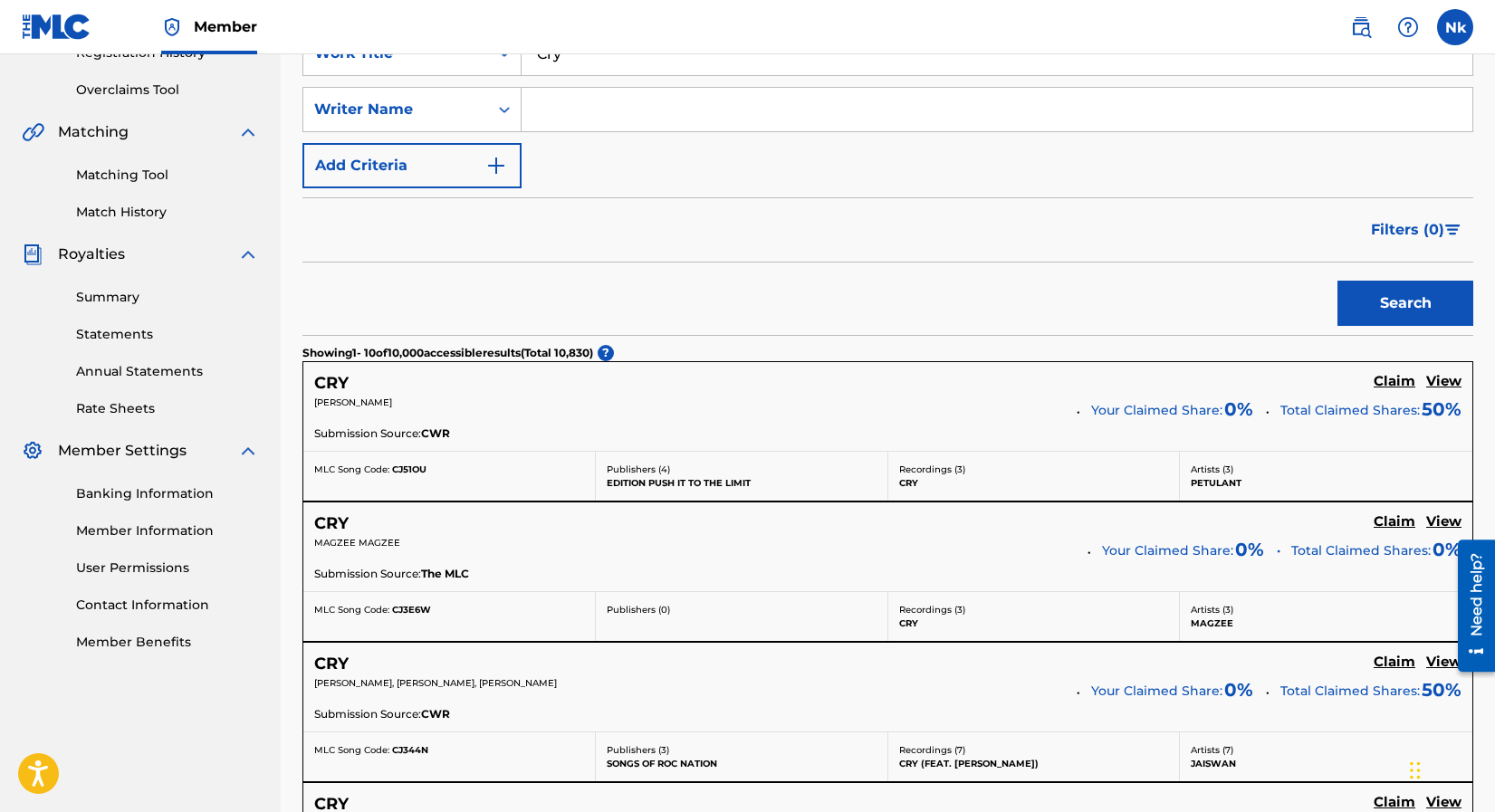
scroll to position [0, 0]
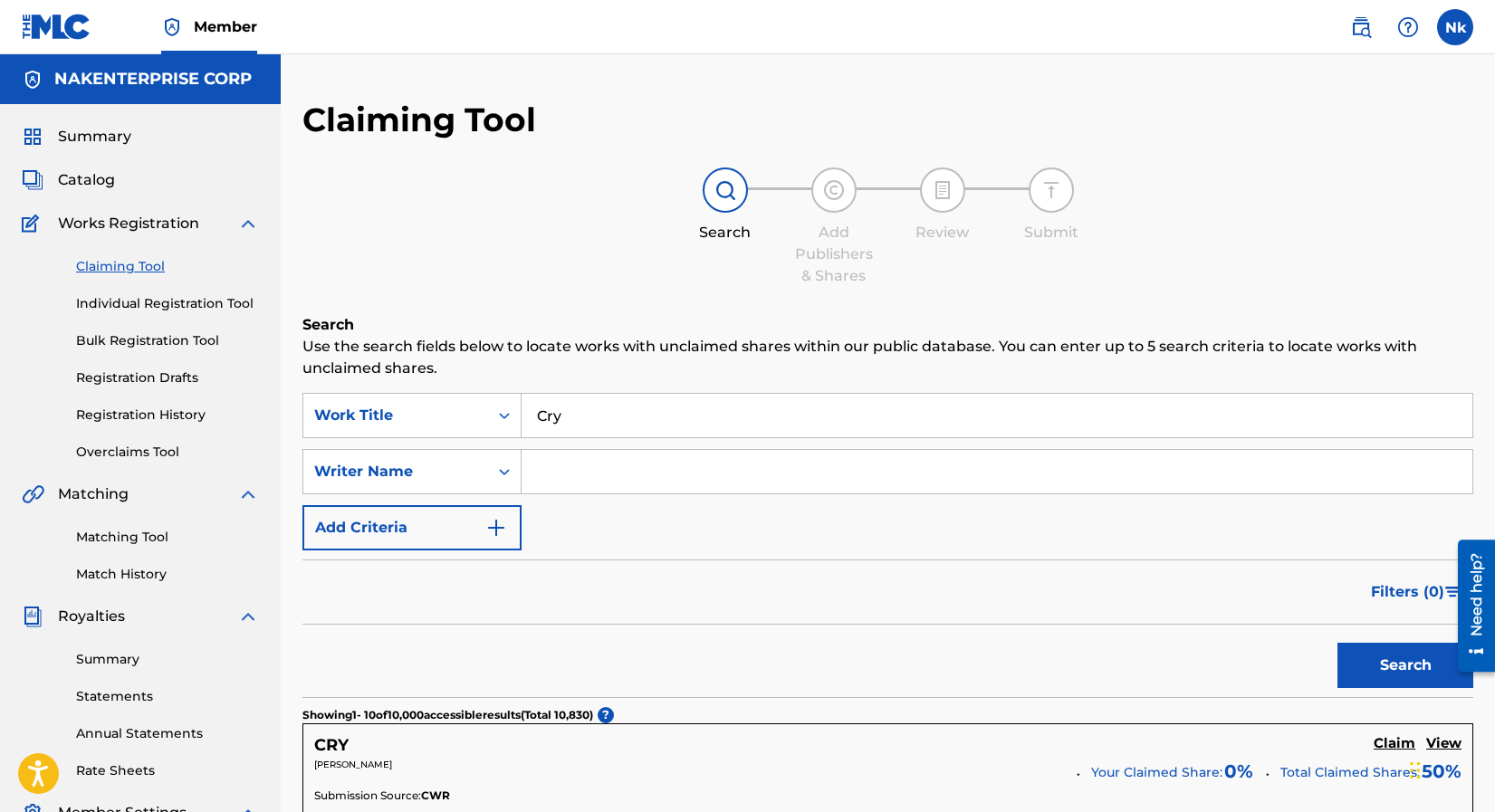
click at [611, 475] on input "Search Form" at bounding box center [996, 472] width 951 height 44
drag, startPoint x: 1385, startPoint y: 662, endPoint x: 1373, endPoint y: 658, distance: 12.6
click at [1385, 662] on button "Search" at bounding box center [1405, 665] width 136 height 45
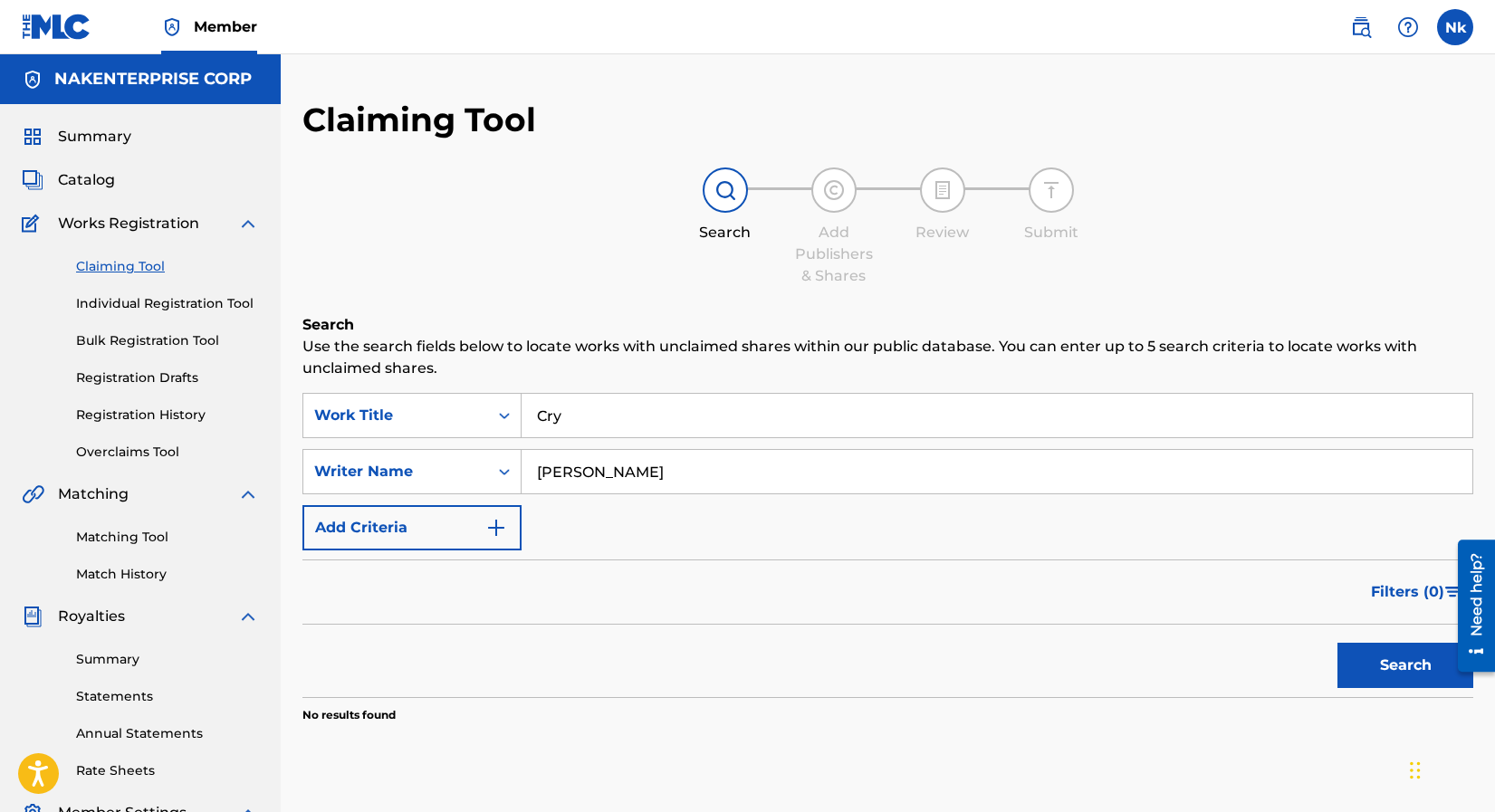
drag, startPoint x: 663, startPoint y: 470, endPoint x: 524, endPoint y: 474, distance: 139.1
click at [524, 474] on input "[PERSON_NAME]" at bounding box center [996, 472] width 951 height 44
type input "[PERSON_NAME]"
click at [1338, 642] on button "Search" at bounding box center [1405, 665] width 136 height 45
drag, startPoint x: 684, startPoint y: 476, endPoint x: 524, endPoint y: 464, distance: 160.4
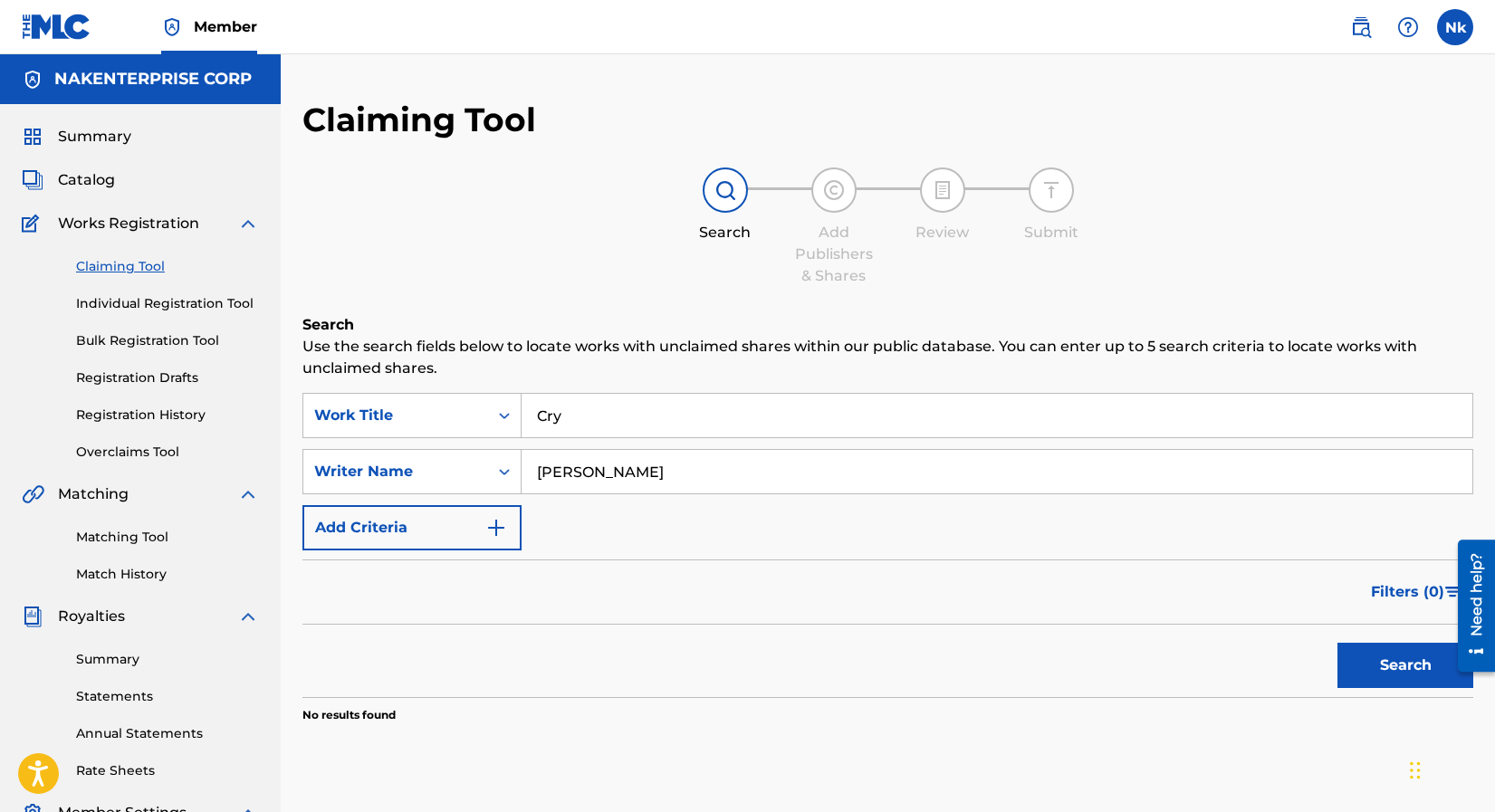
click at [524, 464] on input "[PERSON_NAME]" at bounding box center [996, 472] width 951 height 44
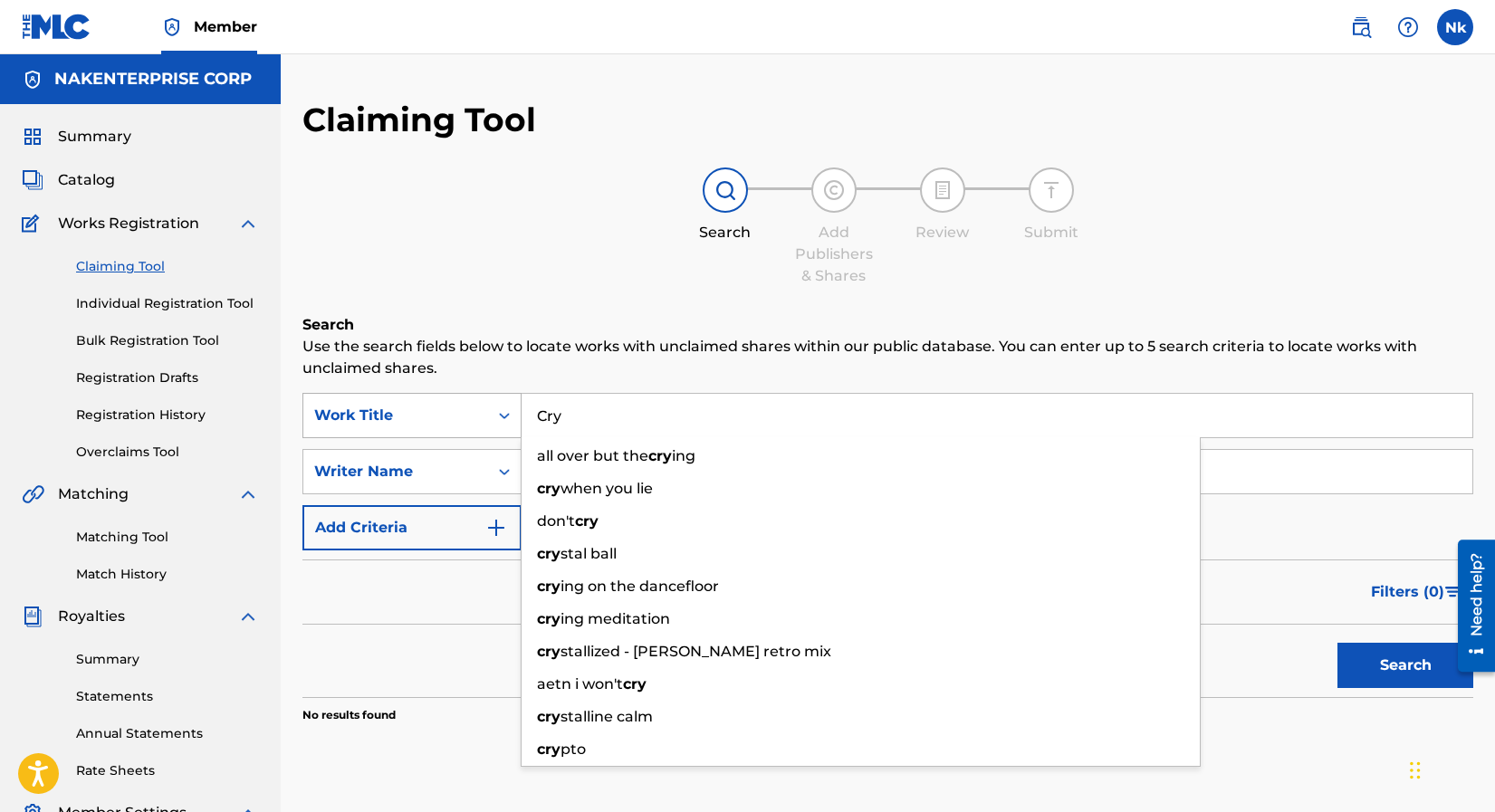
drag, startPoint x: 532, startPoint y: 421, endPoint x: 518, endPoint y: 420, distance: 14.0
click at [518, 420] on div "SearchWithCriteriaa11d9ec0-f288-41cc-833b-34316179daa4 Work Title Cry all over …" at bounding box center [887, 416] width 1171 height 45
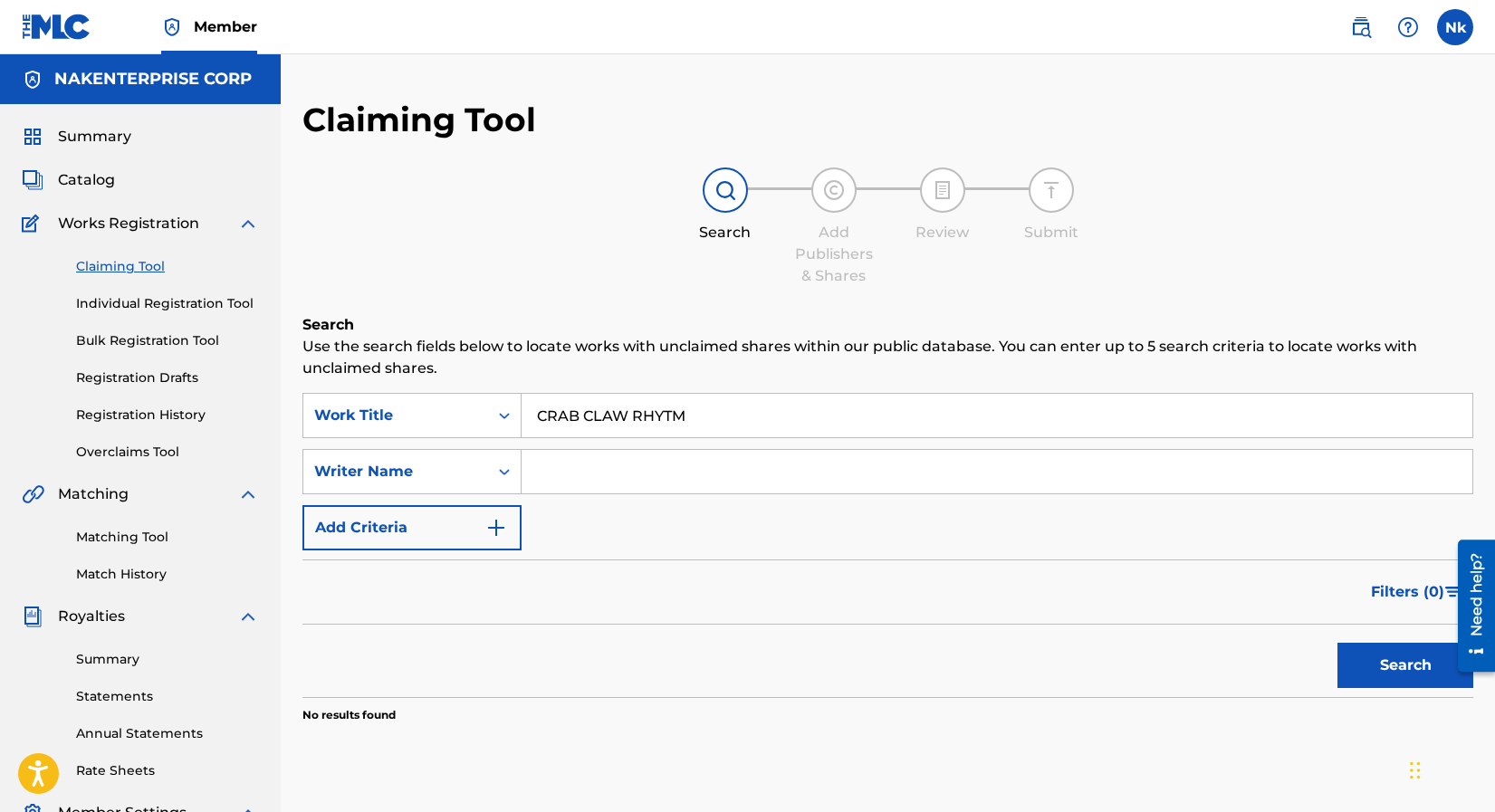
type input "CRAB CLAW RHYTM"
click at [580, 476] on input "Search Form" at bounding box center [996, 472] width 951 height 44
click at [1338, 642] on button "Search" at bounding box center [1405, 665] width 136 height 45
type input "[PERSON_NAME]"
click at [1338, 642] on button "Search" at bounding box center [1405, 665] width 136 height 45
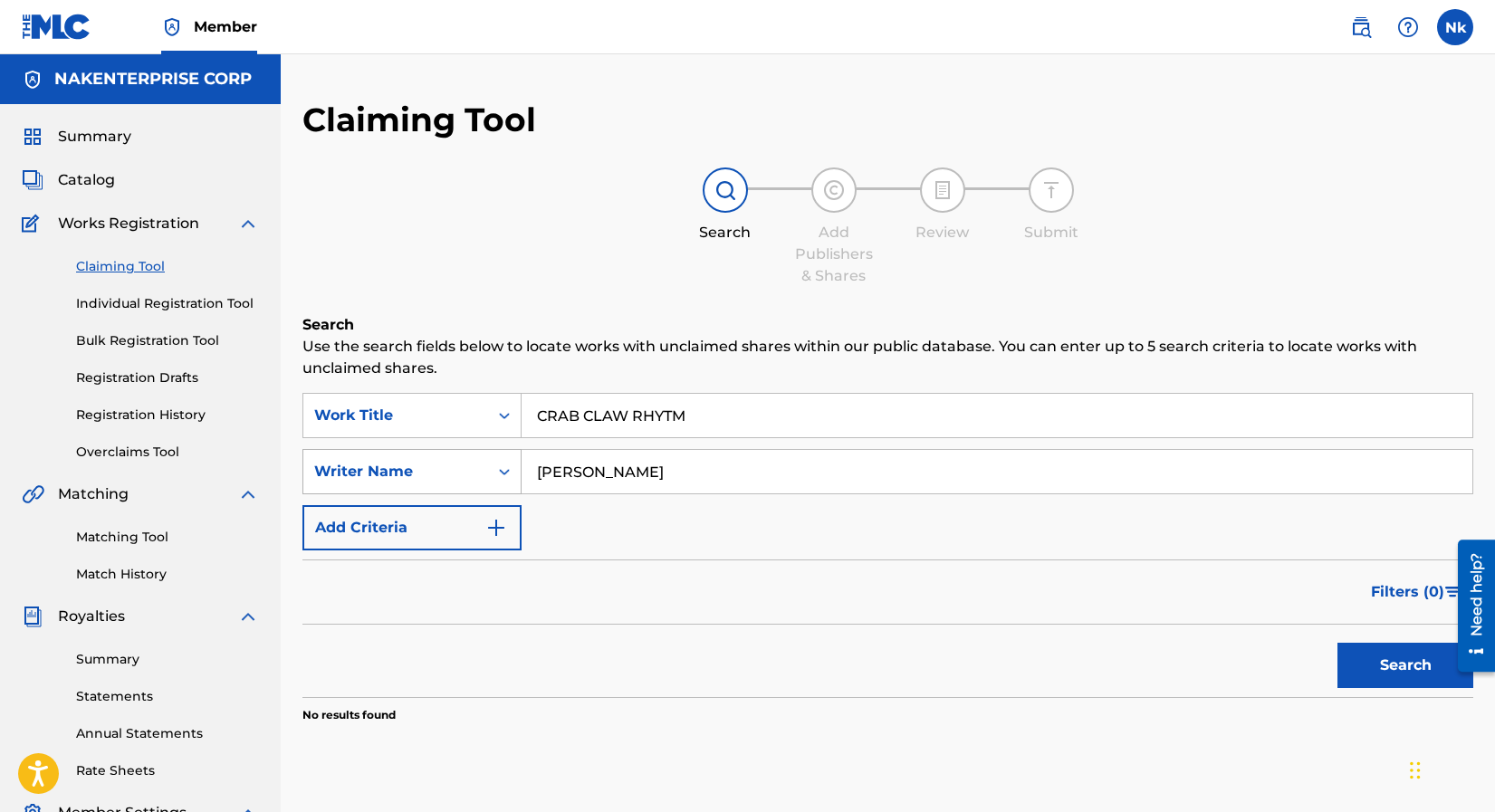
drag, startPoint x: 521, startPoint y: 483, endPoint x: 490, endPoint y: 491, distance: 32.0
click at [490, 491] on div "SearchWithCriteria41480d2a-8721-4420-97f7-5034fe5ec264 Writer Name [PERSON_NAME]" at bounding box center [887, 472] width 1171 height 45
drag, startPoint x: 697, startPoint y: 415, endPoint x: 537, endPoint y: 424, distance: 160.3
click at [537, 424] on input "CRAB CLAW RHYTM" at bounding box center [996, 416] width 951 height 44
paste input "Dance Jam"
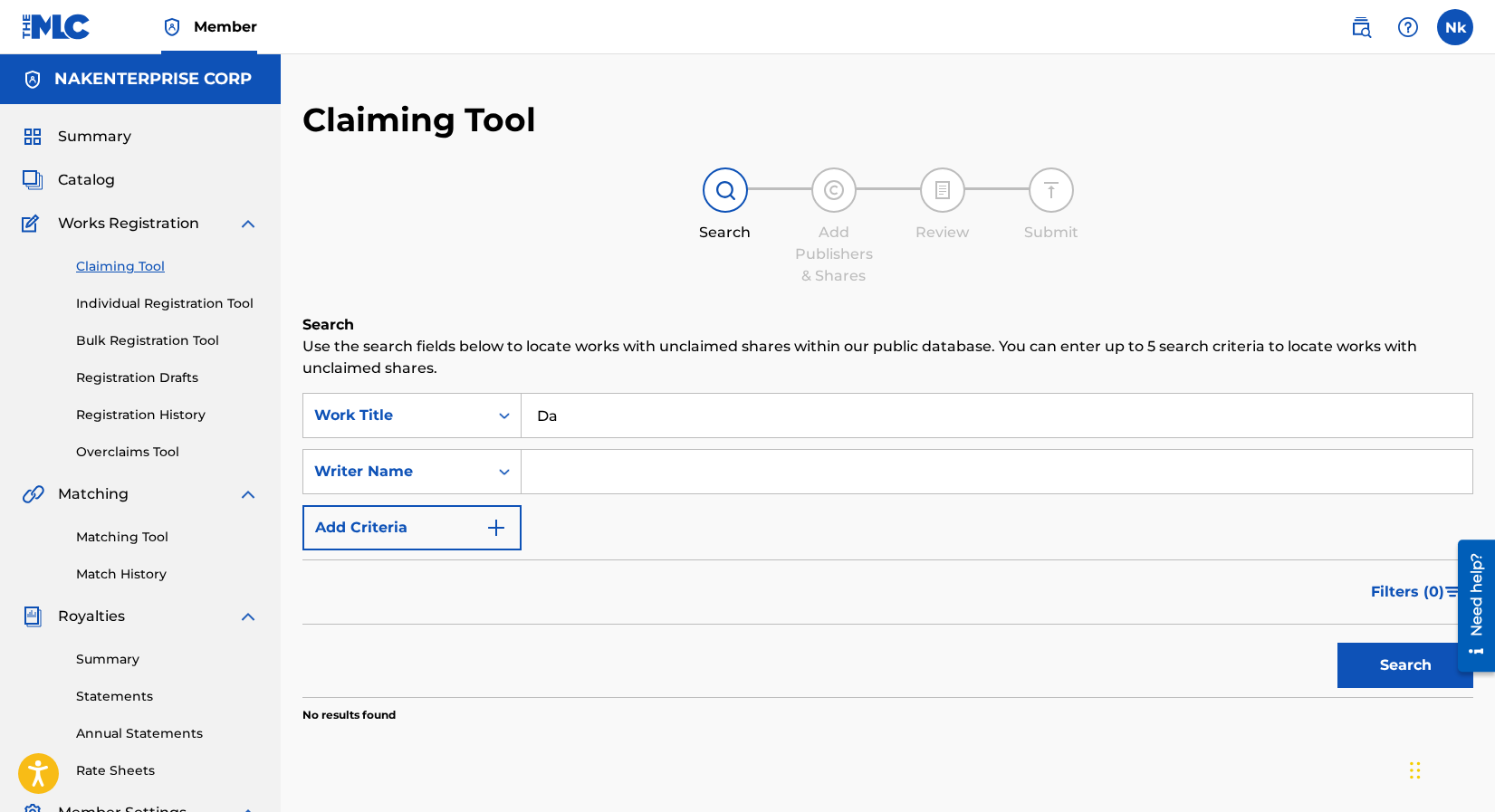
type input "D"
paste input "Dance Jam"
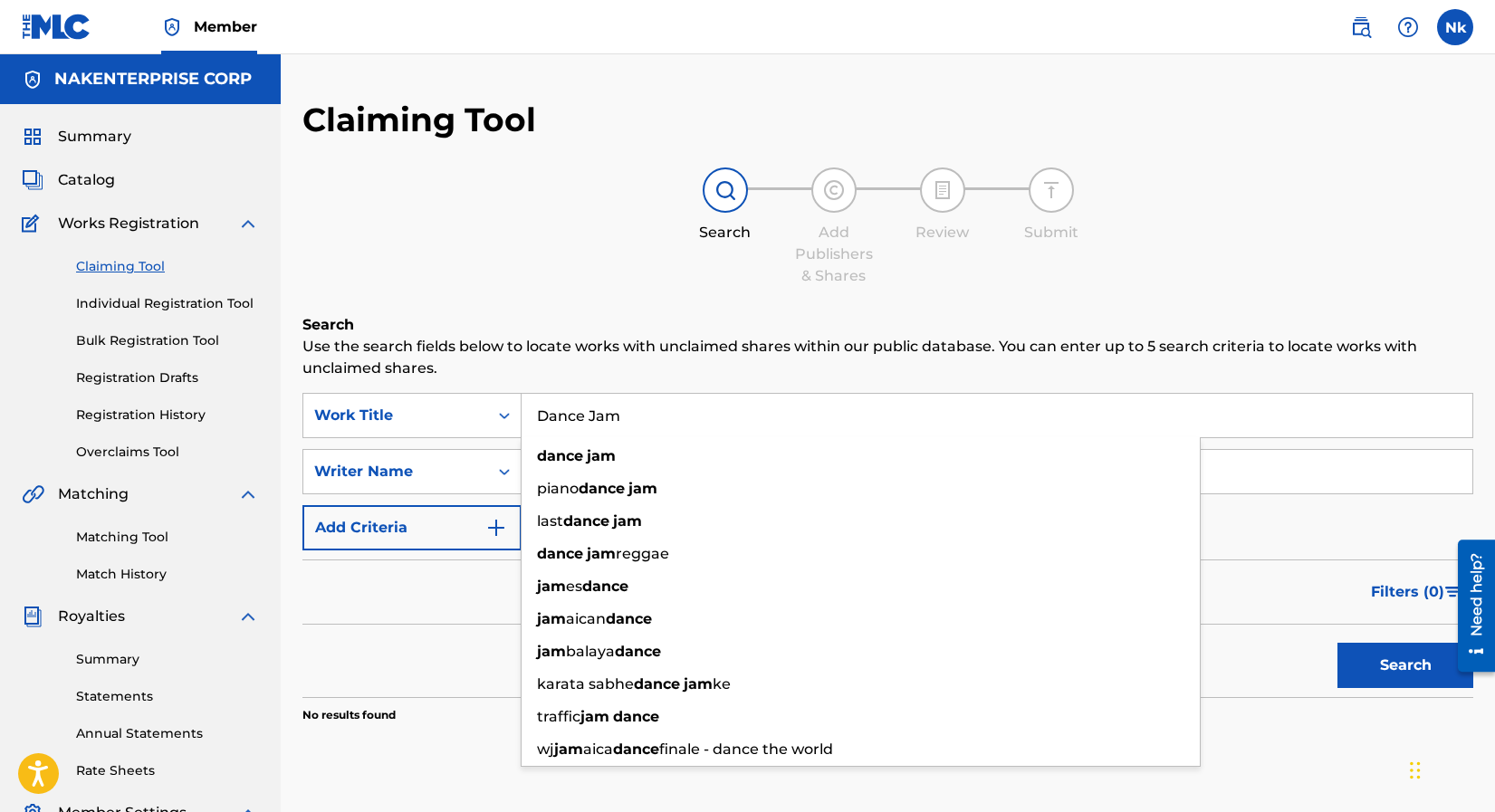
type input "Dance Jam"
click at [1338, 642] on button "Search" at bounding box center [1405, 665] width 136 height 45
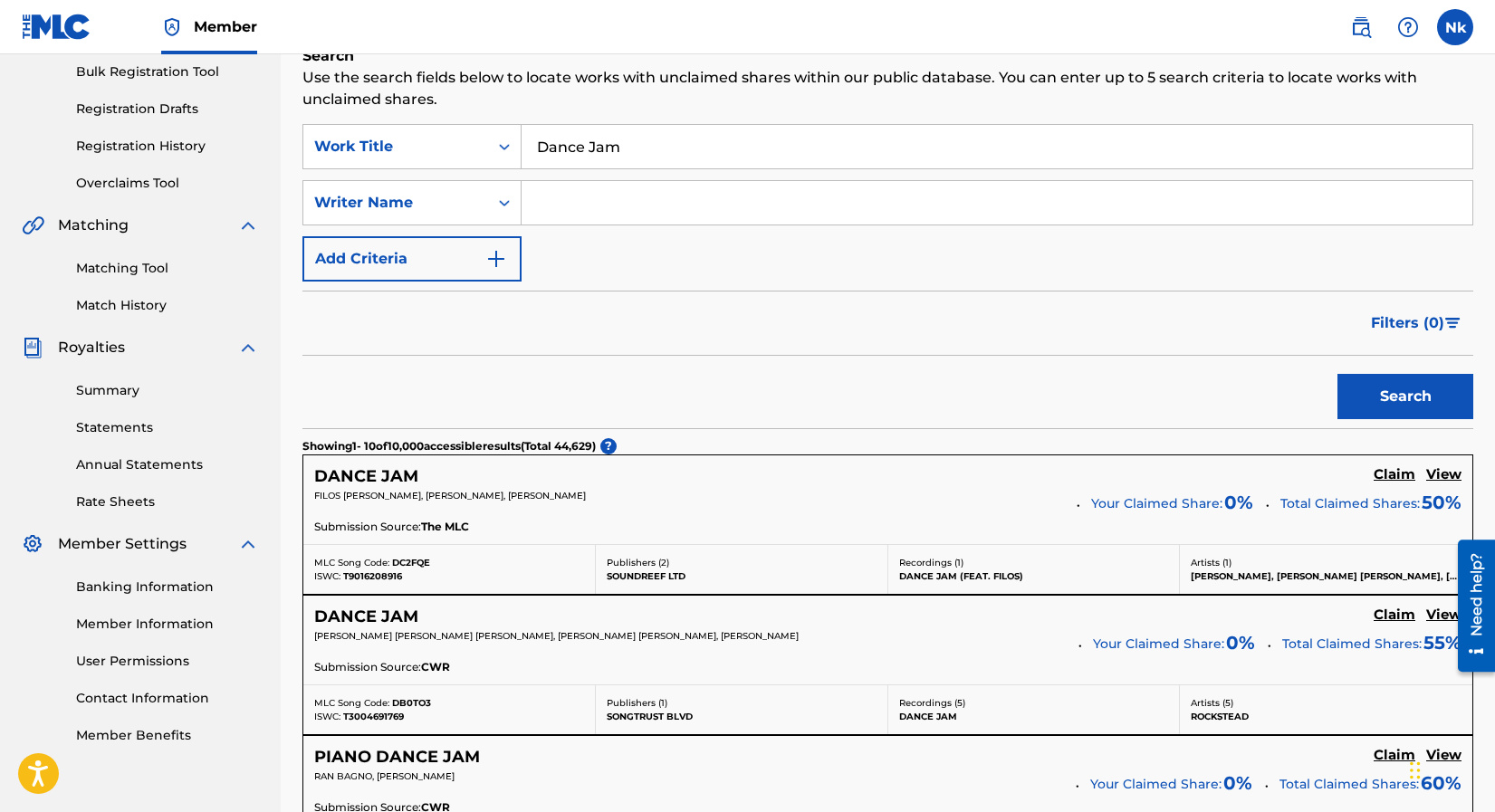
scroll to position [272, 0]
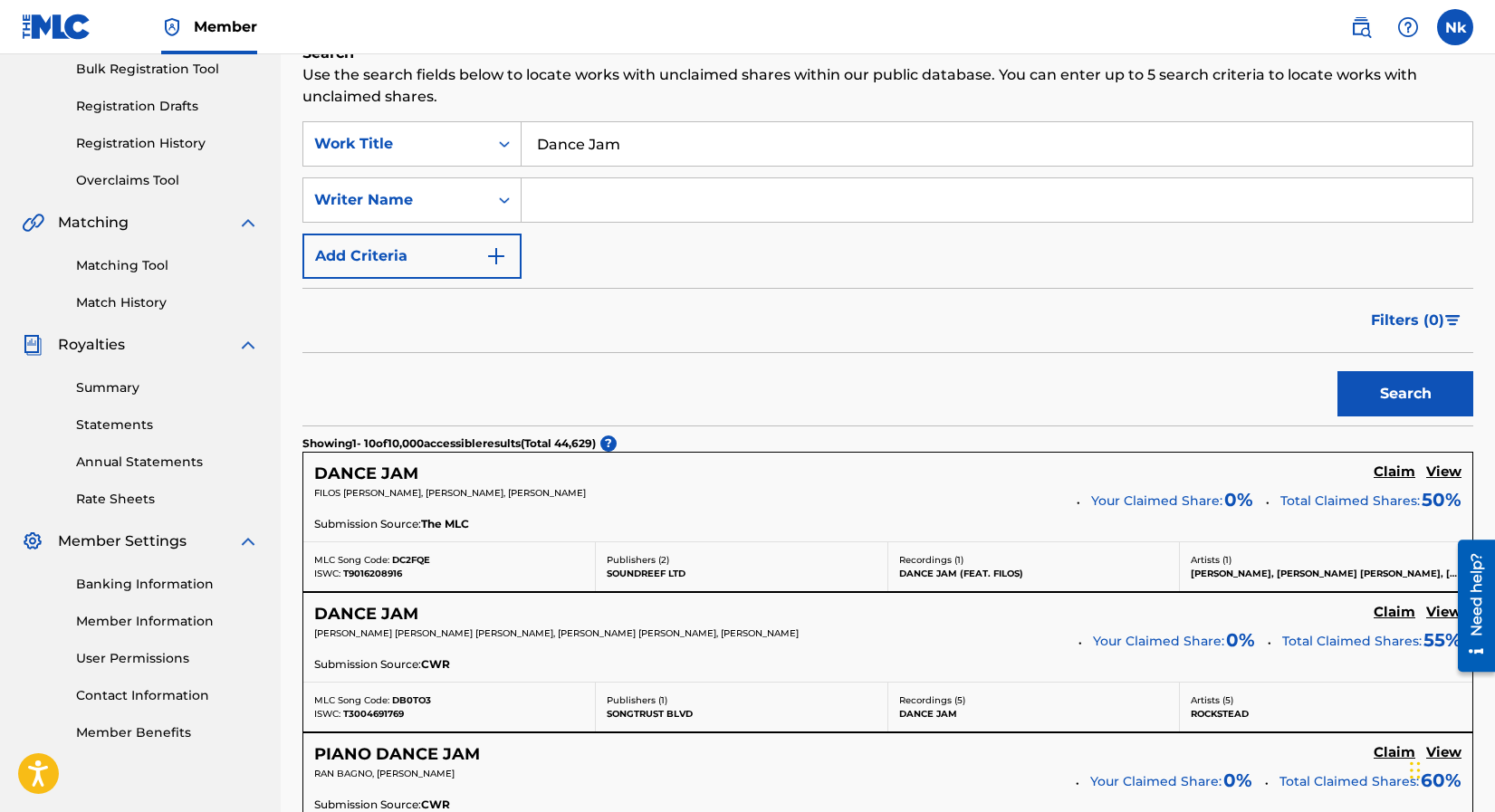
click at [626, 202] on input "Search Form" at bounding box center [996, 200] width 951 height 44
type input "[PERSON_NAME]"
click at [1338, 371] on button "Search" at bounding box center [1405, 394] width 136 height 45
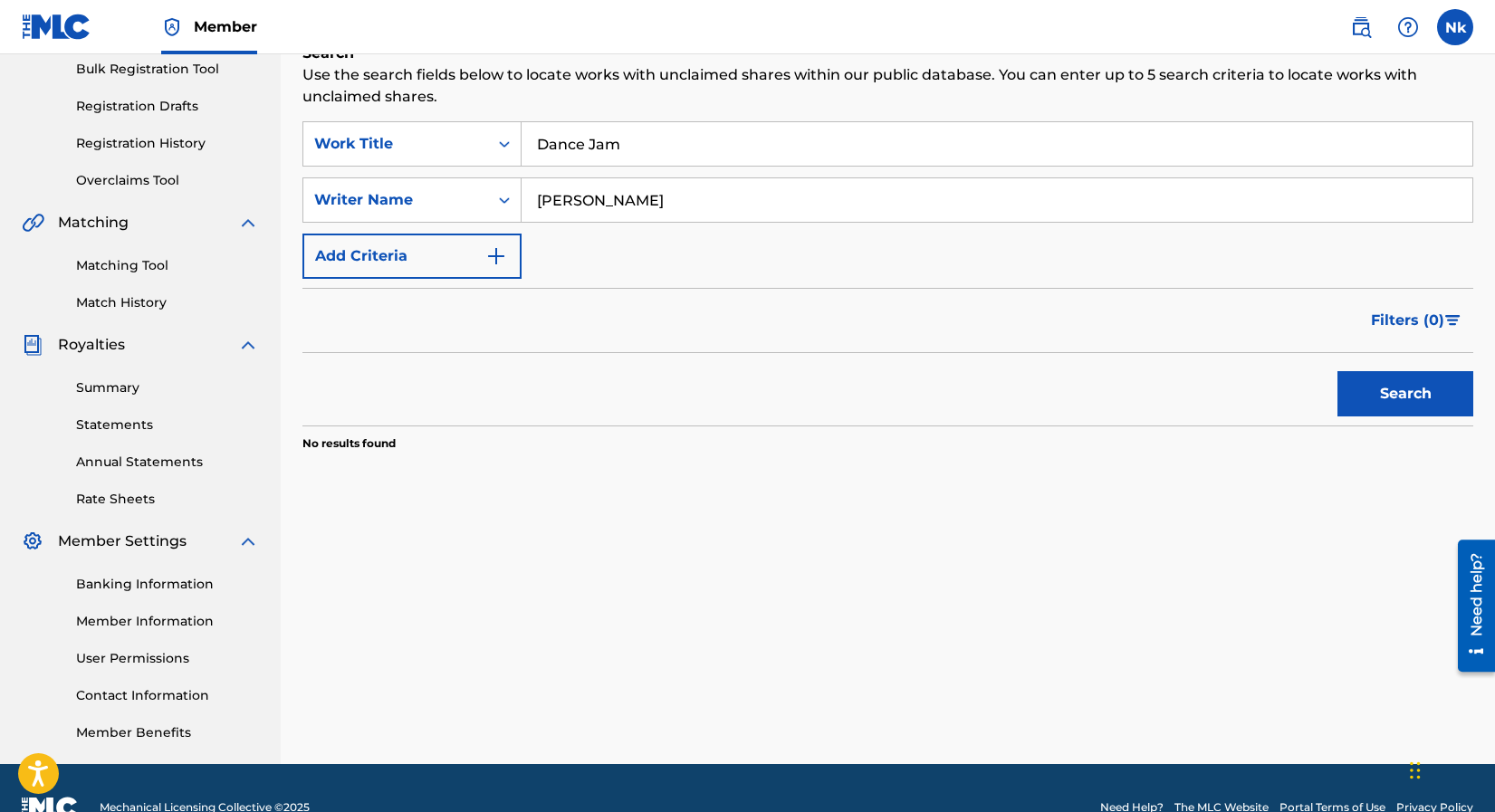
drag, startPoint x: 648, startPoint y: 209, endPoint x: 527, endPoint y: 208, distance: 121.0
click at [527, 208] on input "[PERSON_NAME]" at bounding box center [996, 200] width 951 height 44
click at [1338, 371] on button "Search" at bounding box center [1405, 394] width 136 height 45
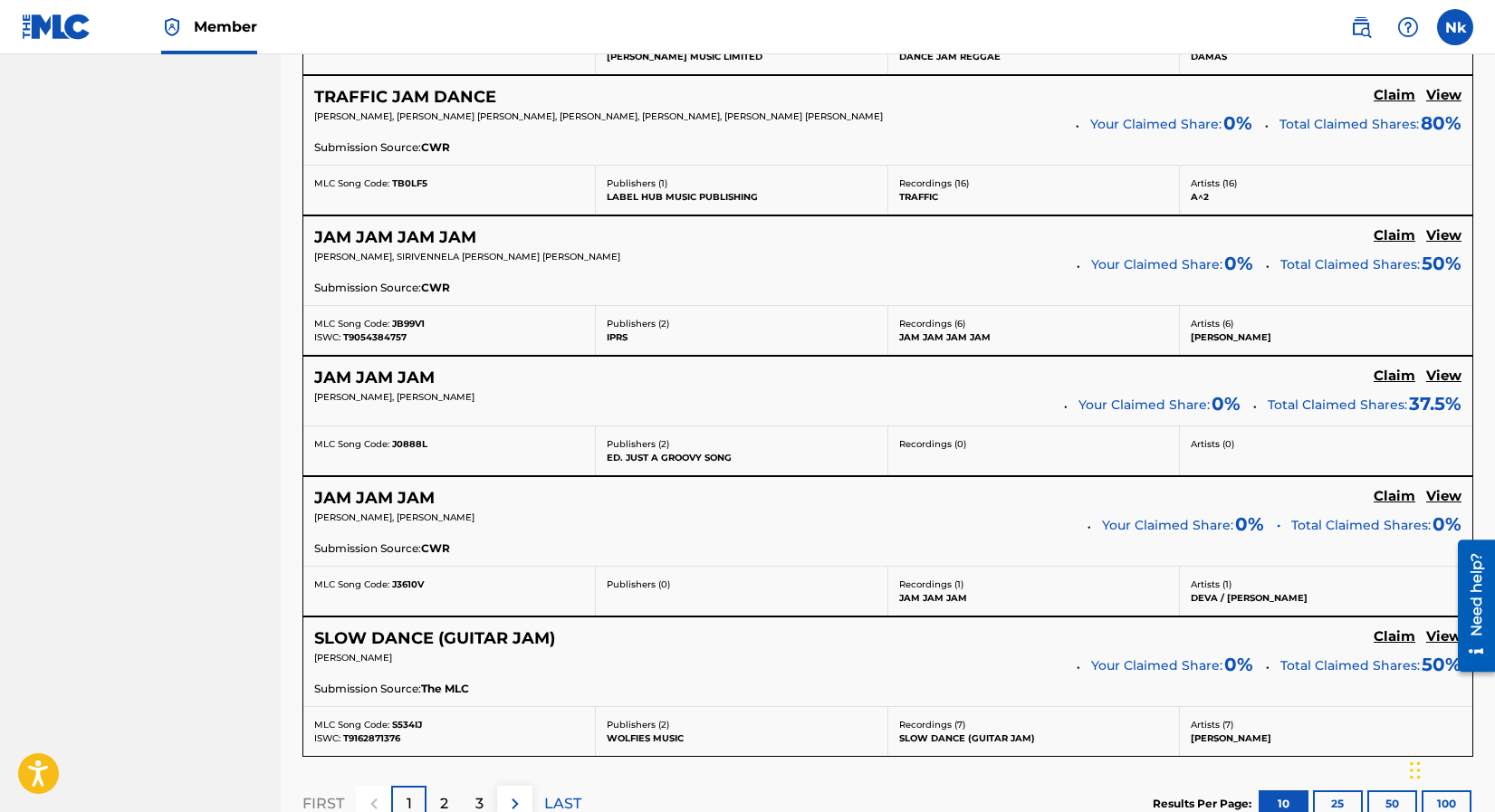
scroll to position [1358, 0]
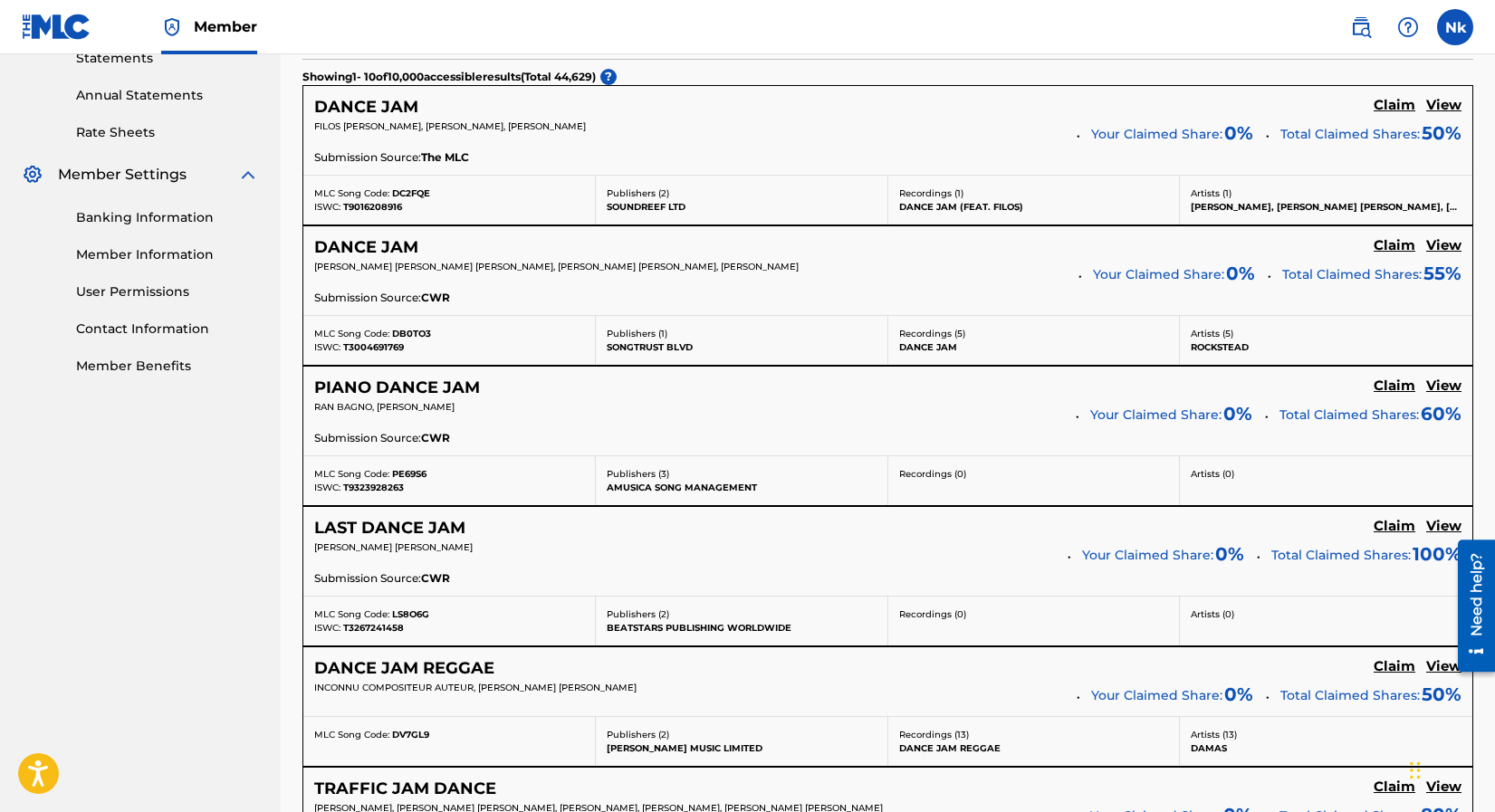
scroll to position [634, 0]
